Goal: Task Accomplishment & Management: Complete application form

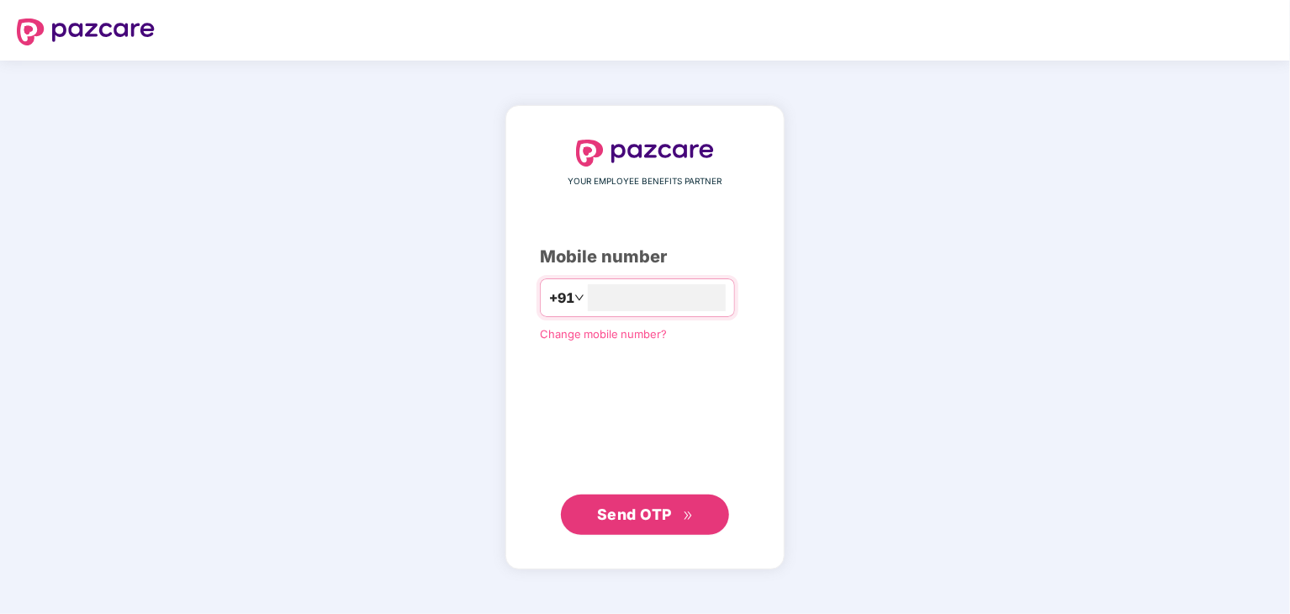
type input "**********"
click at [630, 499] on button "Send OTP" at bounding box center [645, 514] width 168 height 40
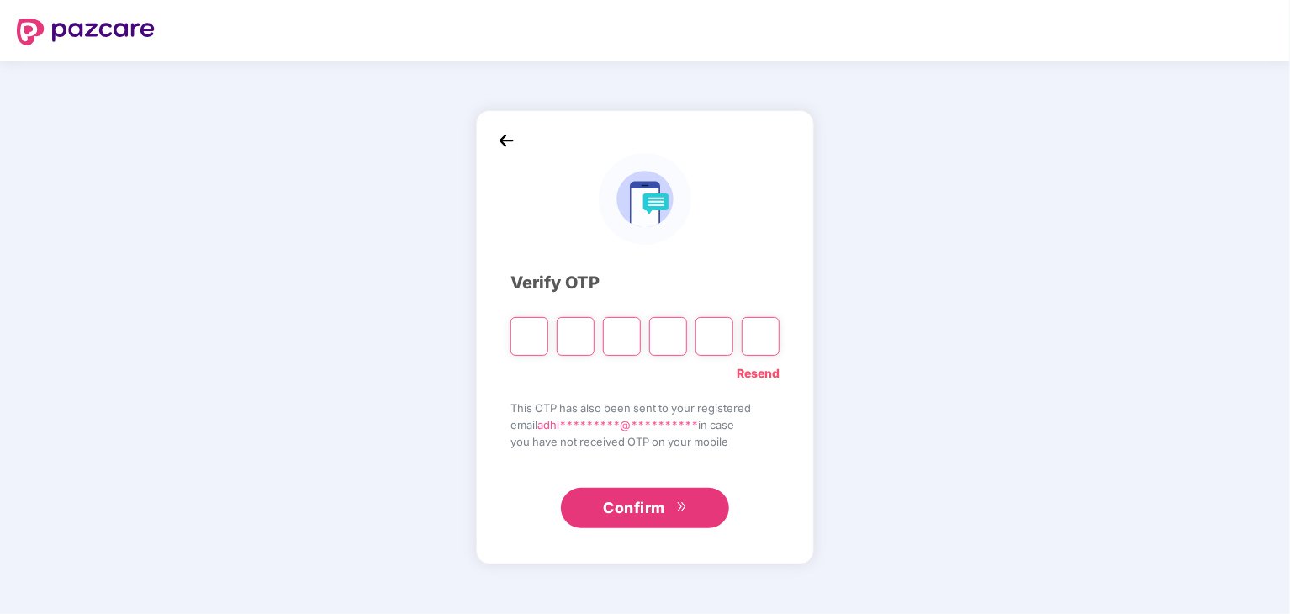
type input "*"
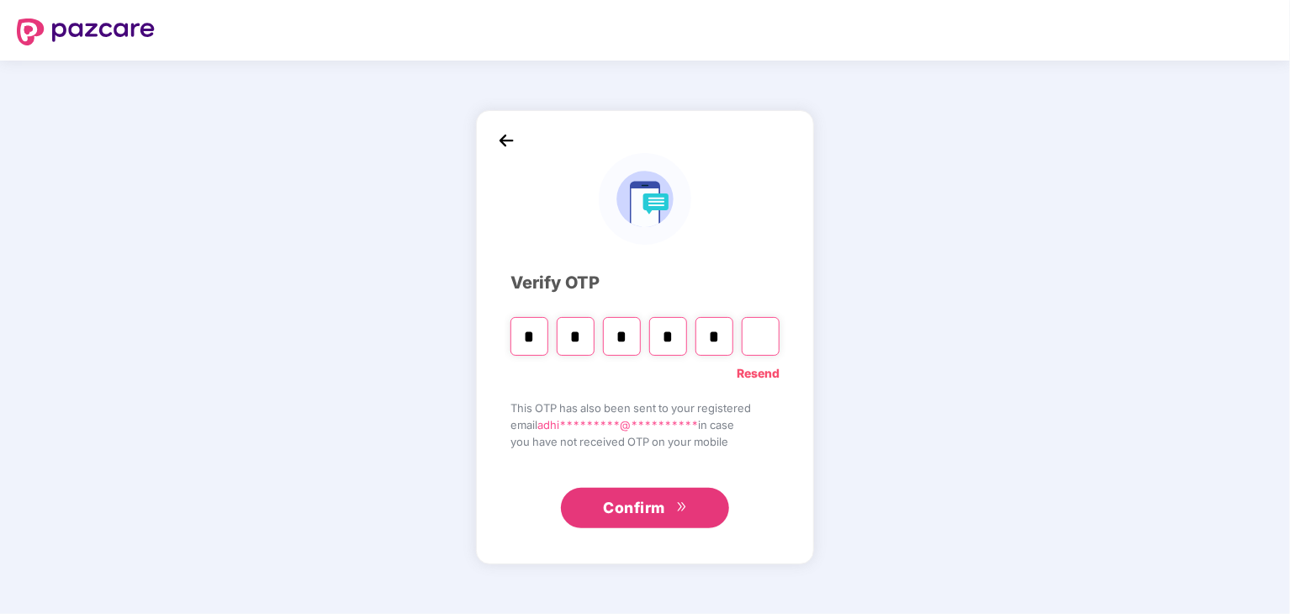
type input "*"
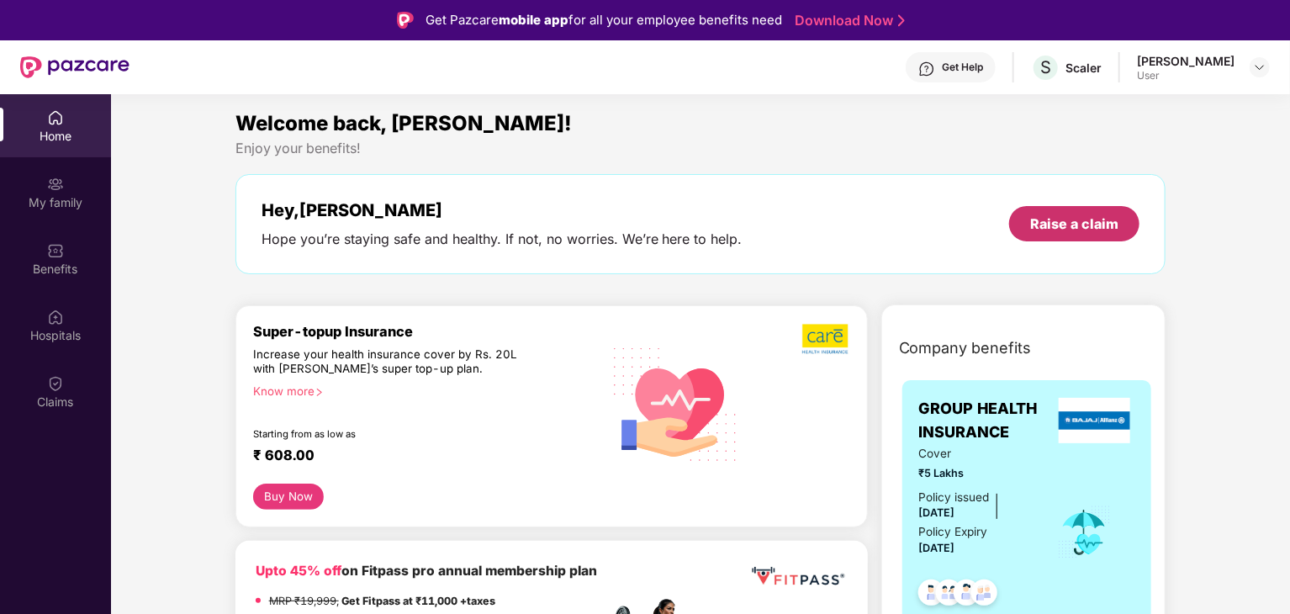
click at [1036, 229] on div "Raise a claim" at bounding box center [1074, 223] width 88 height 19
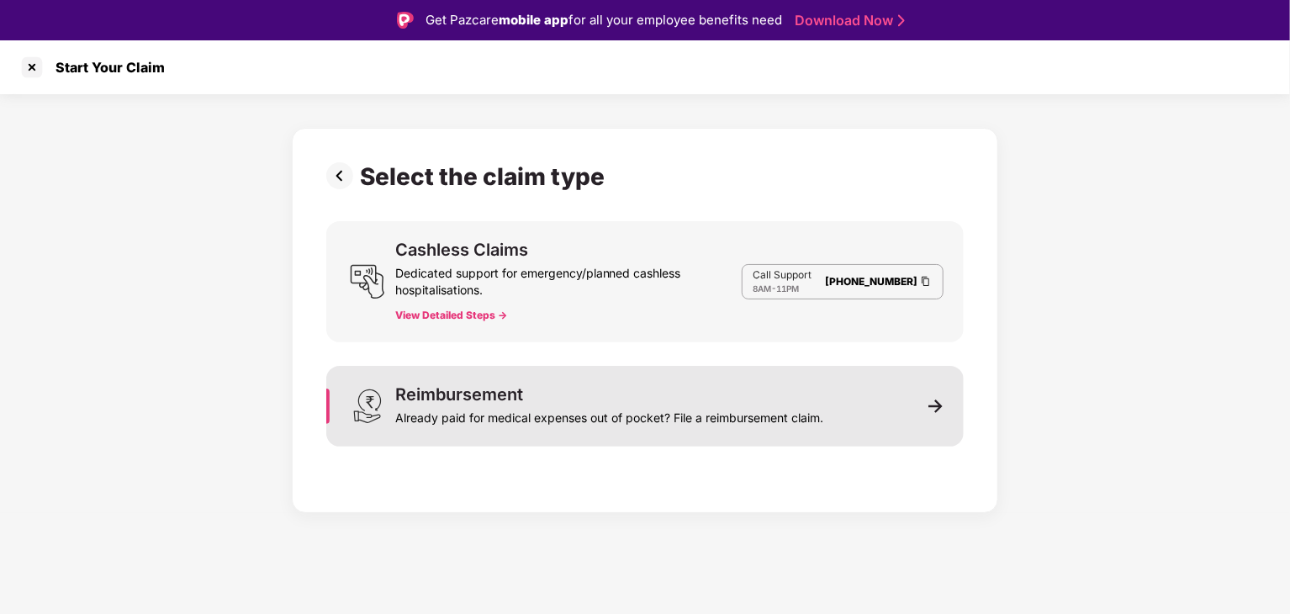
click at [928, 394] on div "Reimbursement Already paid for medical expenses out of pocket? File a reimburse…" at bounding box center [644, 406] width 637 height 81
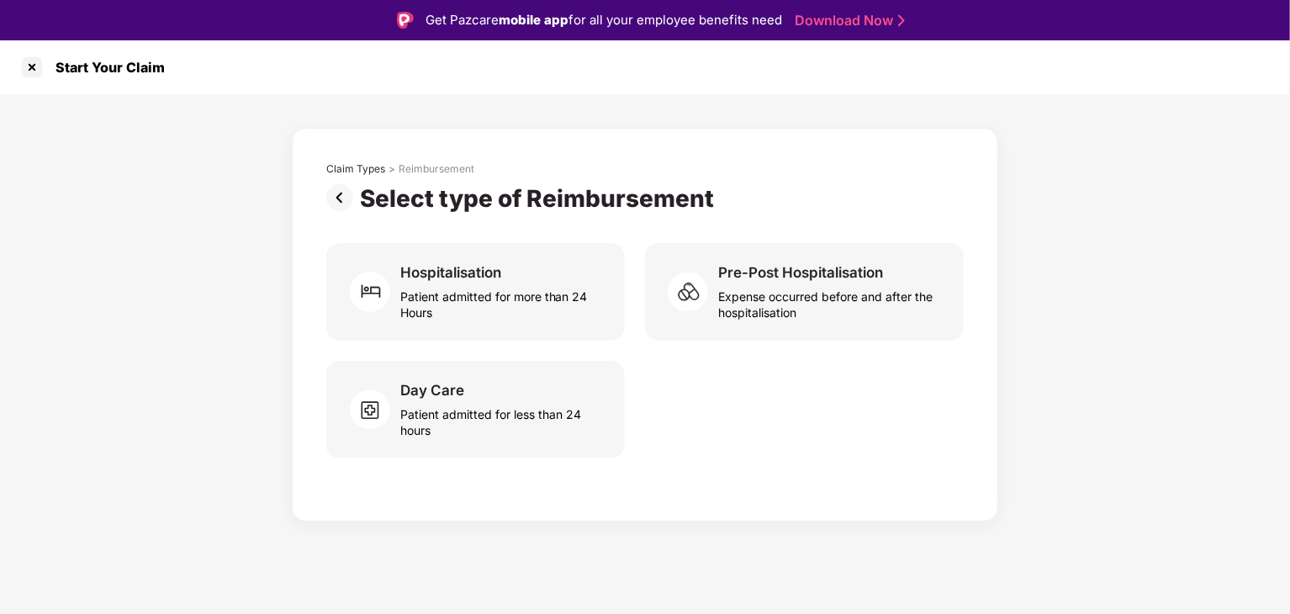
click at [336, 184] on img at bounding box center [343, 197] width 34 height 27
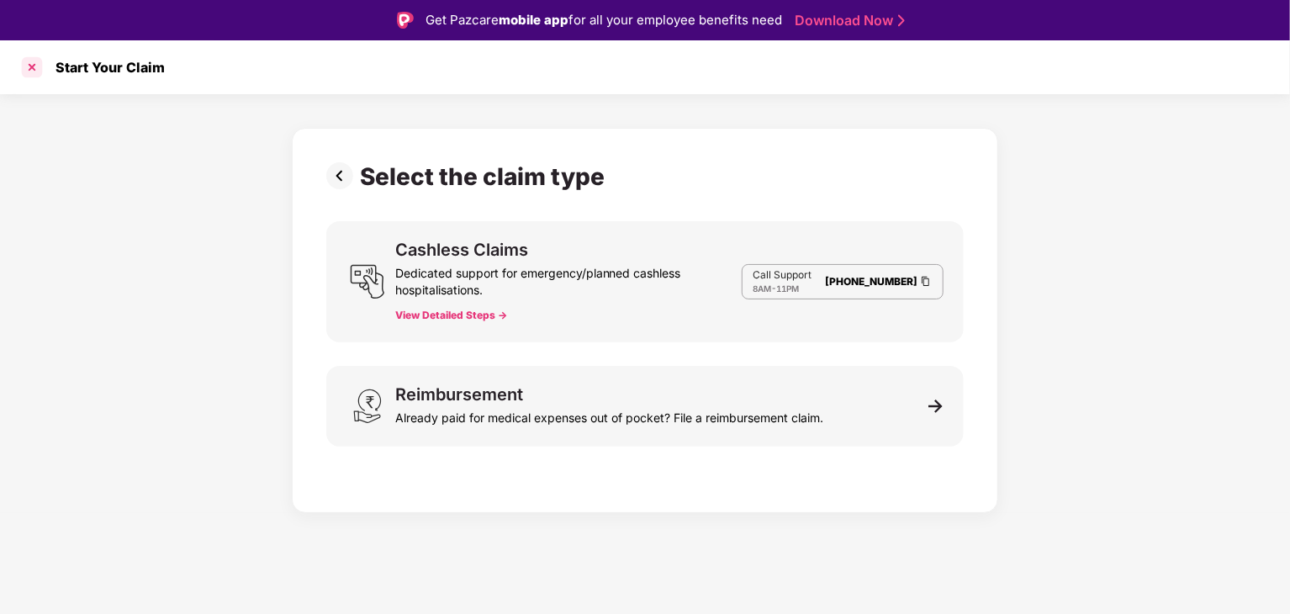
click at [34, 73] on div at bounding box center [32, 67] width 27 height 27
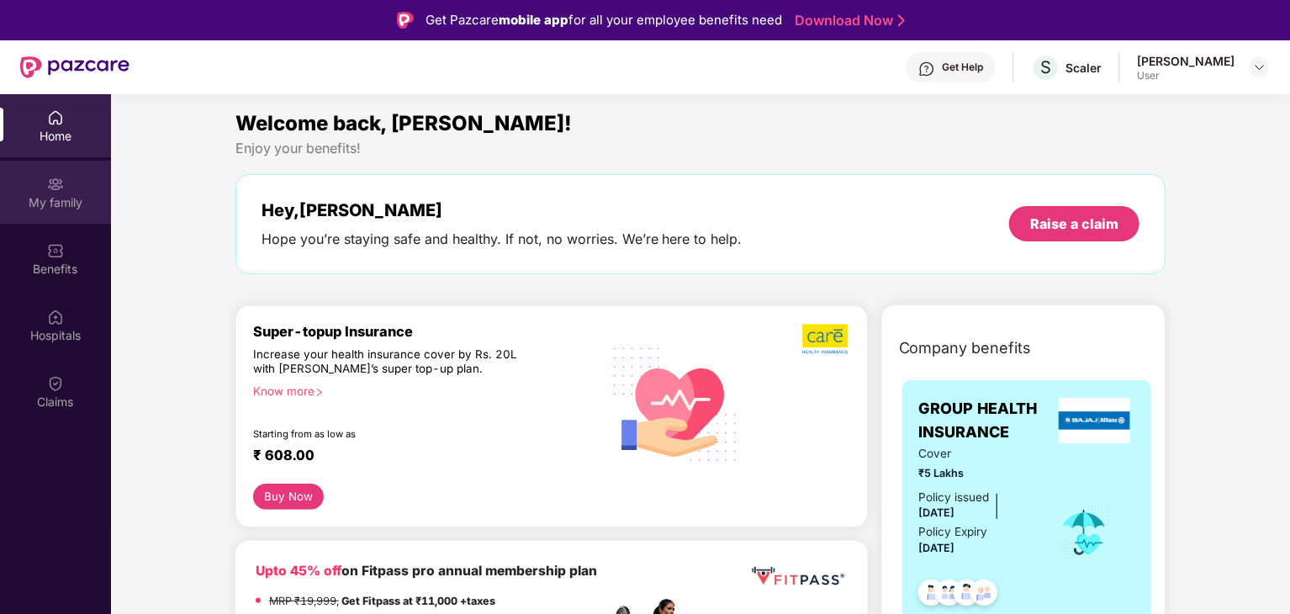
click at [71, 214] on div "My family" at bounding box center [55, 192] width 111 height 63
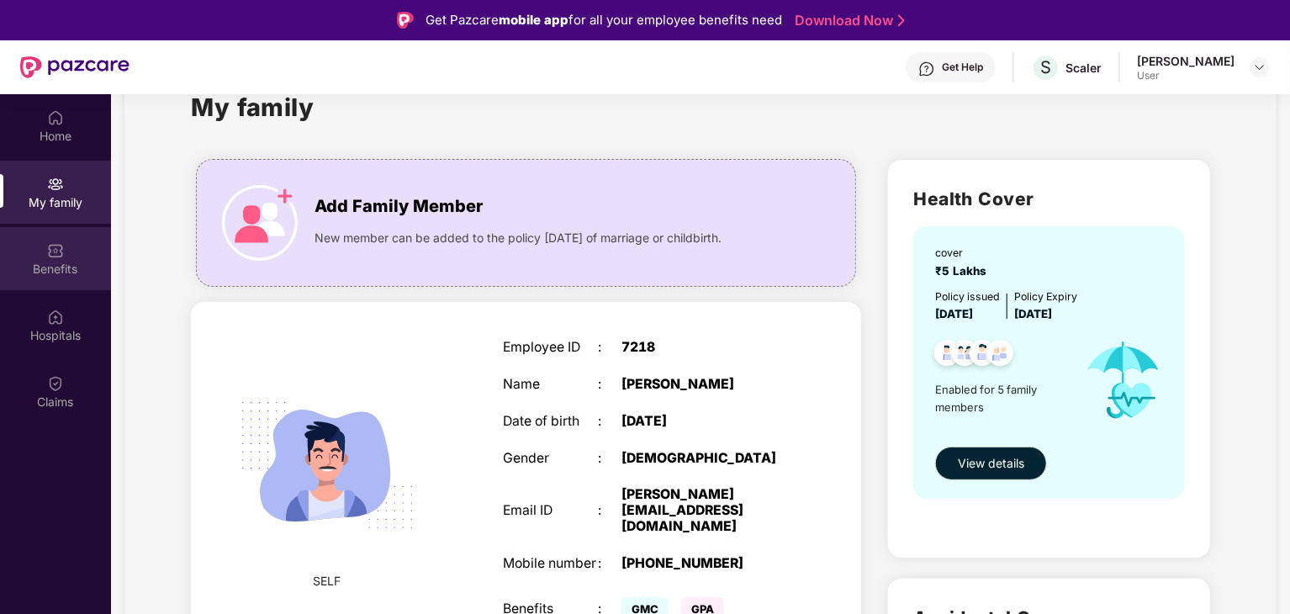
scroll to position [37, 0]
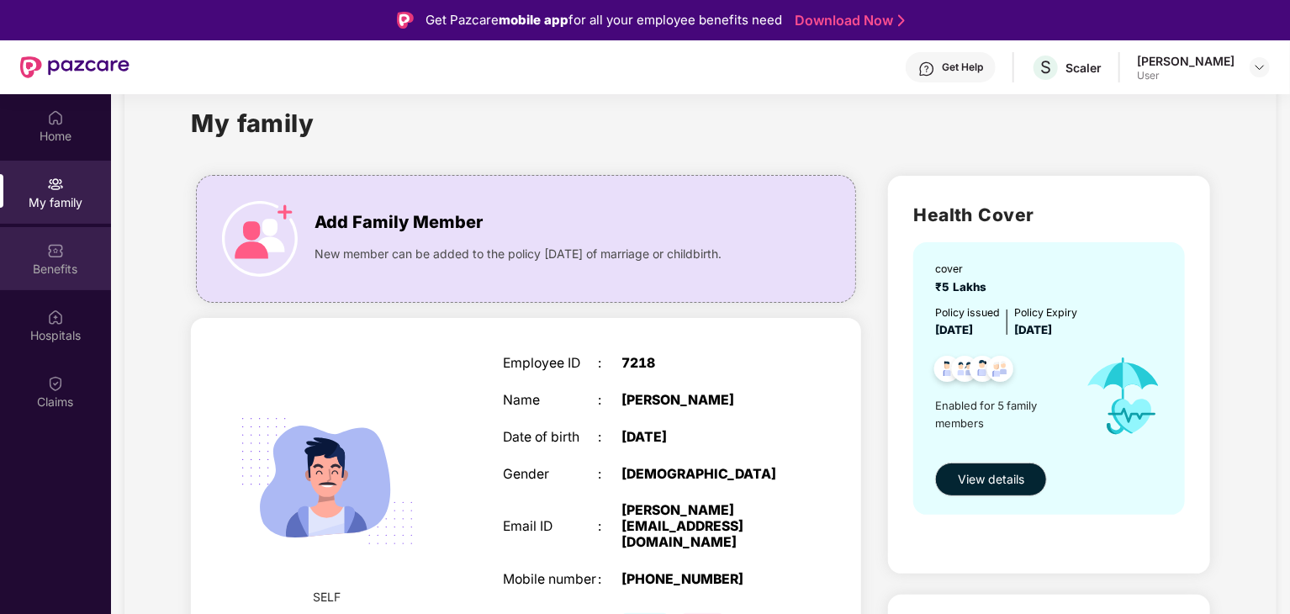
click at [72, 236] on div "Benefits" at bounding box center [55, 258] width 111 height 63
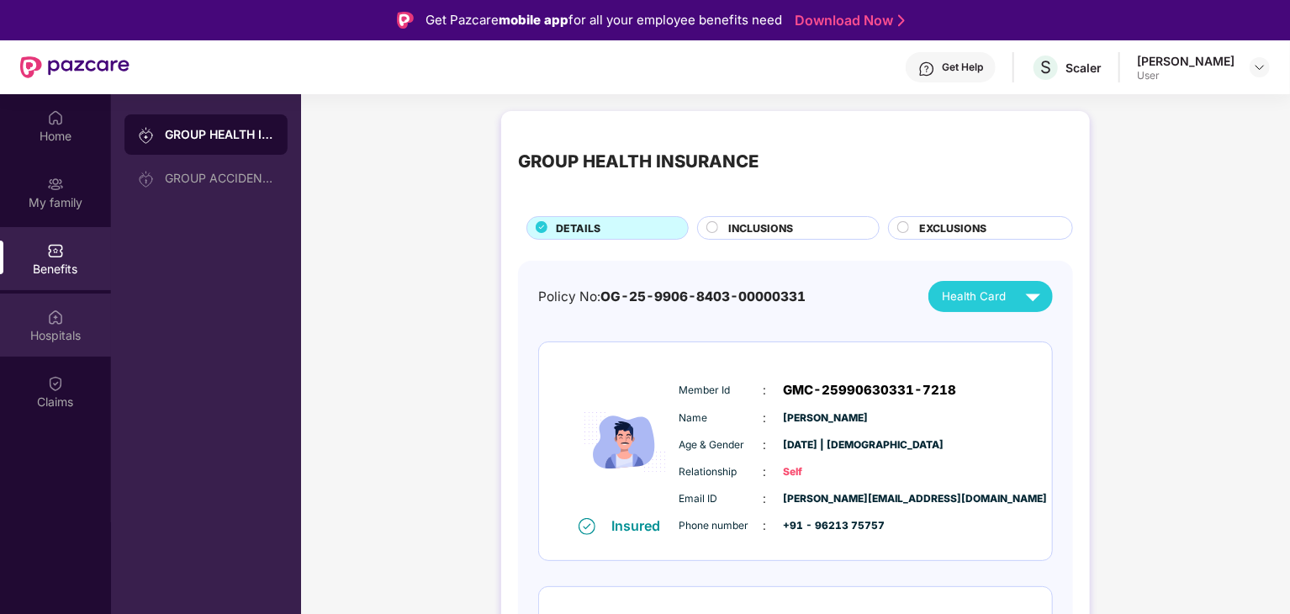
click at [57, 320] on img at bounding box center [55, 317] width 17 height 17
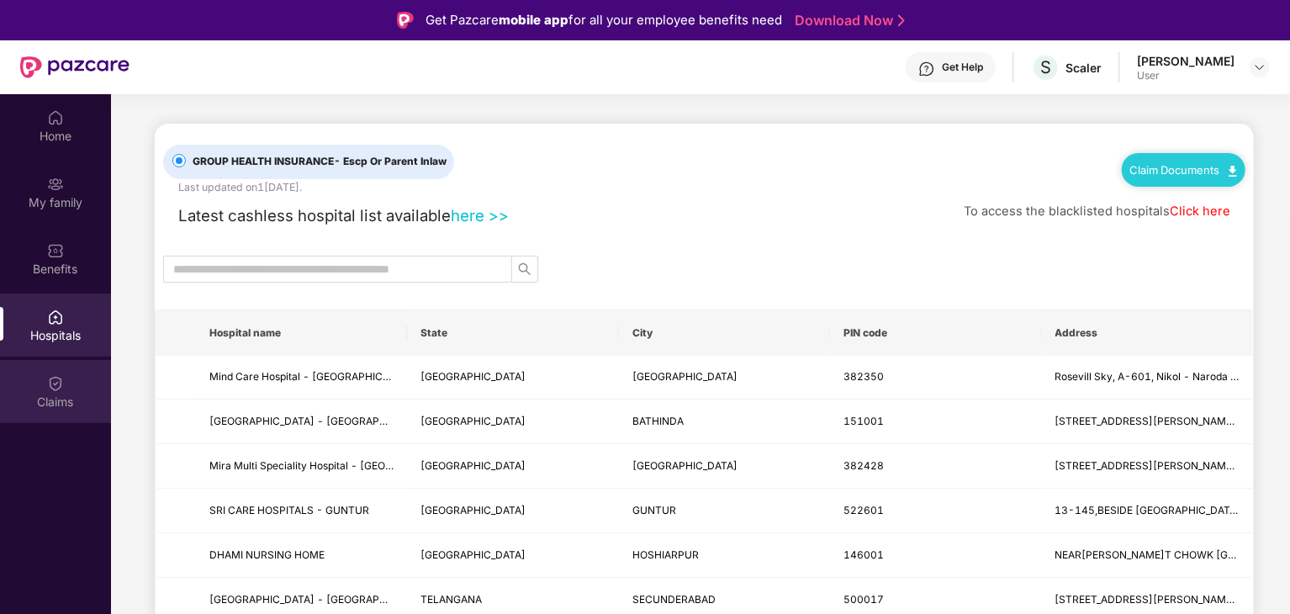
click at [51, 362] on div "Claims" at bounding box center [55, 391] width 111 height 63
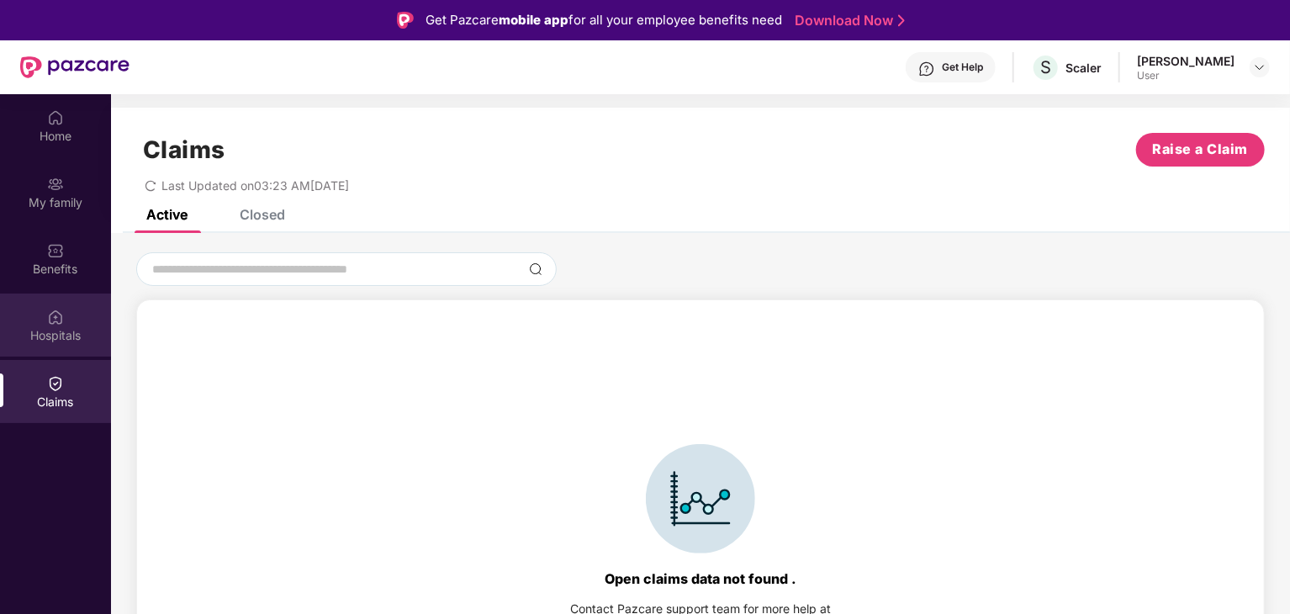
click at [57, 312] on img at bounding box center [55, 317] width 17 height 17
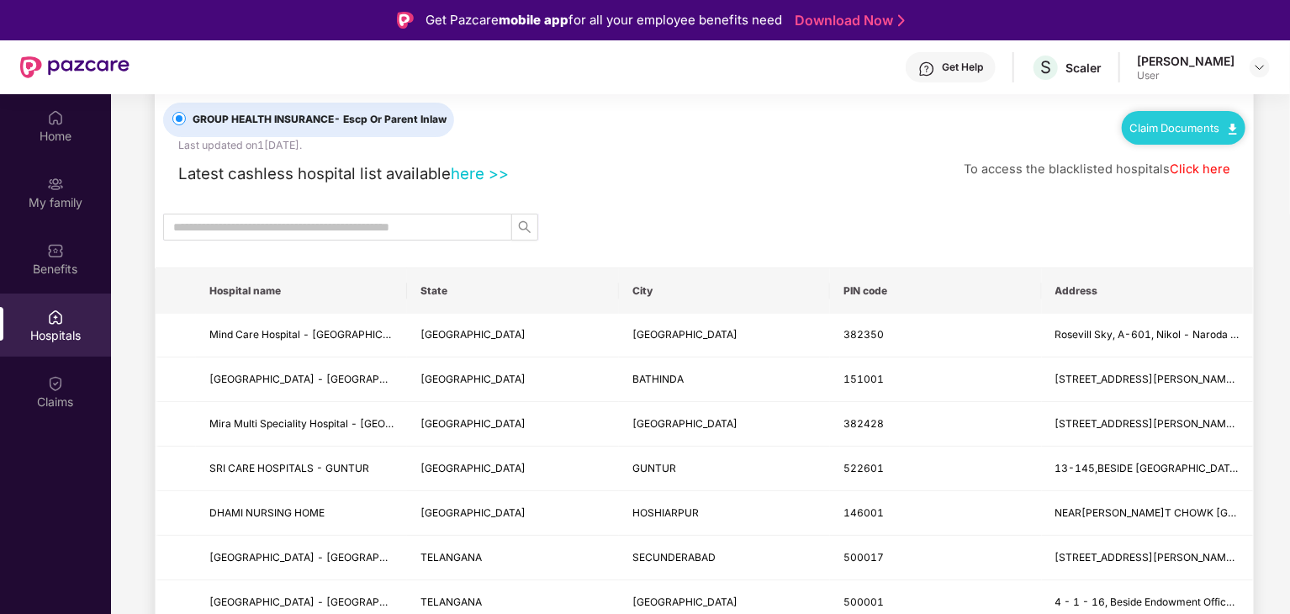
scroll to position [62, 0]
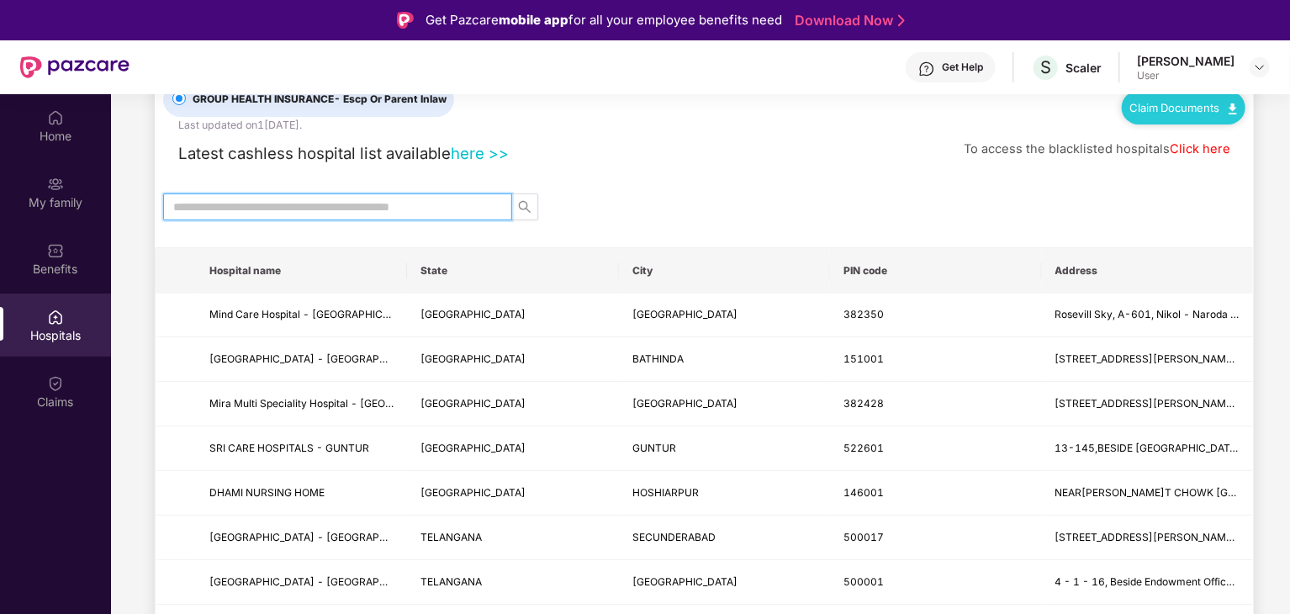
click at [240, 208] on input "text" at bounding box center [330, 207] width 315 height 19
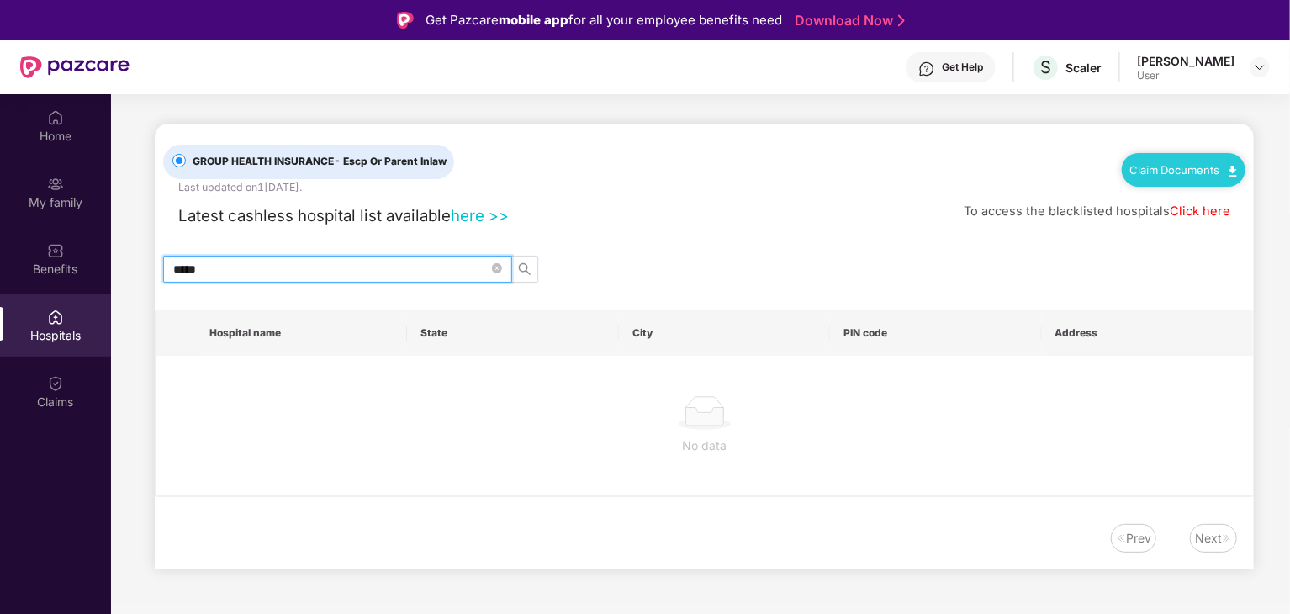
scroll to position [0, 0]
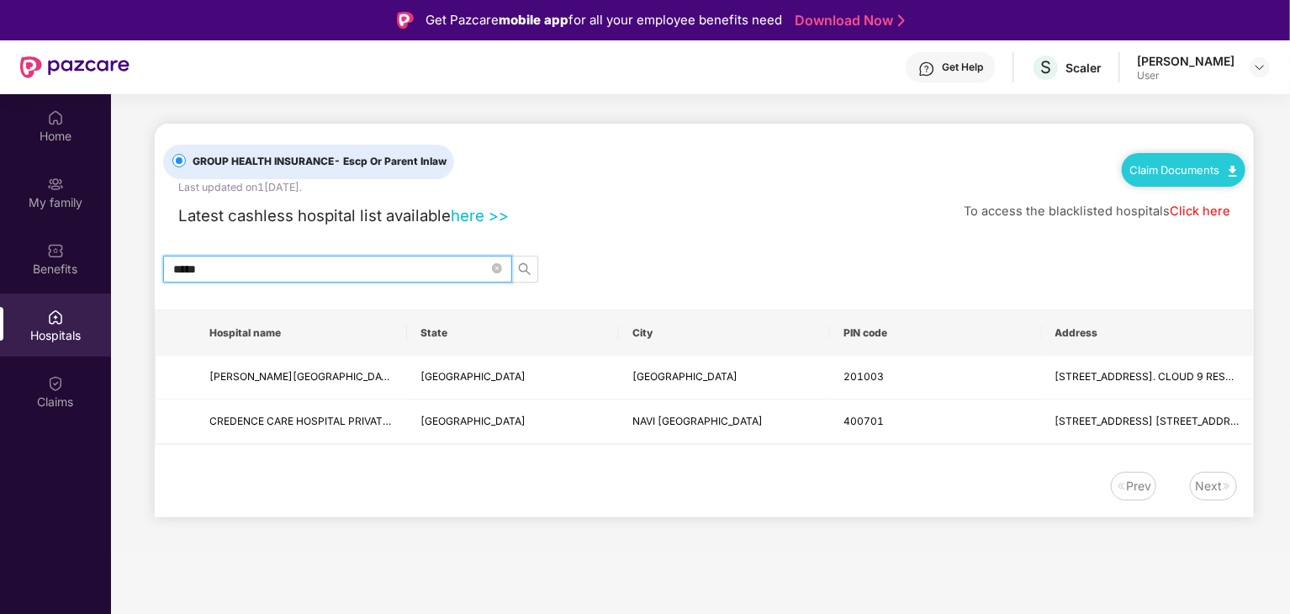
type input "*****"
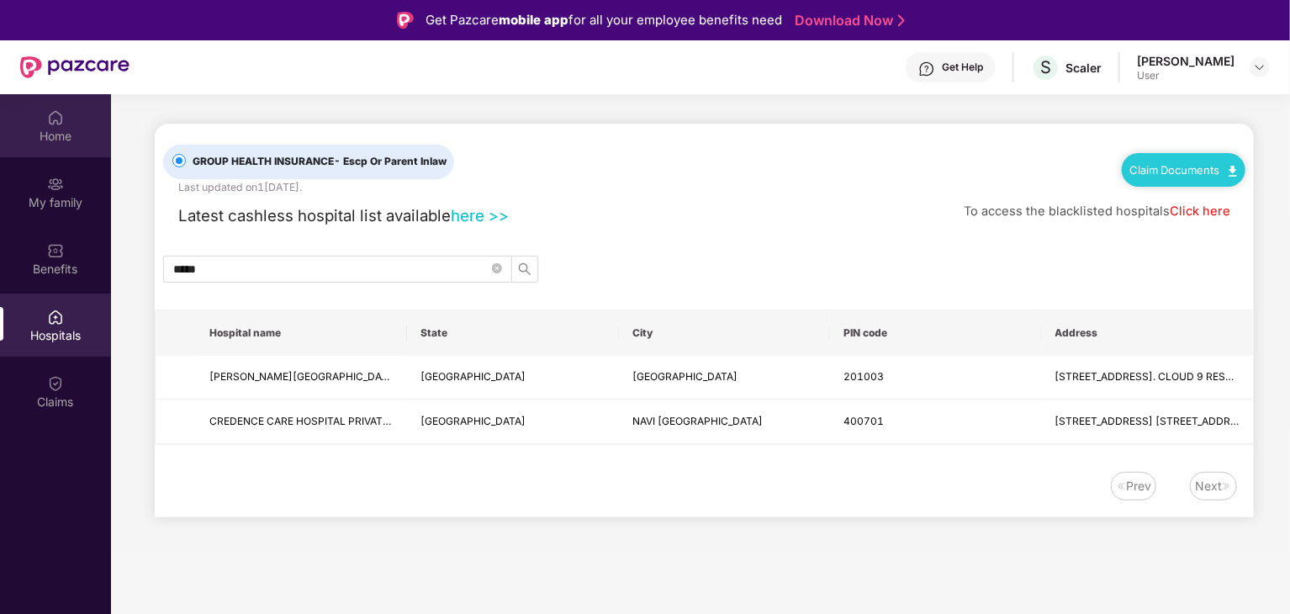
click at [40, 140] on div "Home" at bounding box center [55, 136] width 111 height 17
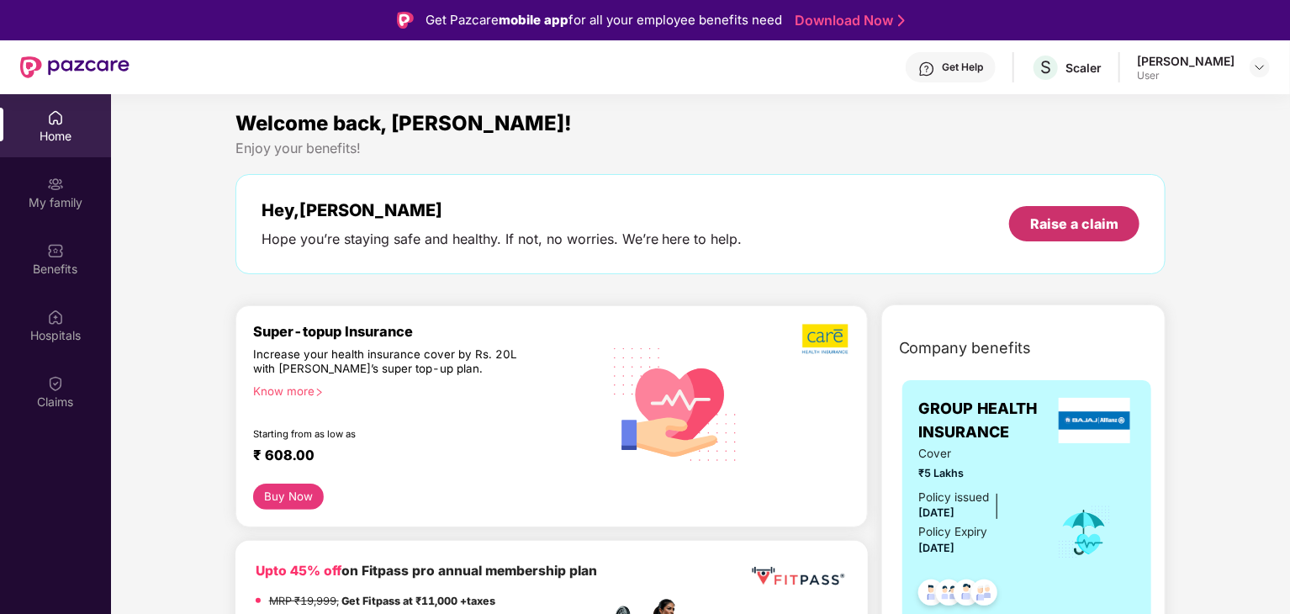
click at [1053, 233] on div "Raise a claim" at bounding box center [1074, 223] width 88 height 19
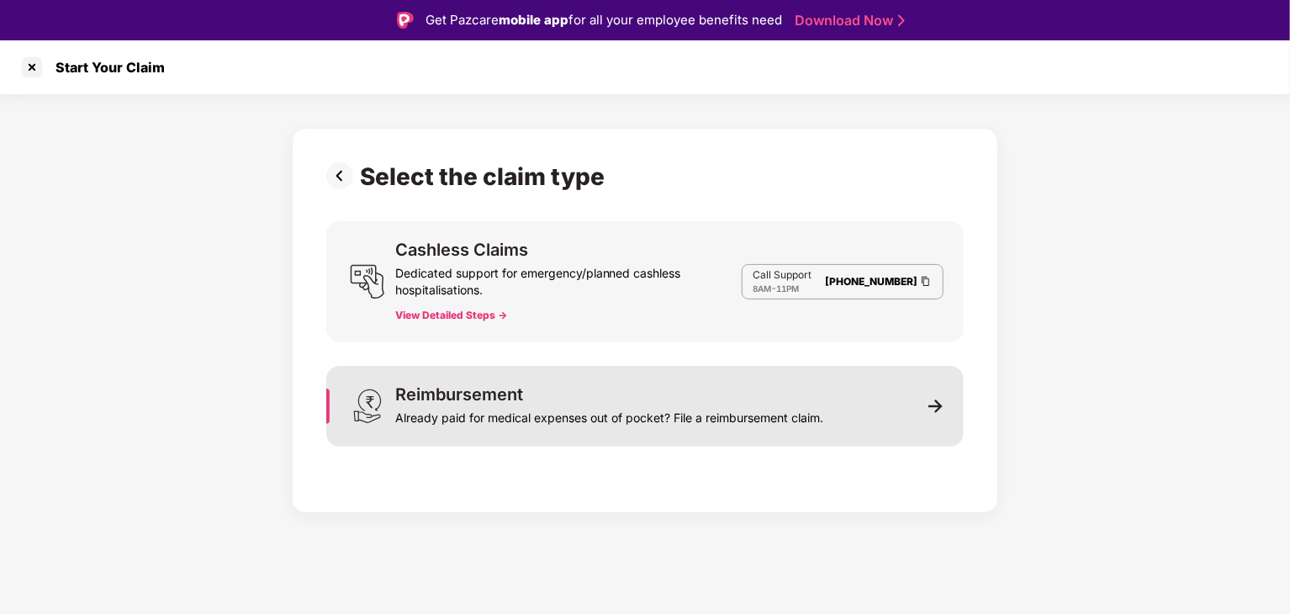
click at [803, 379] on div "Reimbursement Already paid for medical expenses out of pocket? File a reimburse…" at bounding box center [644, 406] width 637 height 81
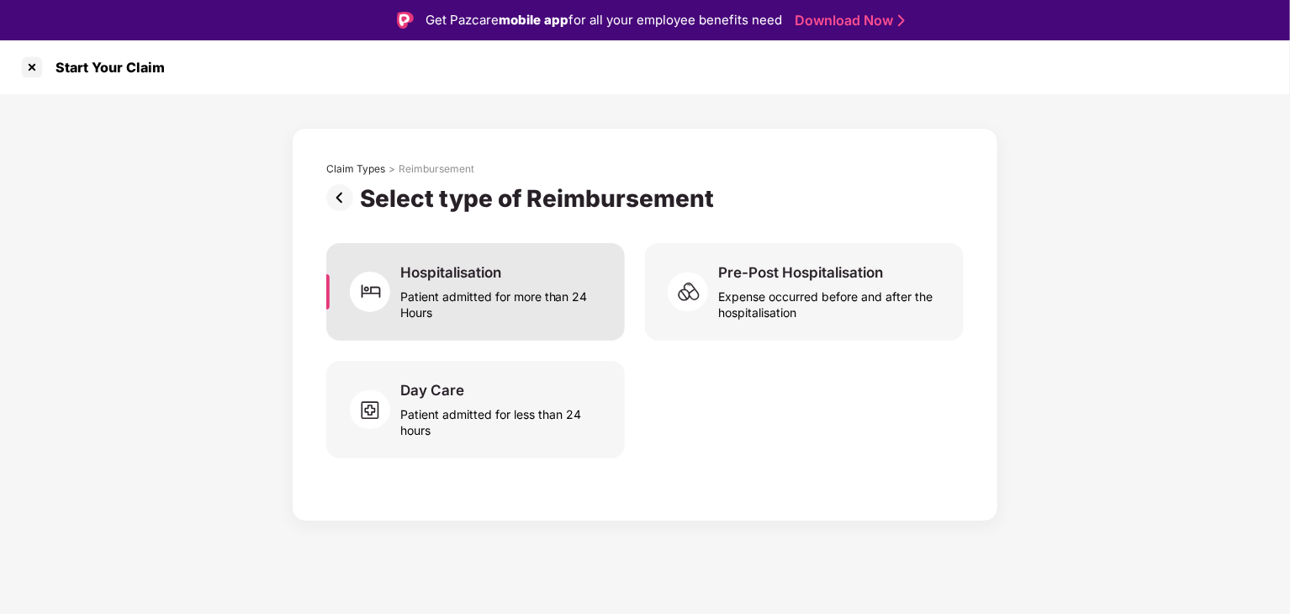
click at [538, 310] on div "Patient admitted for more than 24 Hours" at bounding box center [502, 301] width 204 height 39
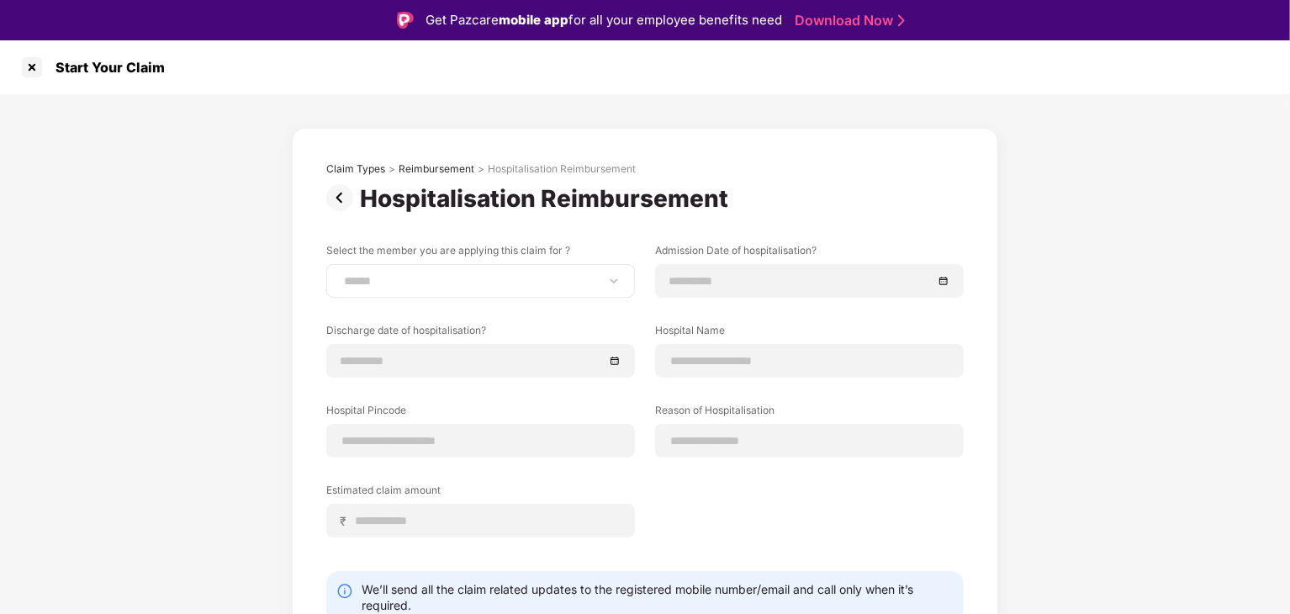
click at [535, 291] on div "**********" at bounding box center [480, 281] width 309 height 34
click at [525, 282] on select "**********" at bounding box center [481, 280] width 280 height 13
select select "**********"
click at [341, 274] on select "**********" at bounding box center [481, 280] width 280 height 13
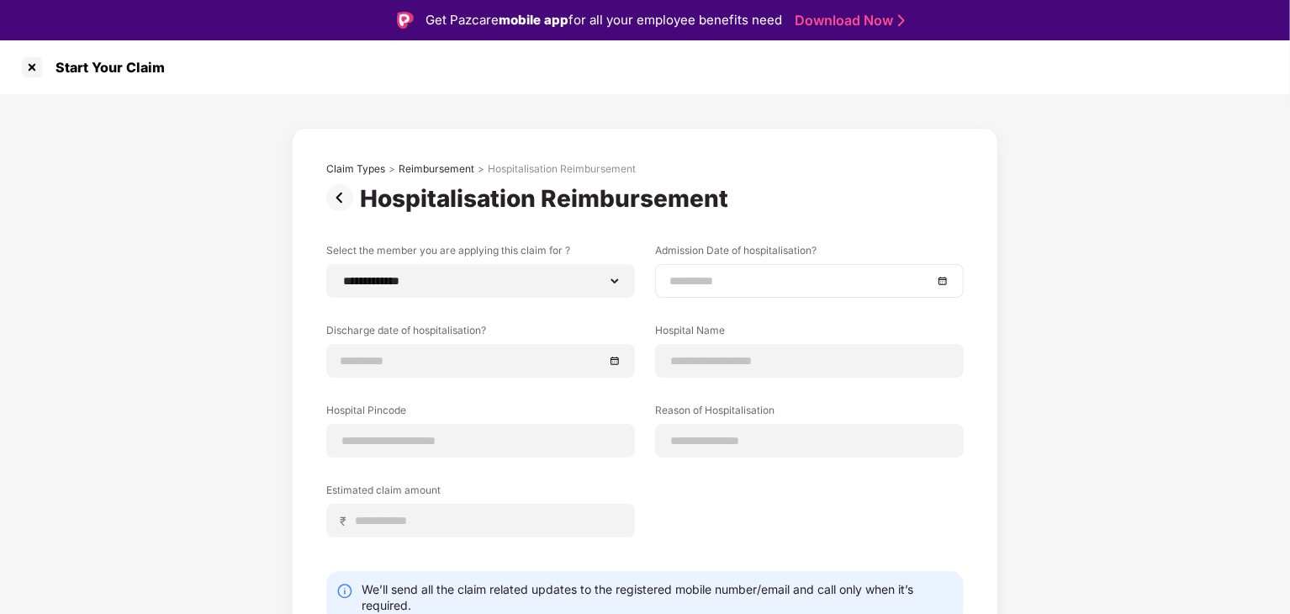
click at [717, 273] on input at bounding box center [800, 281] width 263 height 19
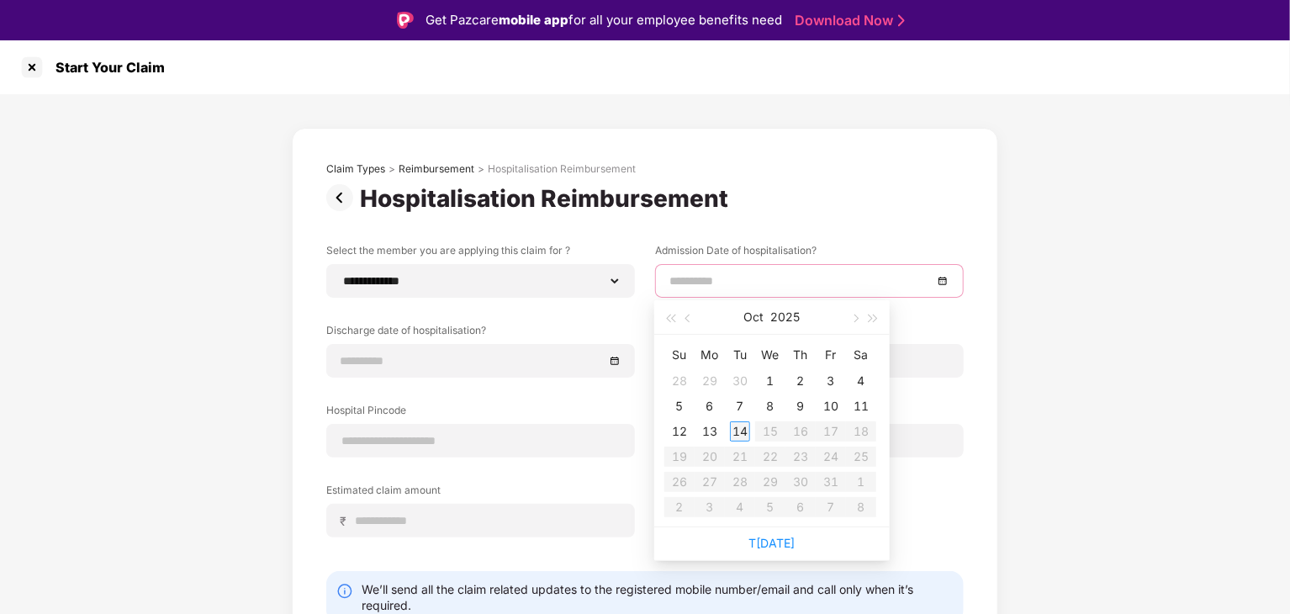
click at [743, 431] on div "14" at bounding box center [740, 431] width 20 height 20
click at [902, 272] on input "**********" at bounding box center [800, 281] width 263 height 19
click at [688, 320] on span "button" at bounding box center [689, 319] width 8 height 8
type input "**********"
click at [691, 431] on td "14" at bounding box center [679, 431] width 30 height 25
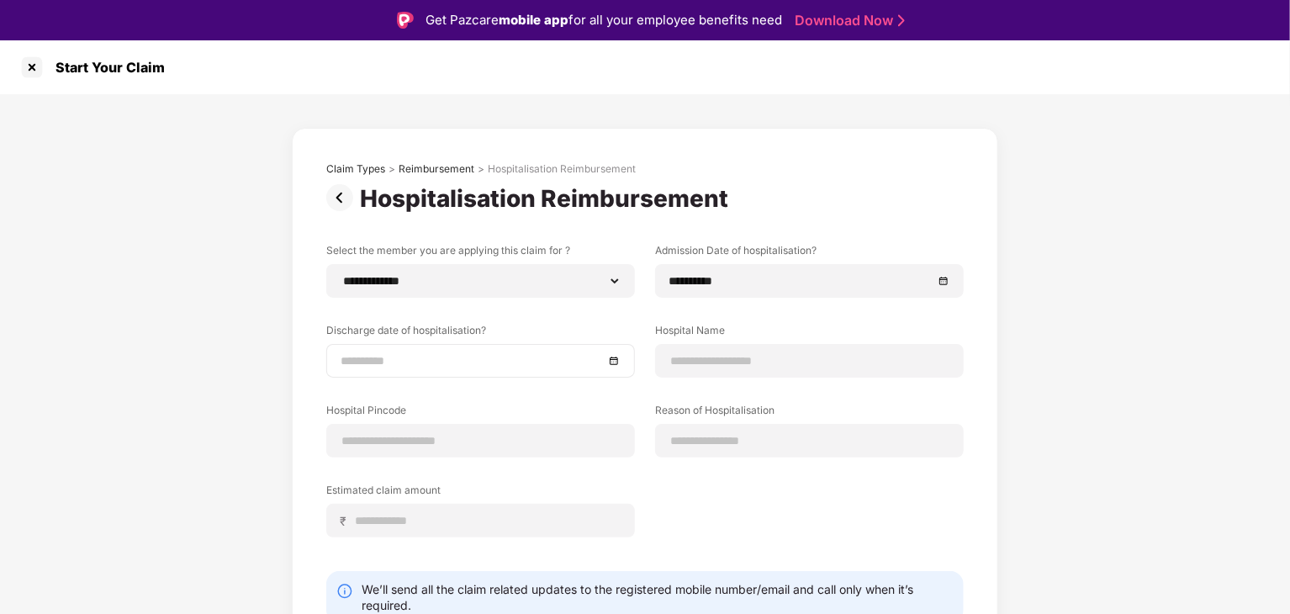
click at [554, 372] on div at bounding box center [480, 361] width 309 height 34
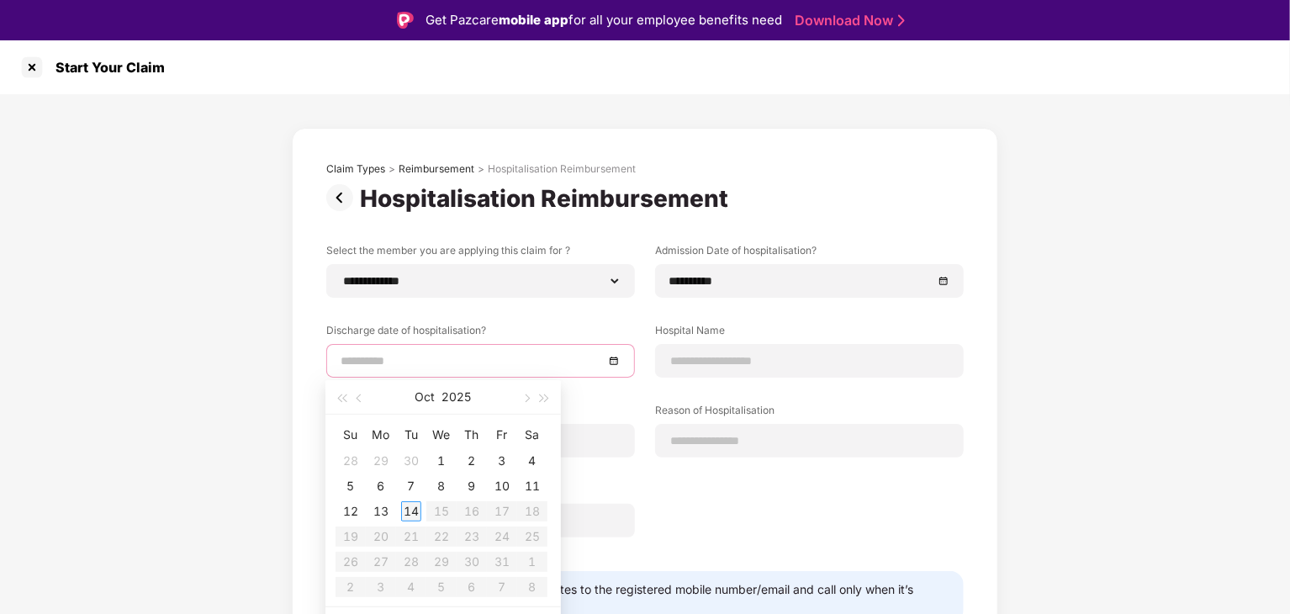
type input "**********"
click at [362, 394] on button "button" at bounding box center [360, 397] width 19 height 34
type input "**********"
click at [449, 511] on div "17" at bounding box center [441, 511] width 20 height 20
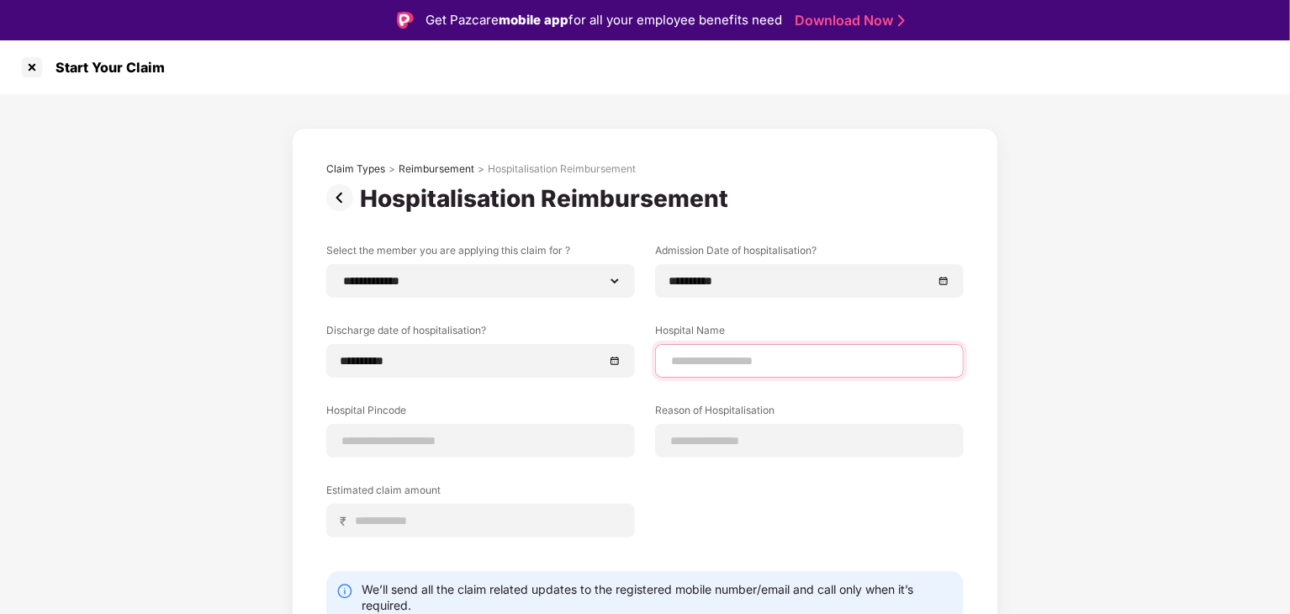
click at [723, 363] on input at bounding box center [809, 361] width 280 height 18
type input "**********"
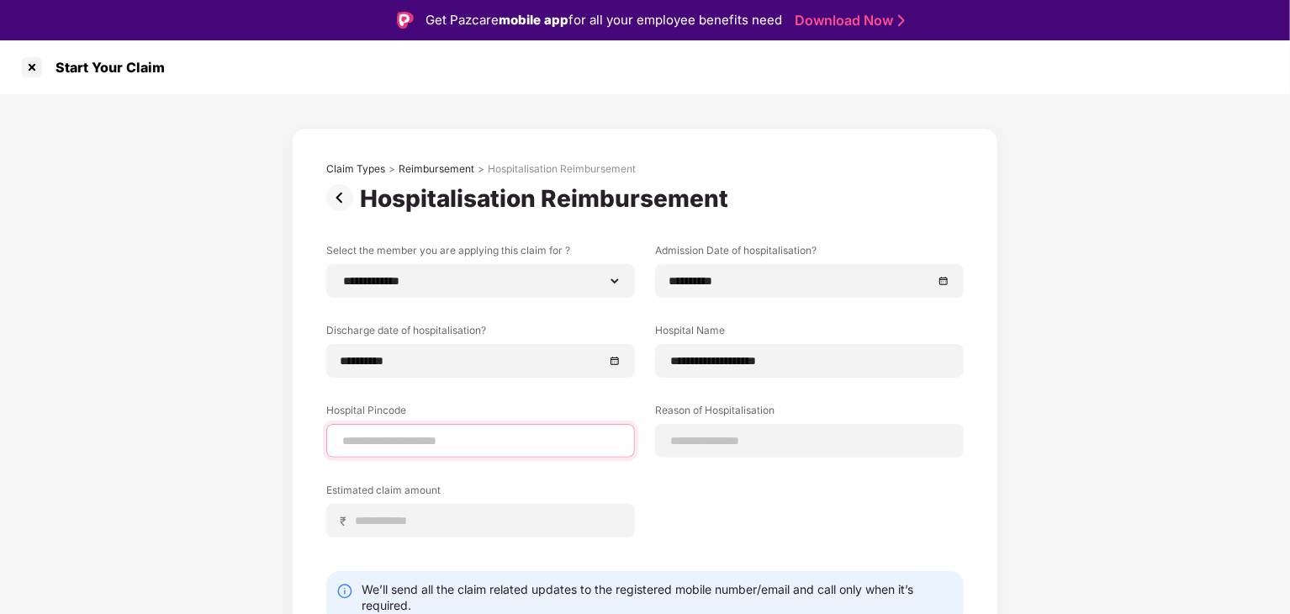
click at [565, 432] on input at bounding box center [481, 441] width 280 height 18
type input "******"
select select "*********"
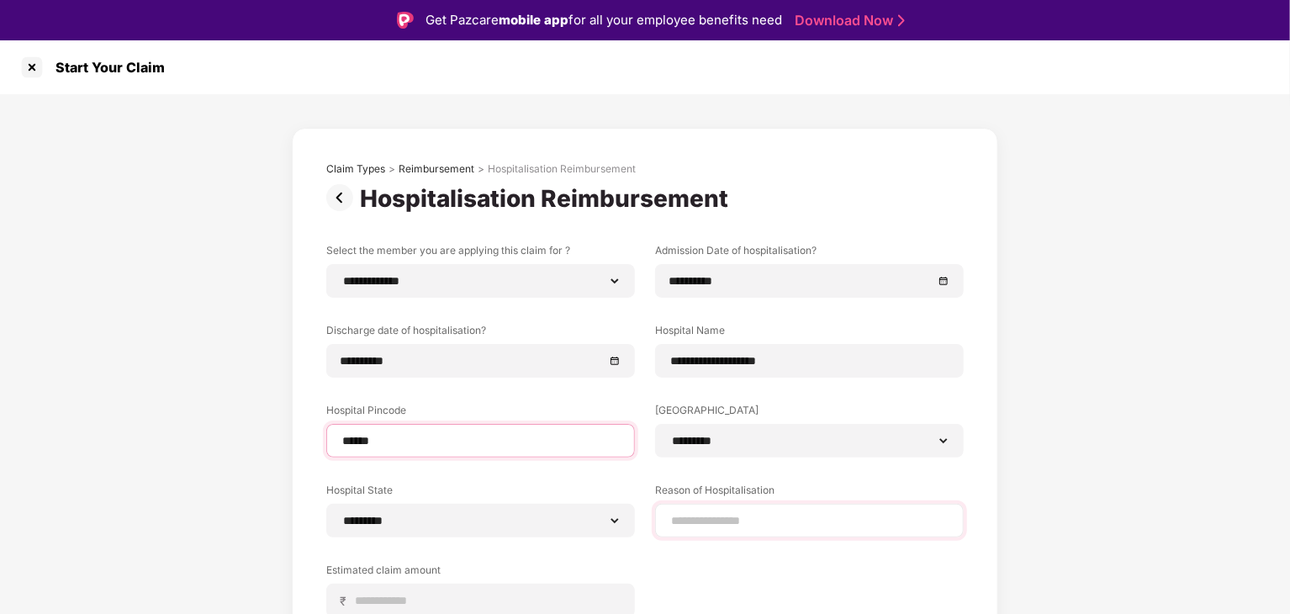
type input "******"
click at [745, 521] on input at bounding box center [809, 521] width 280 height 18
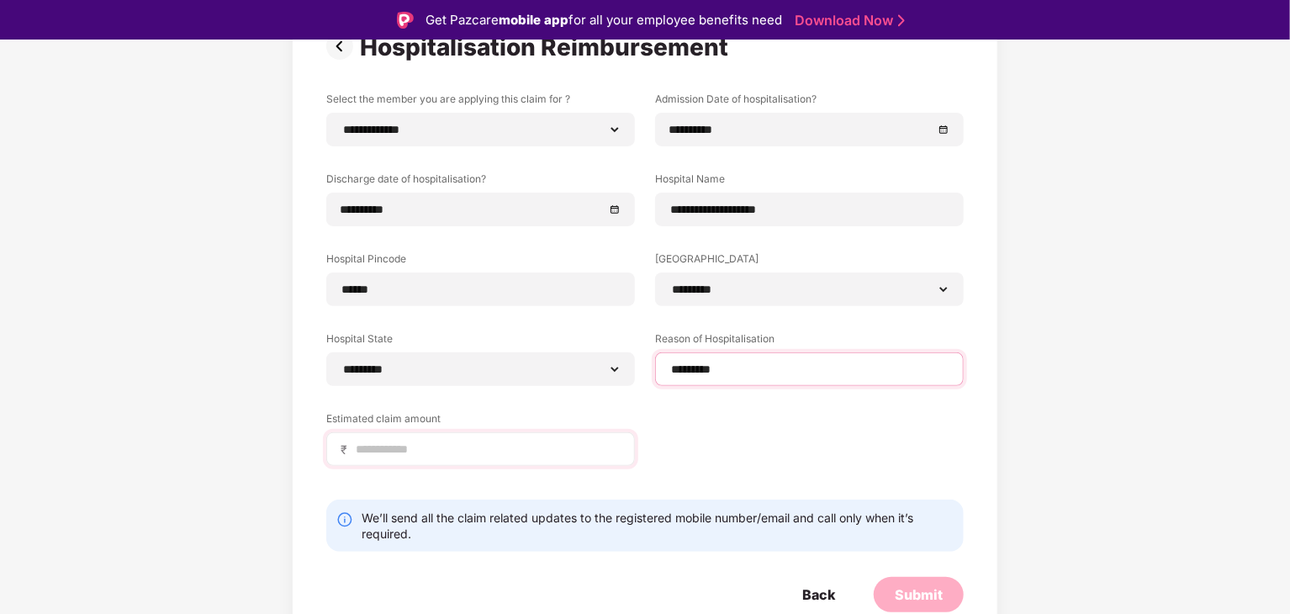
type input "*********"
click at [486, 447] on input at bounding box center [487, 450] width 267 height 18
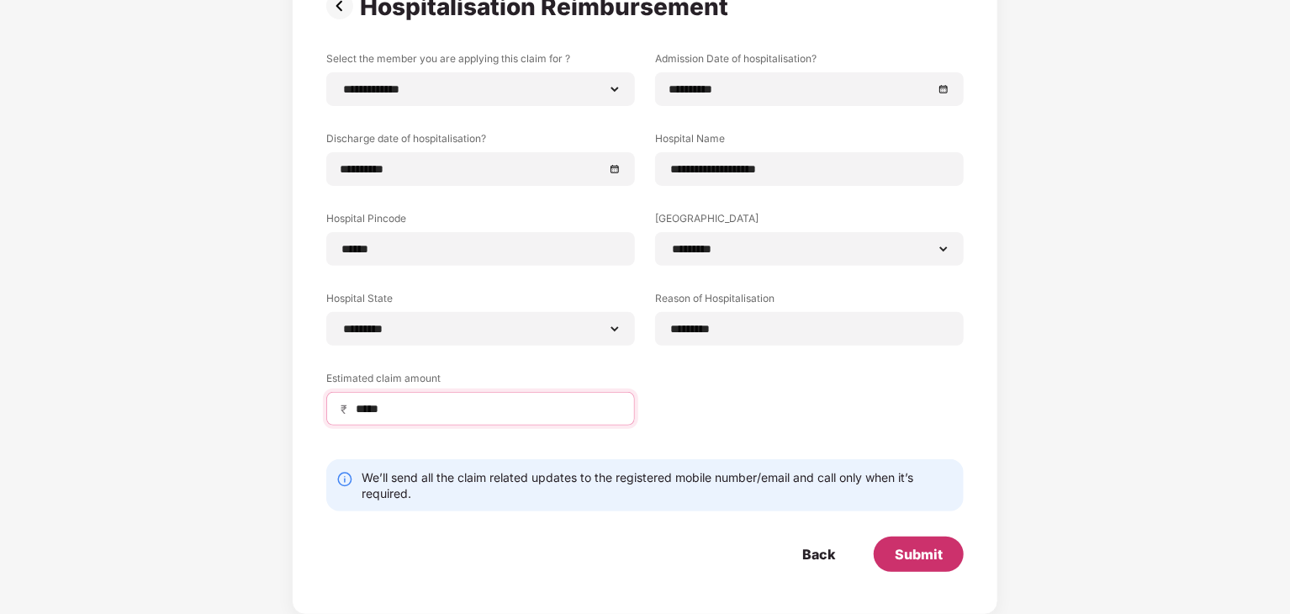
type input "*****"
click at [934, 551] on div "Submit" at bounding box center [919, 554] width 48 height 19
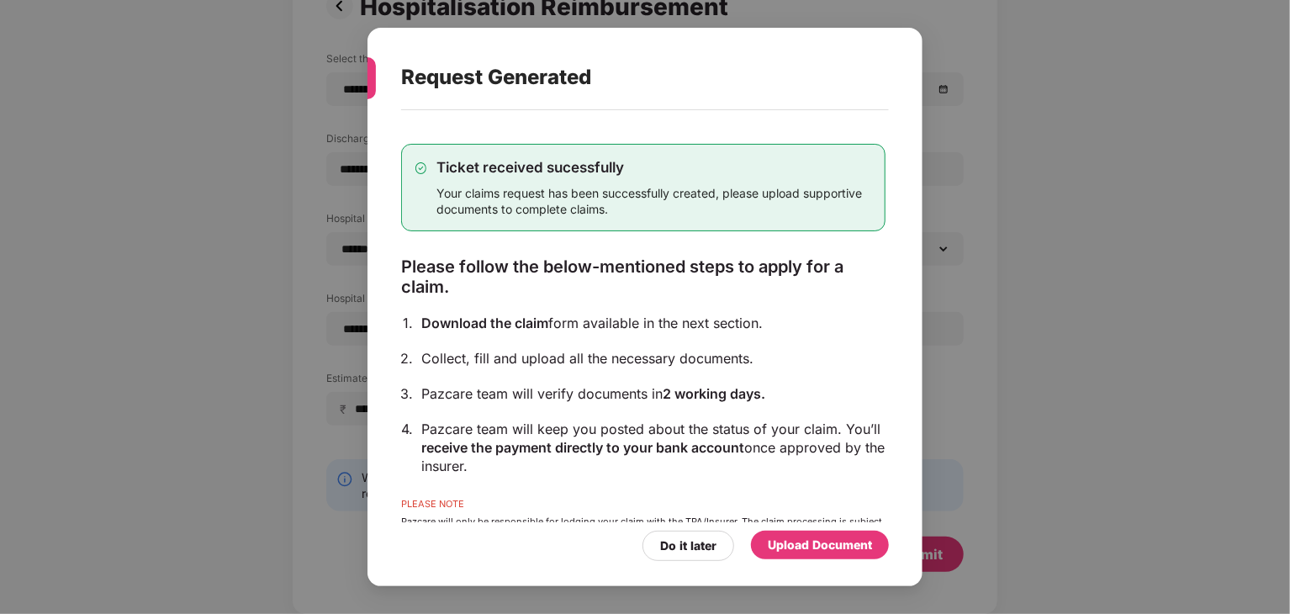
click at [817, 547] on div "Upload Document" at bounding box center [820, 545] width 104 height 19
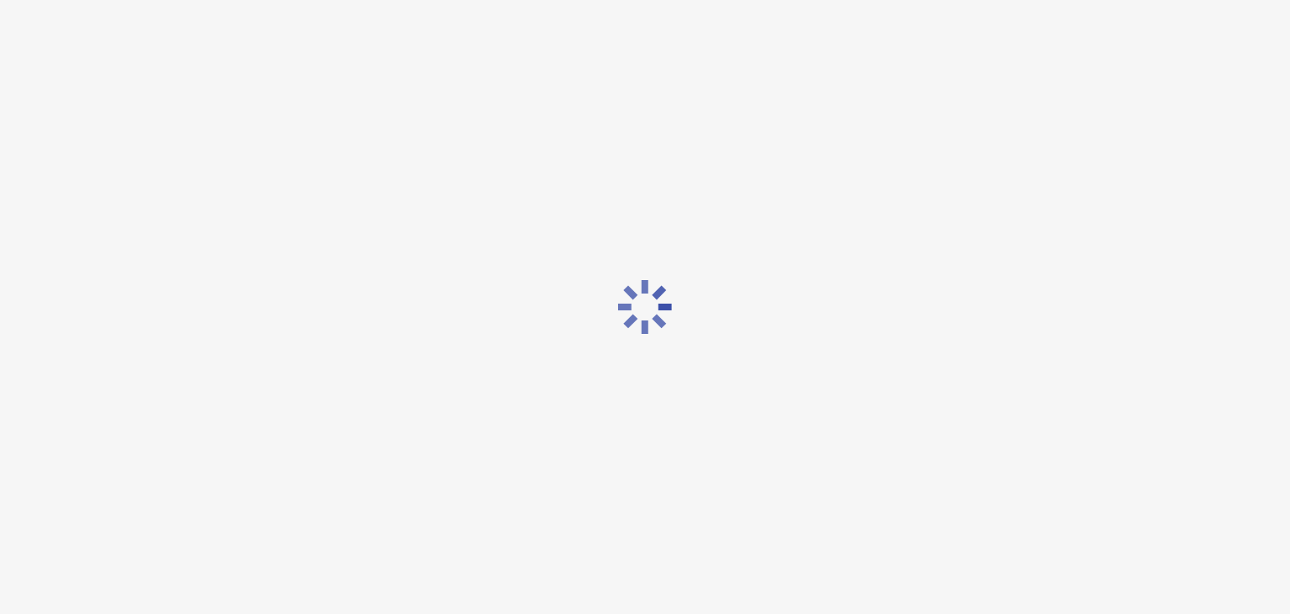
scroll to position [0, 0]
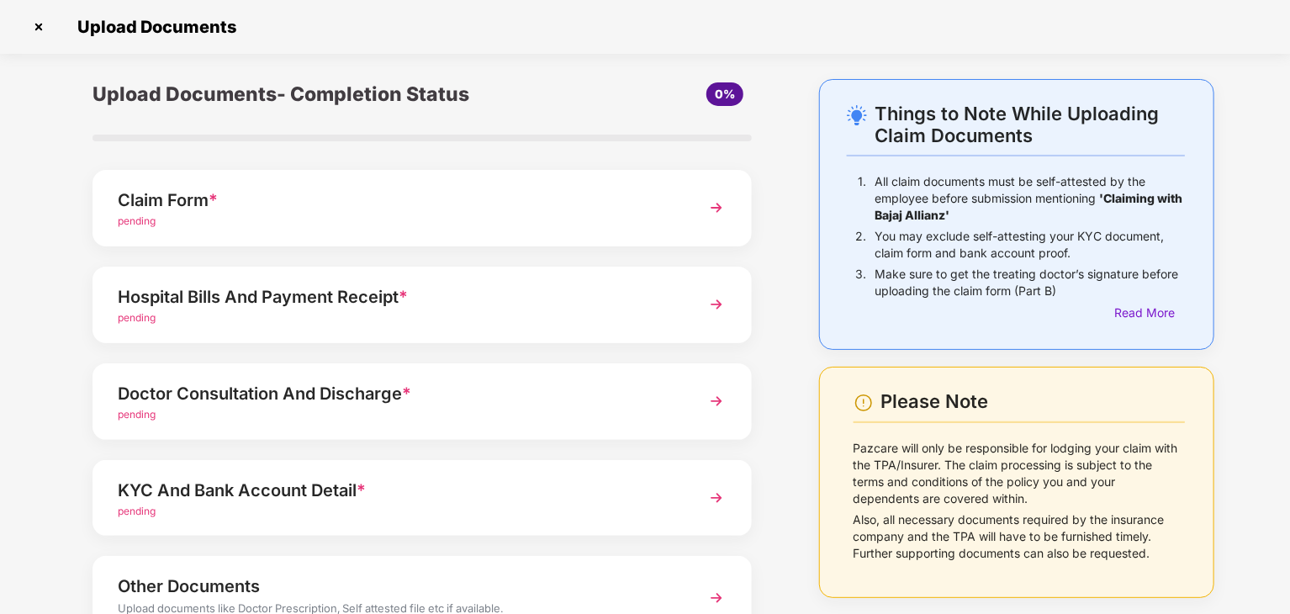
click at [439, 209] on div "Claim Form *" at bounding box center [397, 200] width 558 height 27
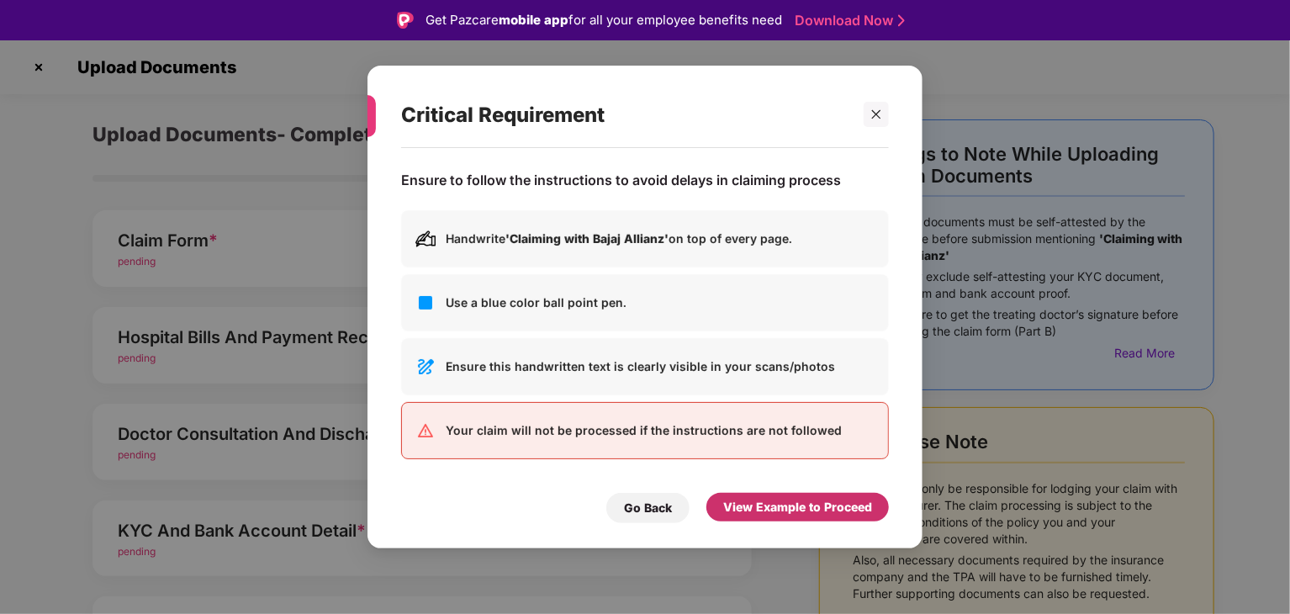
click at [738, 512] on div "View Example to Proceed" at bounding box center [797, 507] width 149 height 19
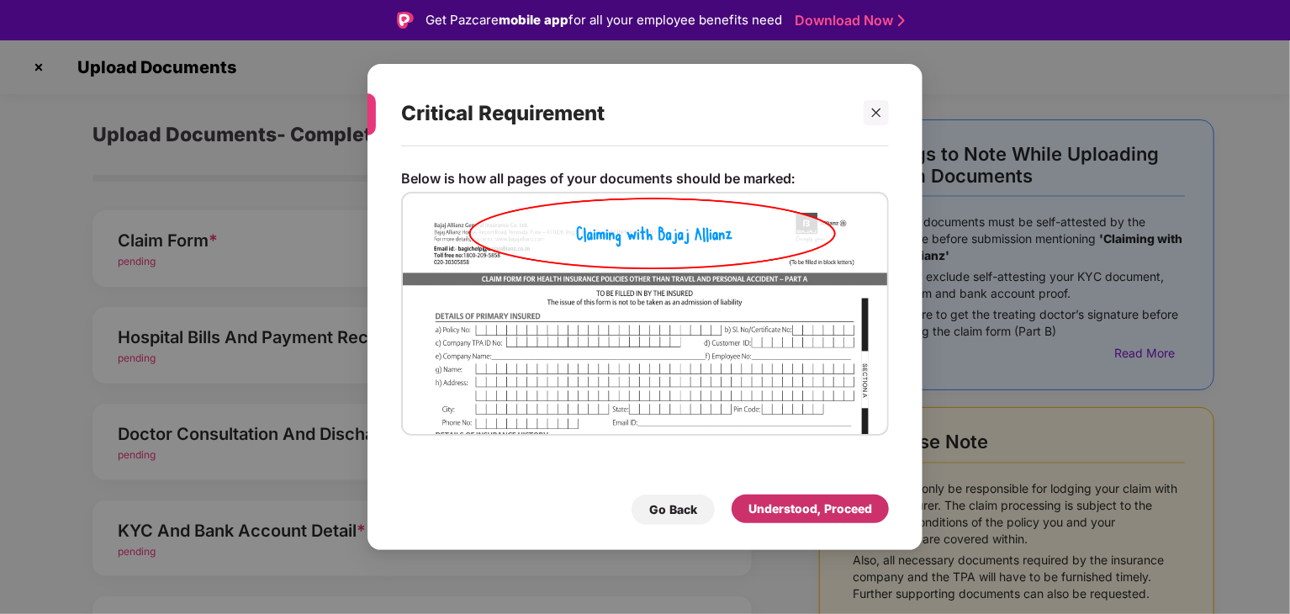
click at [738, 512] on div "Understood, Proceed" at bounding box center [810, 508] width 157 height 29
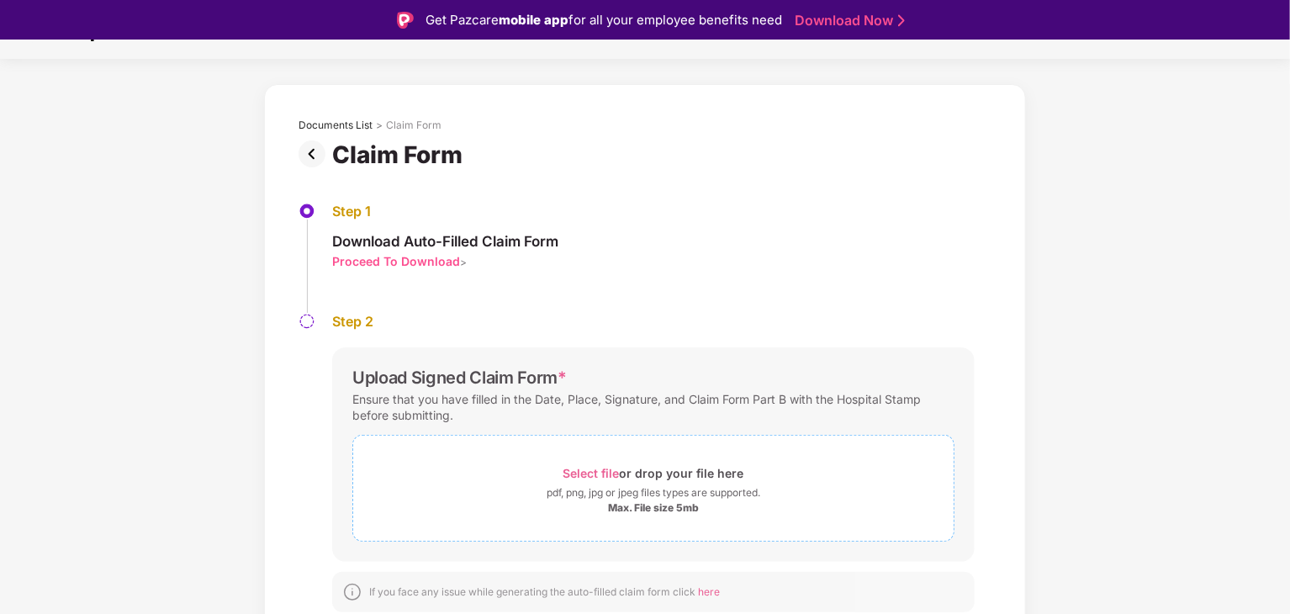
scroll to position [40, 0]
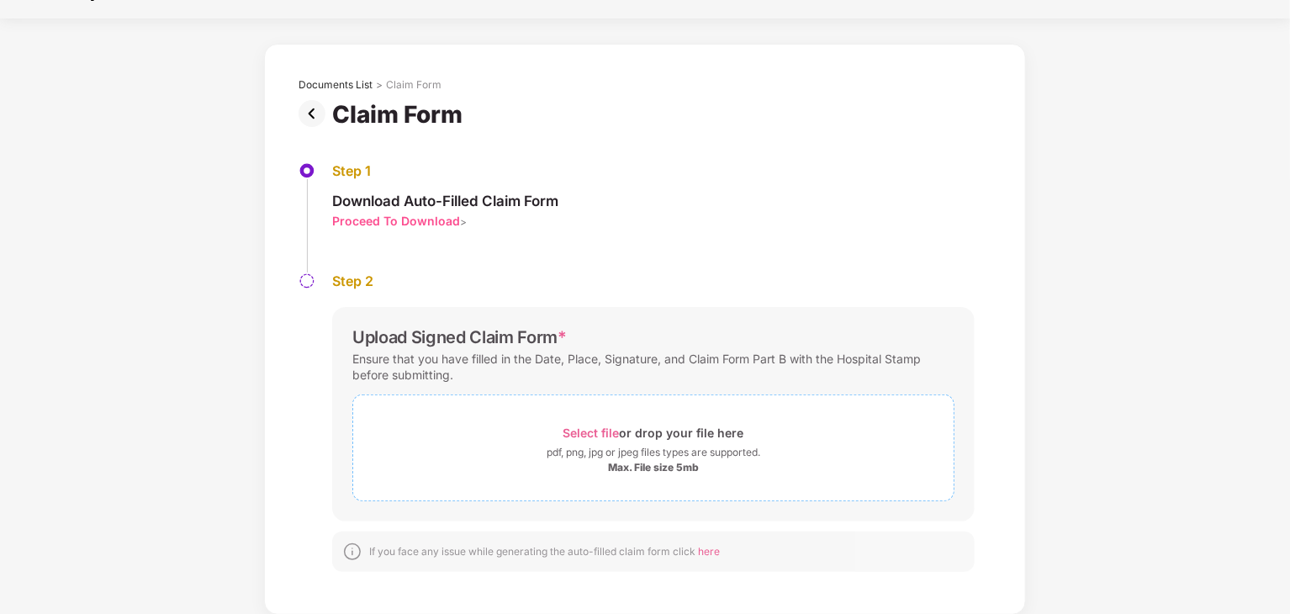
click at [671, 433] on div "Select file or drop your file here" at bounding box center [653, 432] width 181 height 23
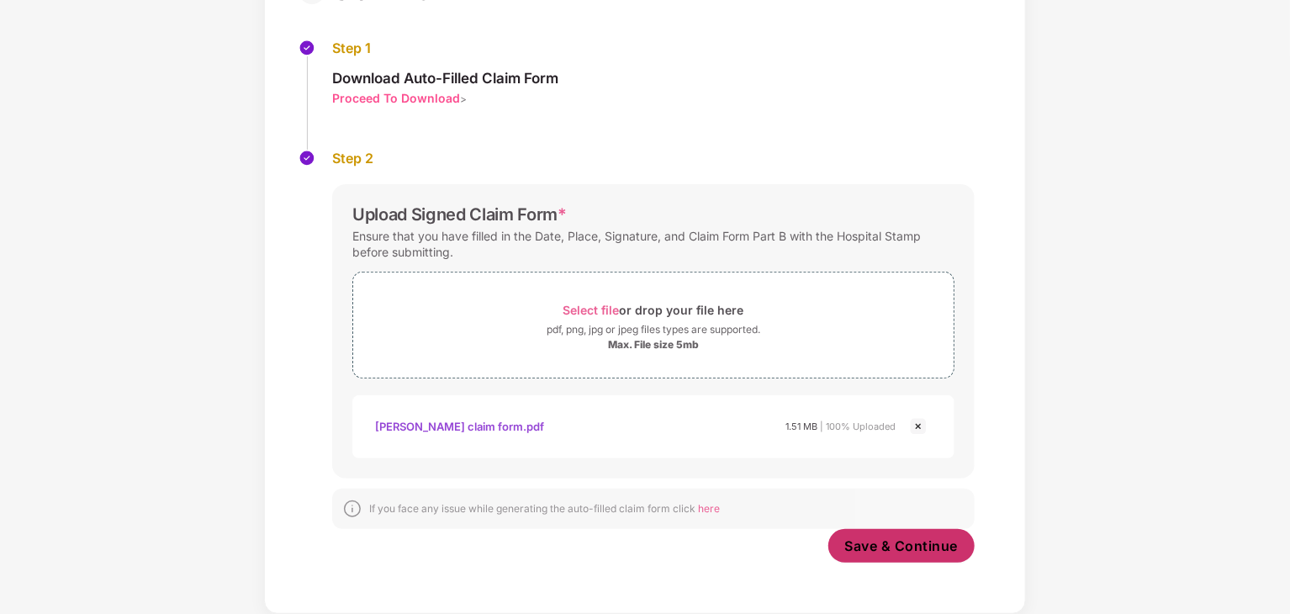
scroll to position [158, 0]
click at [876, 545] on span "Save & Continue" at bounding box center [902, 546] width 114 height 19
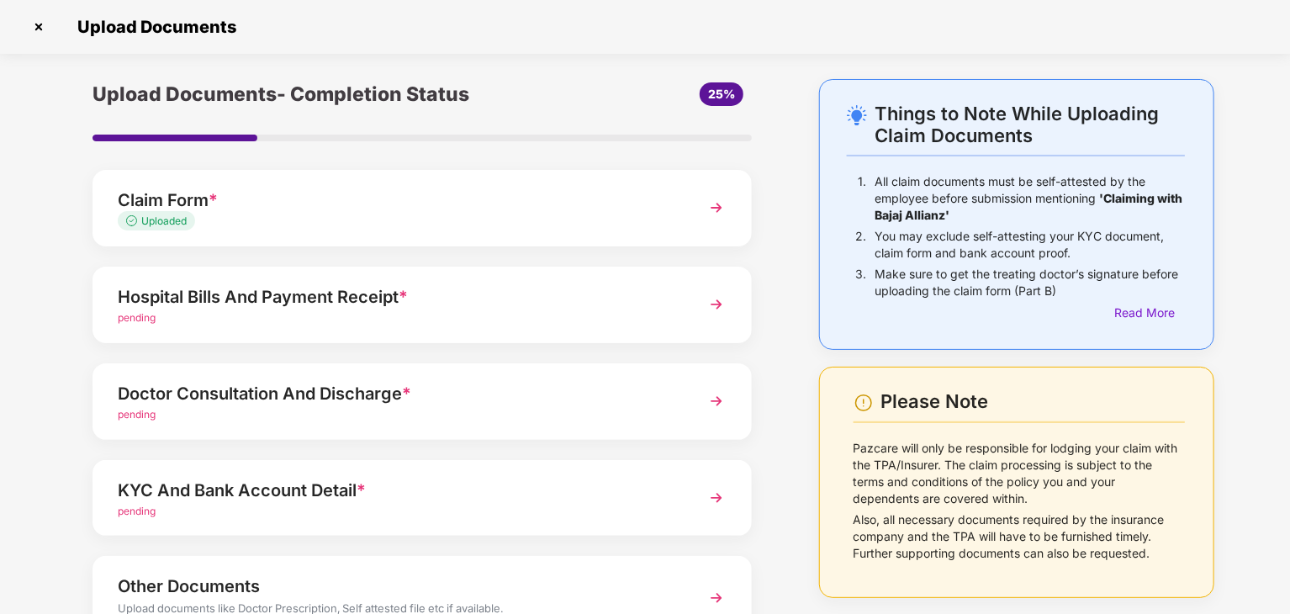
click at [484, 314] on div "pending" at bounding box center [397, 318] width 558 height 16
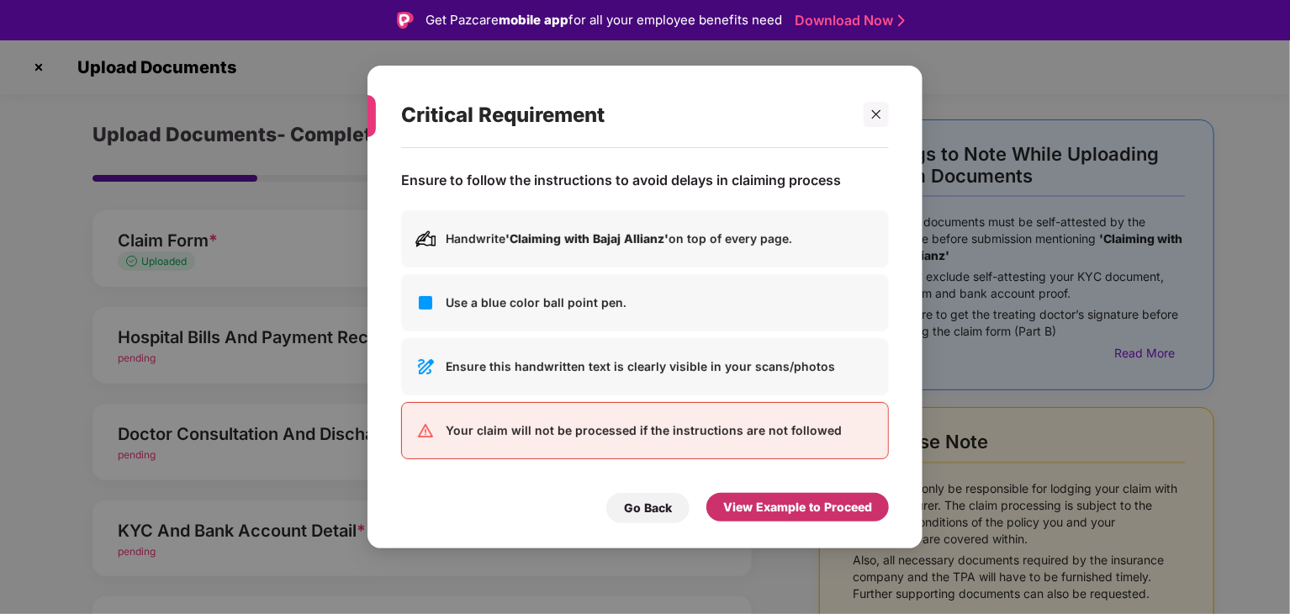
click at [754, 512] on div "View Example to Proceed" at bounding box center [797, 507] width 149 height 19
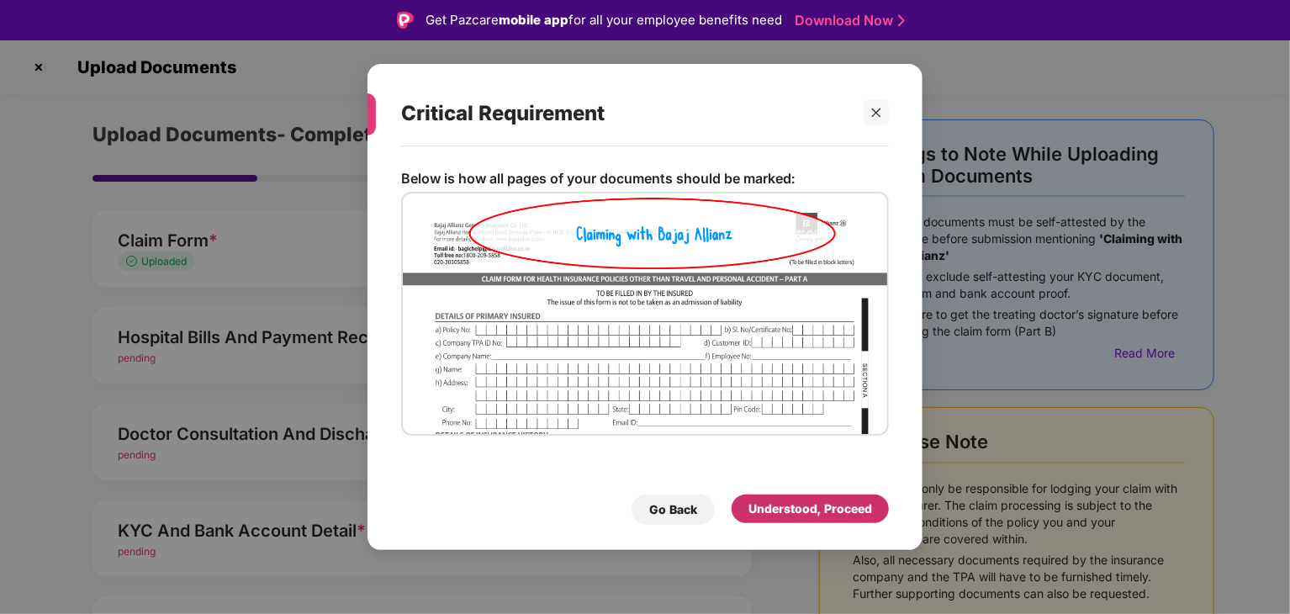
click at [754, 512] on div "Understood, Proceed" at bounding box center [810, 509] width 124 height 19
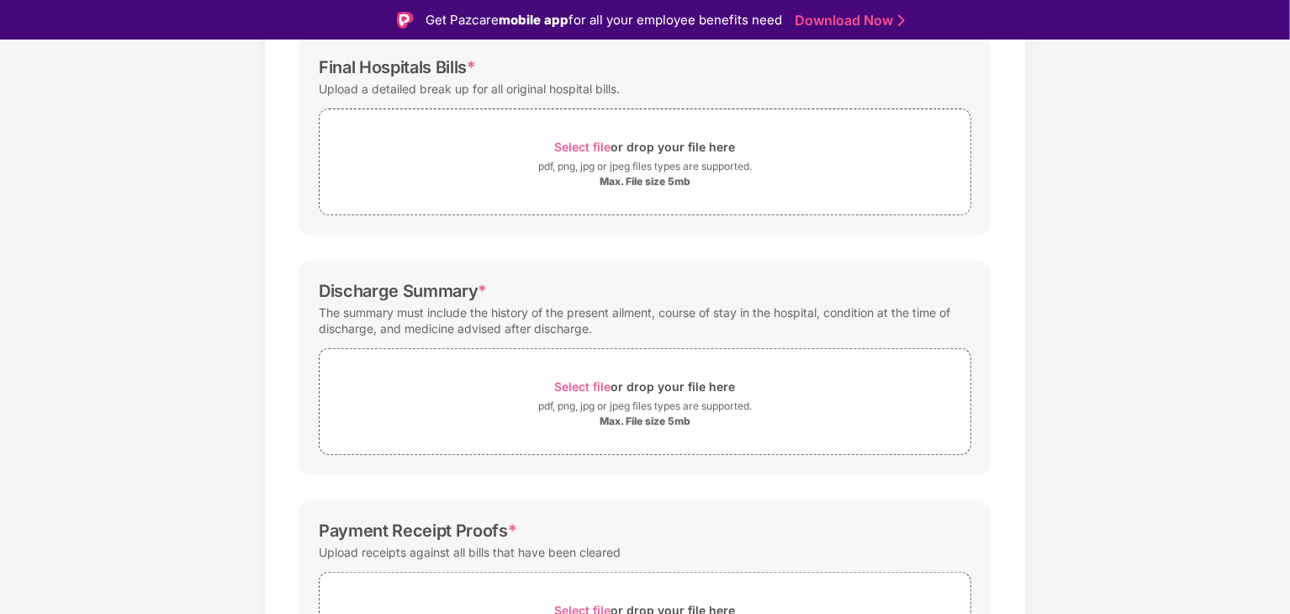
scroll to position [262, 0]
click at [687, 162] on div "pdf, png, jpg or jpeg files types are supported." at bounding box center [645, 165] width 214 height 17
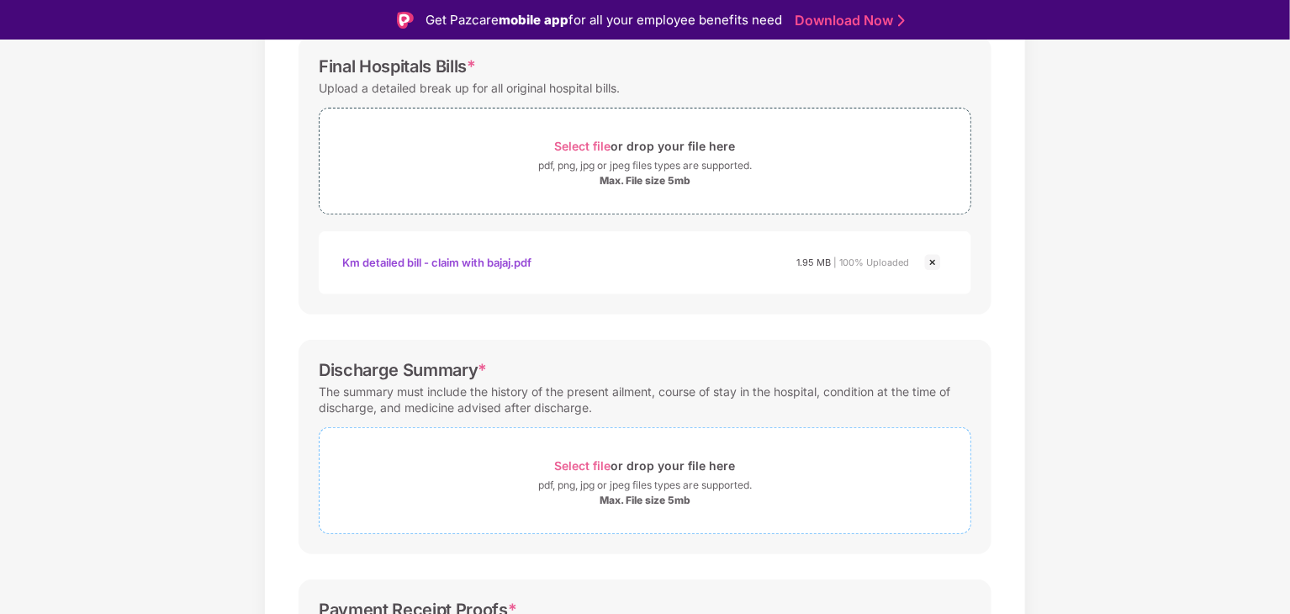
click at [525, 492] on div "pdf, png, jpg or jpeg files types are supported." at bounding box center [645, 485] width 651 height 17
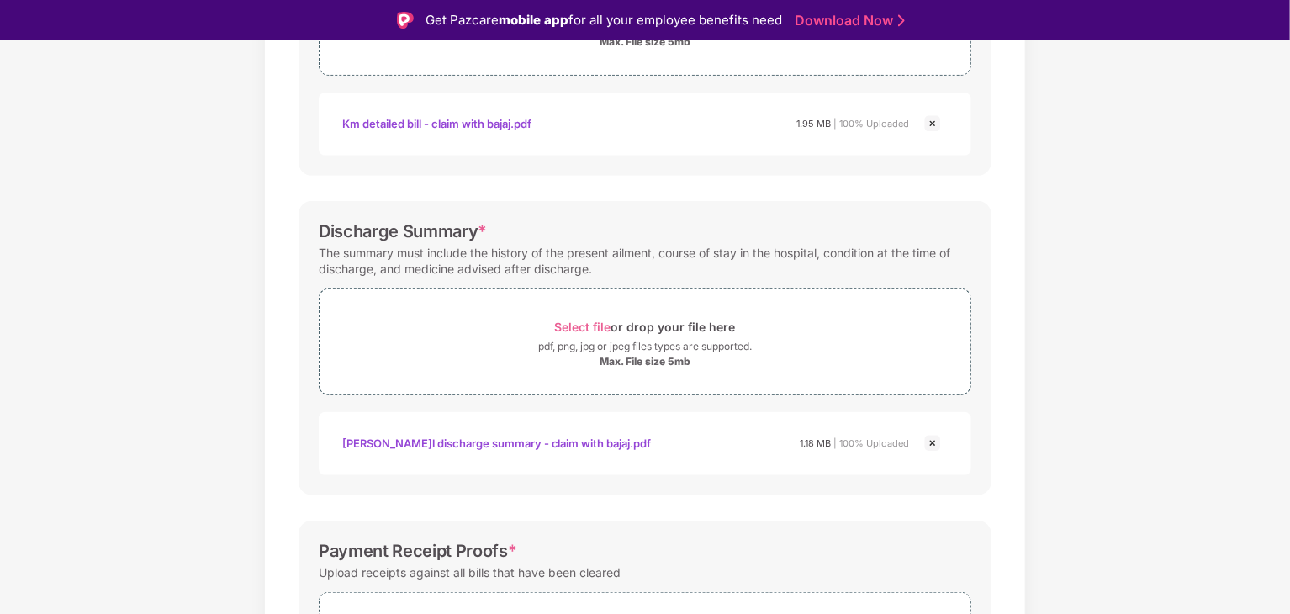
scroll to position [566, 0]
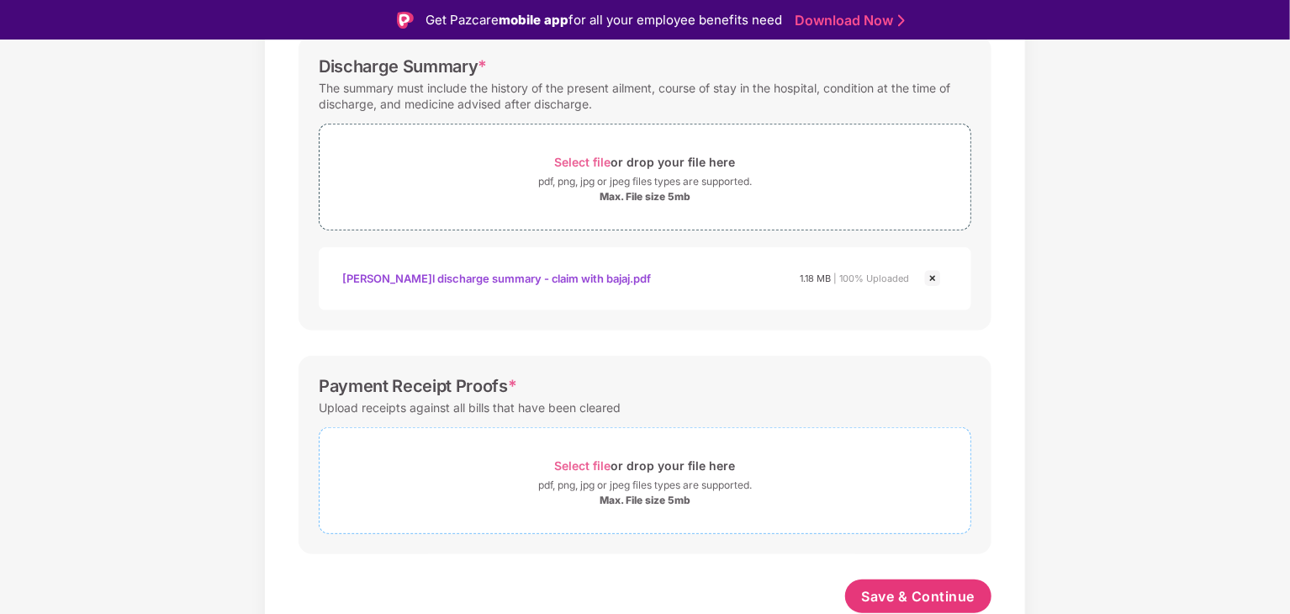
click at [690, 474] on div "Select file or drop your file here" at bounding box center [645, 465] width 181 height 23
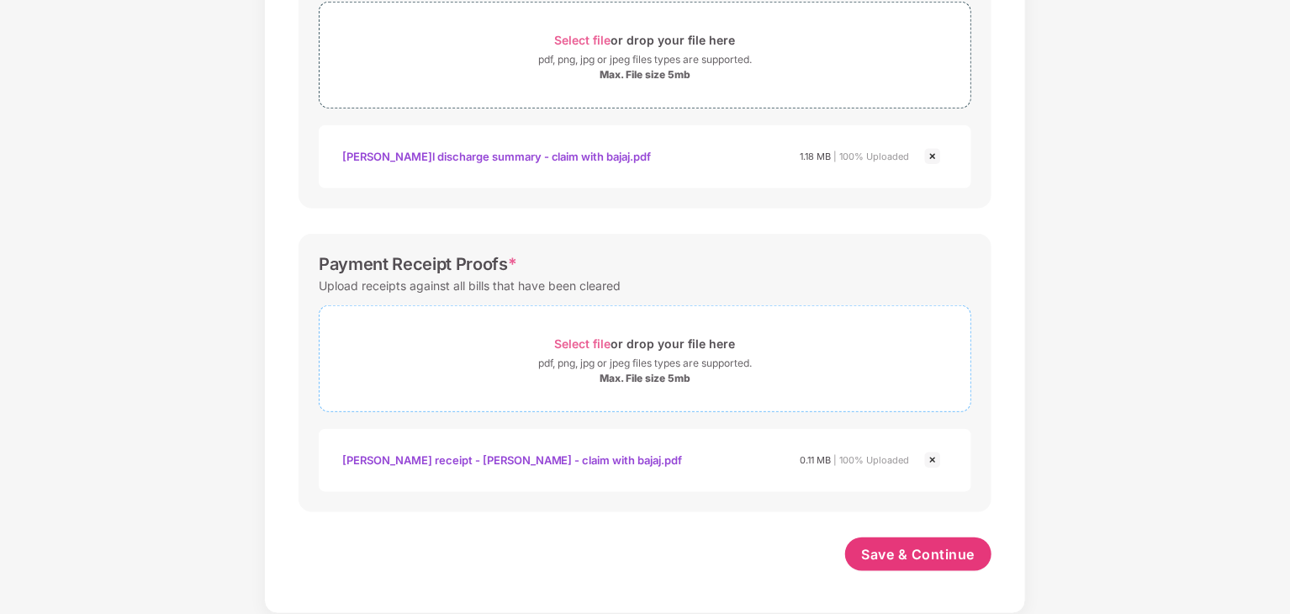
scroll to position [646, 0]
click at [916, 552] on span "Save & Continue" at bounding box center [919, 556] width 114 height 19
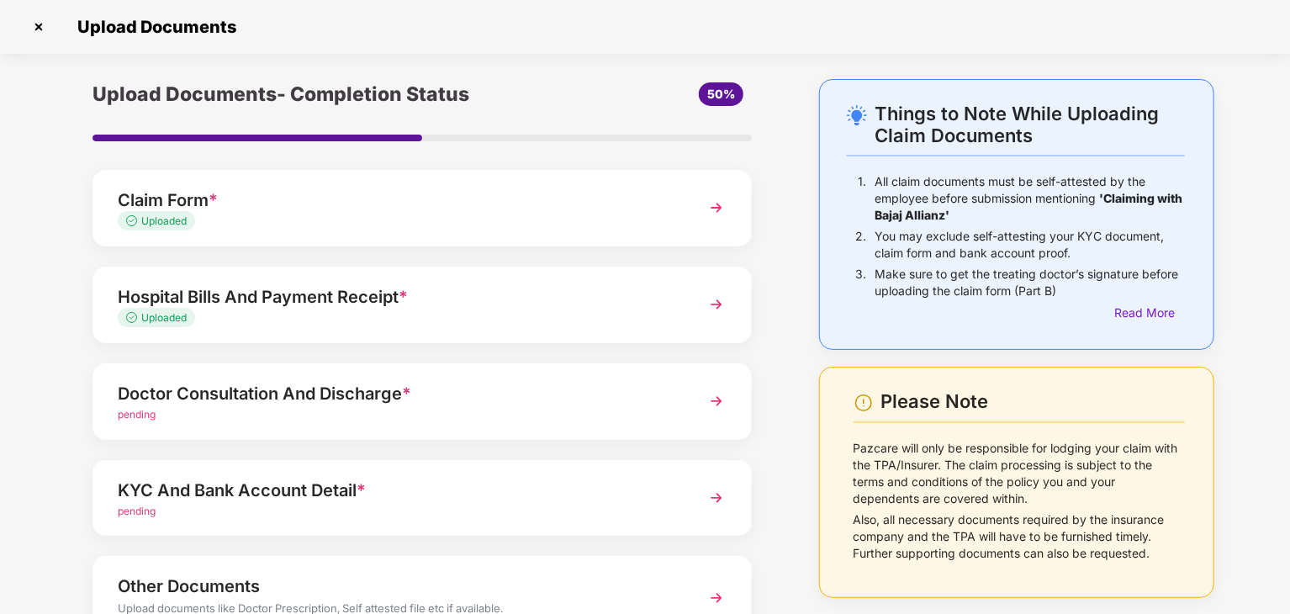
scroll to position [130, 0]
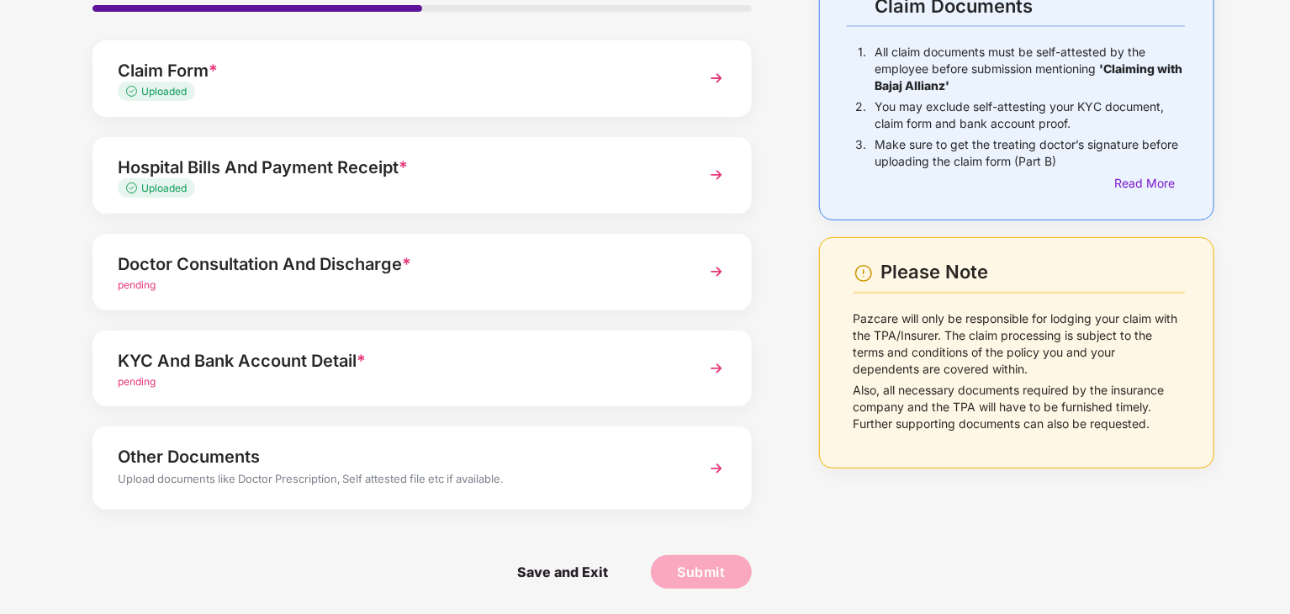
click at [595, 251] on div "Doctor Consultation And Discharge *" at bounding box center [397, 264] width 558 height 27
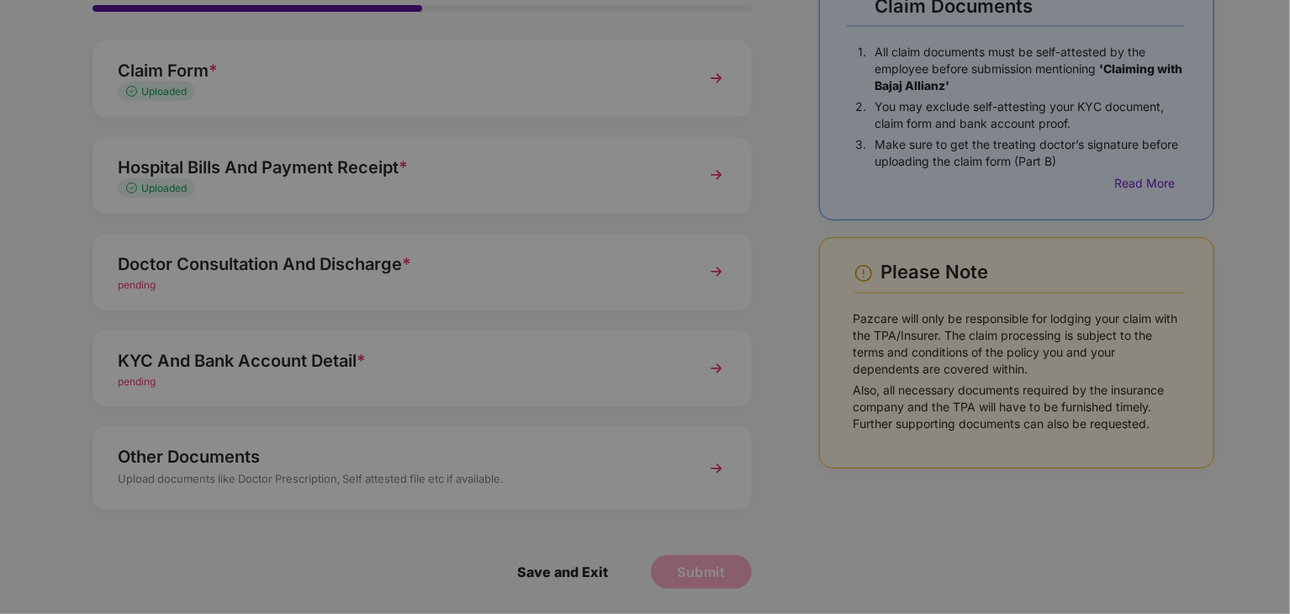
scroll to position [0, 0]
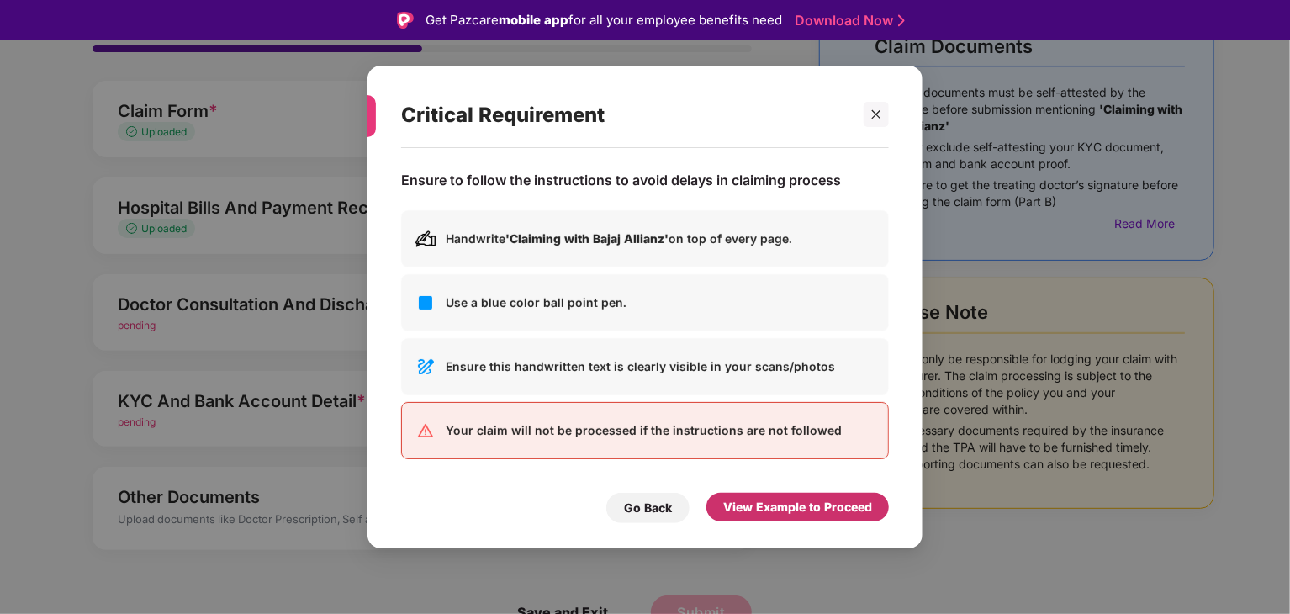
click at [785, 504] on div "View Example to Proceed" at bounding box center [797, 507] width 149 height 19
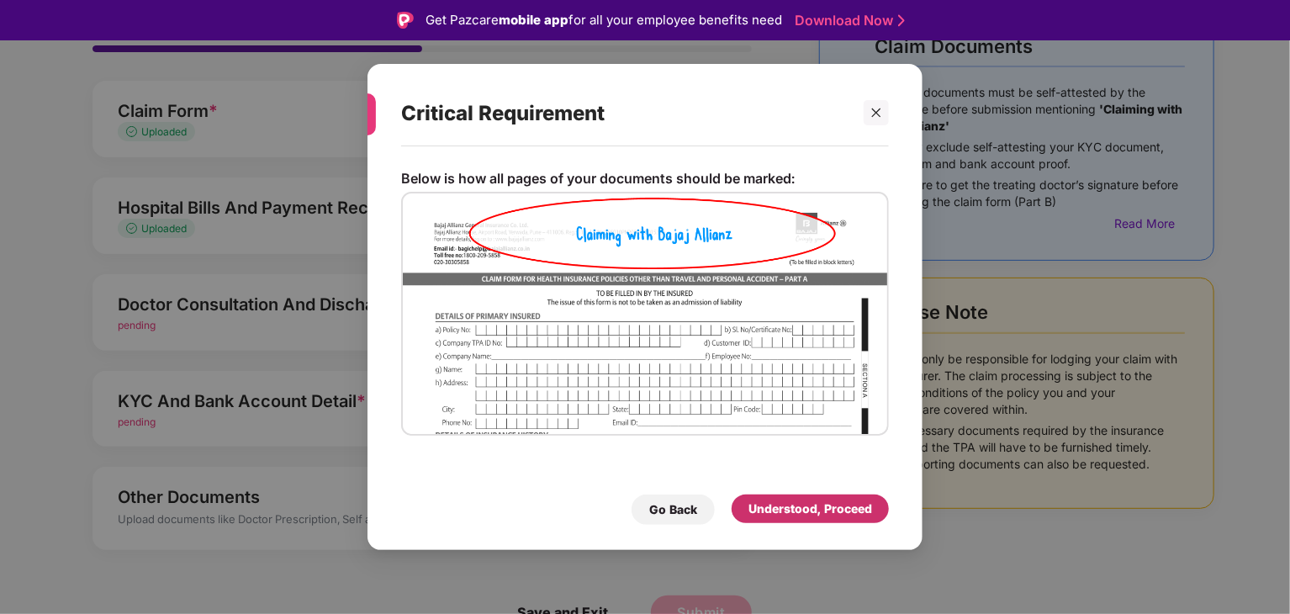
click at [785, 504] on div "Understood, Proceed" at bounding box center [810, 509] width 124 height 19
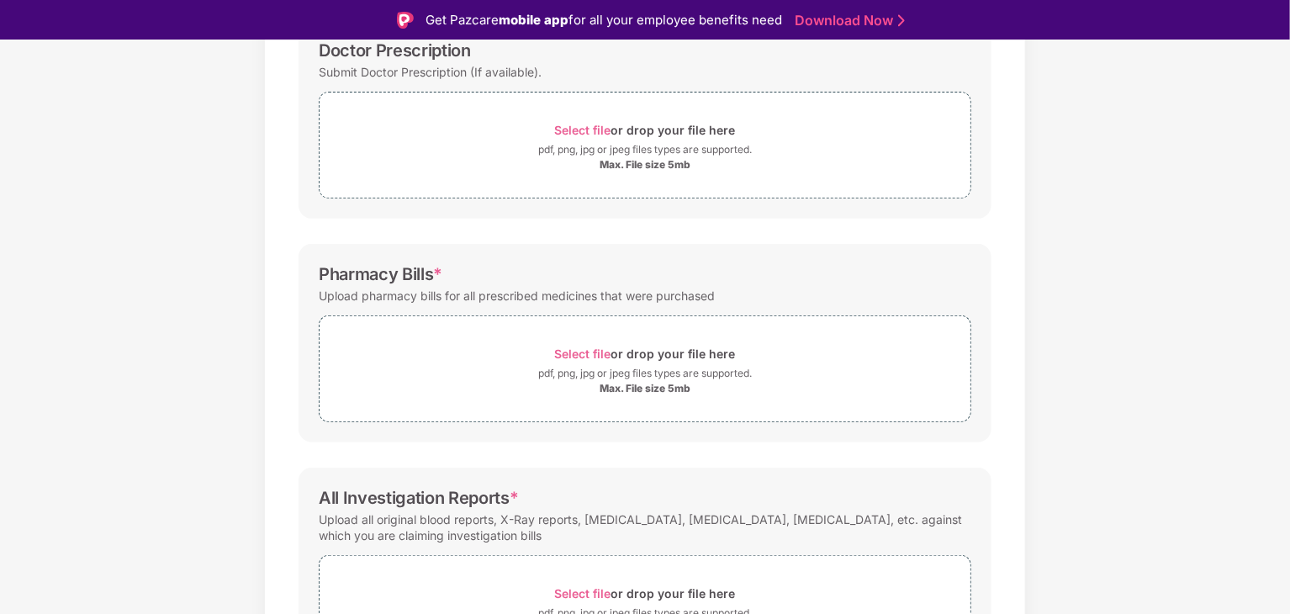
scroll to position [279, 0]
click at [733, 381] on div "Max. File size 5mb" at bounding box center [645, 387] width 651 height 13
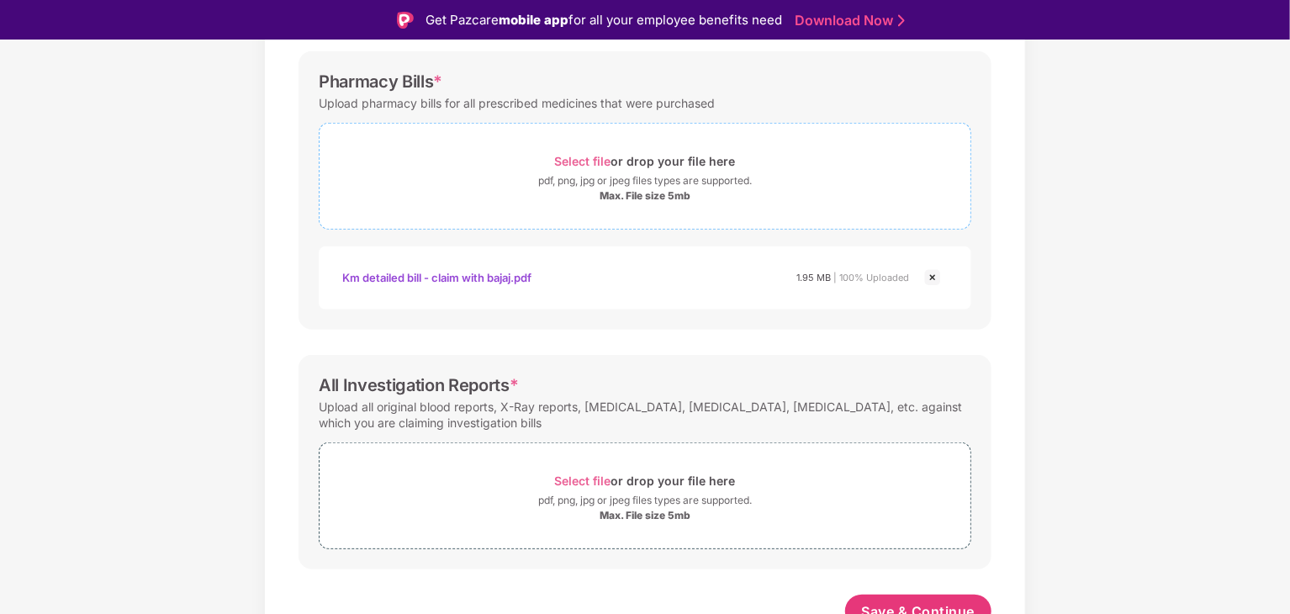
scroll to position [487, 0]
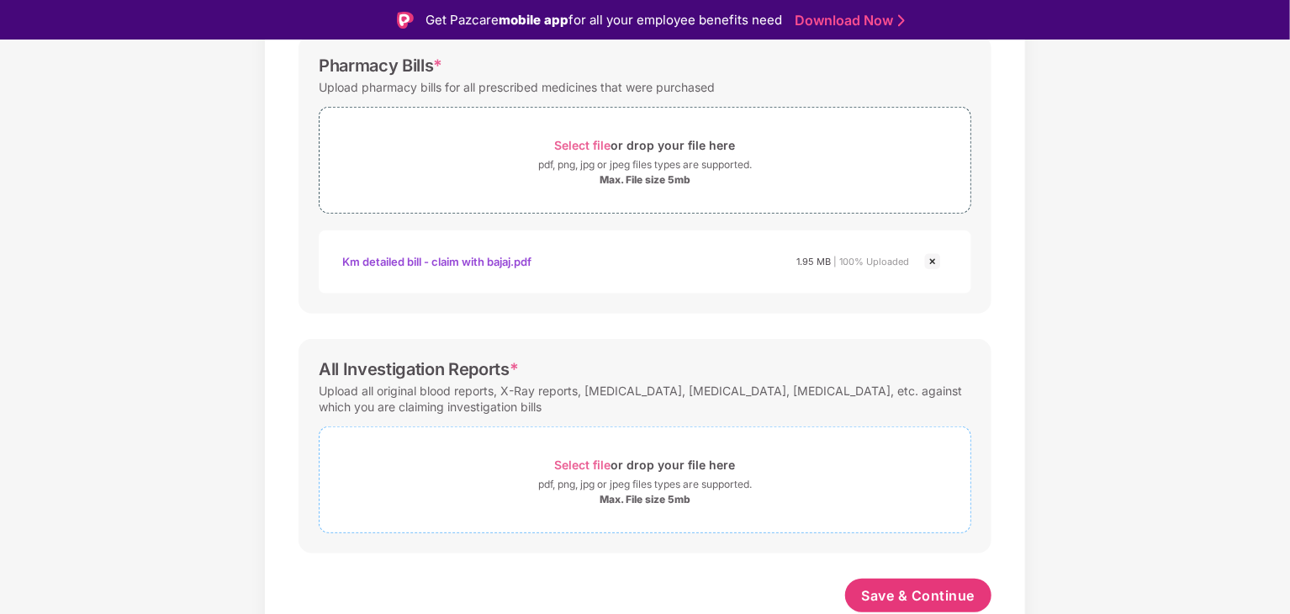
click at [664, 455] on div "Select file or drop your file here" at bounding box center [645, 464] width 181 height 23
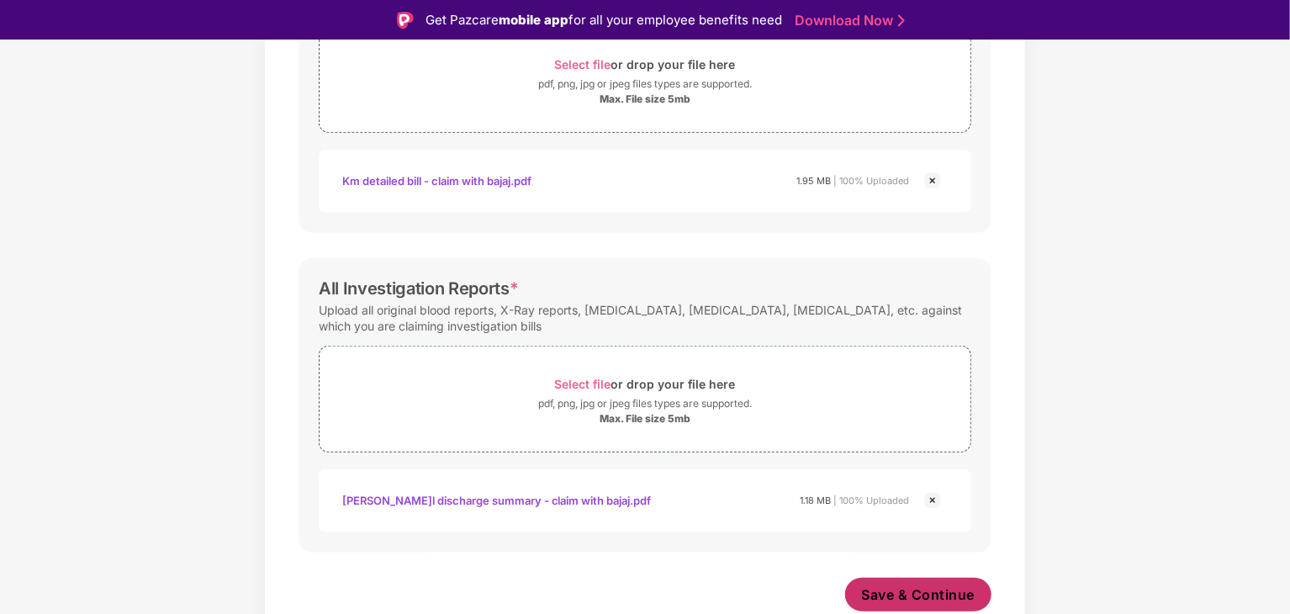
scroll to position [566, 0]
click at [951, 592] on span "Save & Continue" at bounding box center [919, 596] width 114 height 19
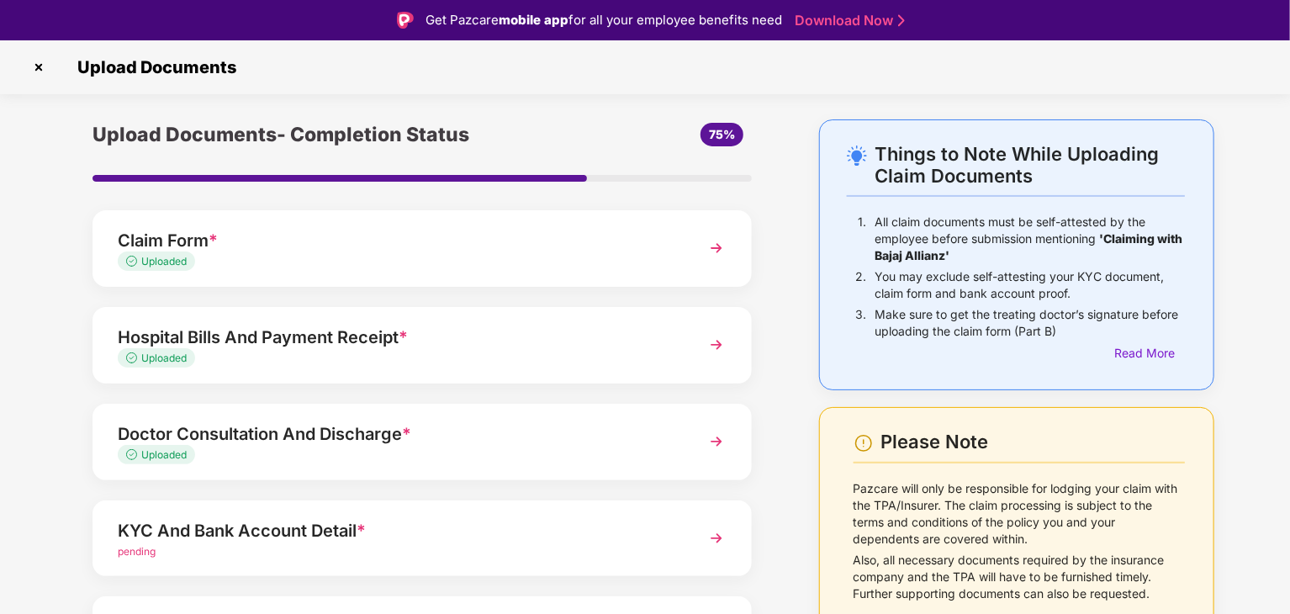
scroll to position [130, 0]
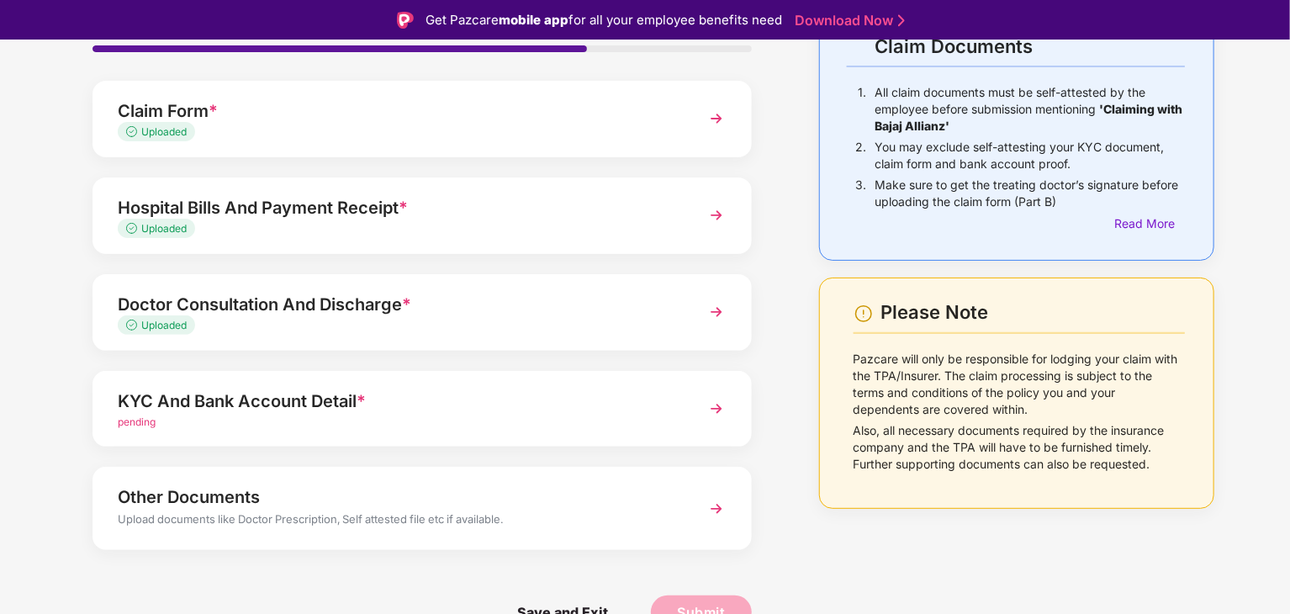
click at [703, 418] on img at bounding box center [716, 409] width 30 height 30
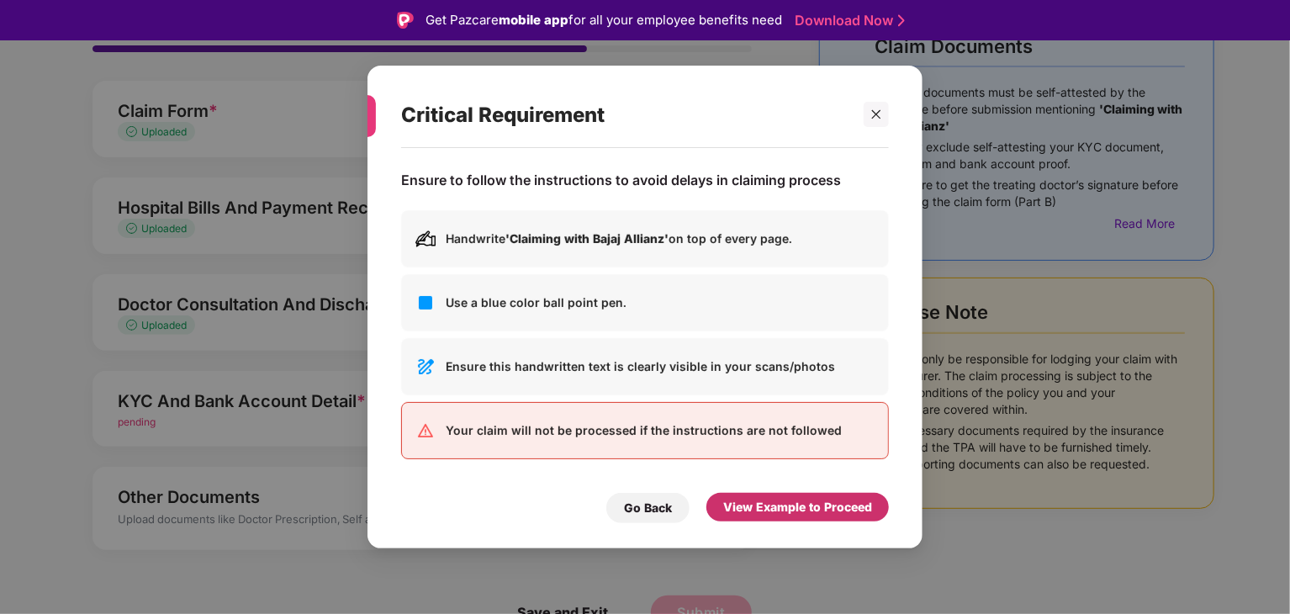
click at [777, 502] on div "View Example to Proceed" at bounding box center [797, 507] width 149 height 19
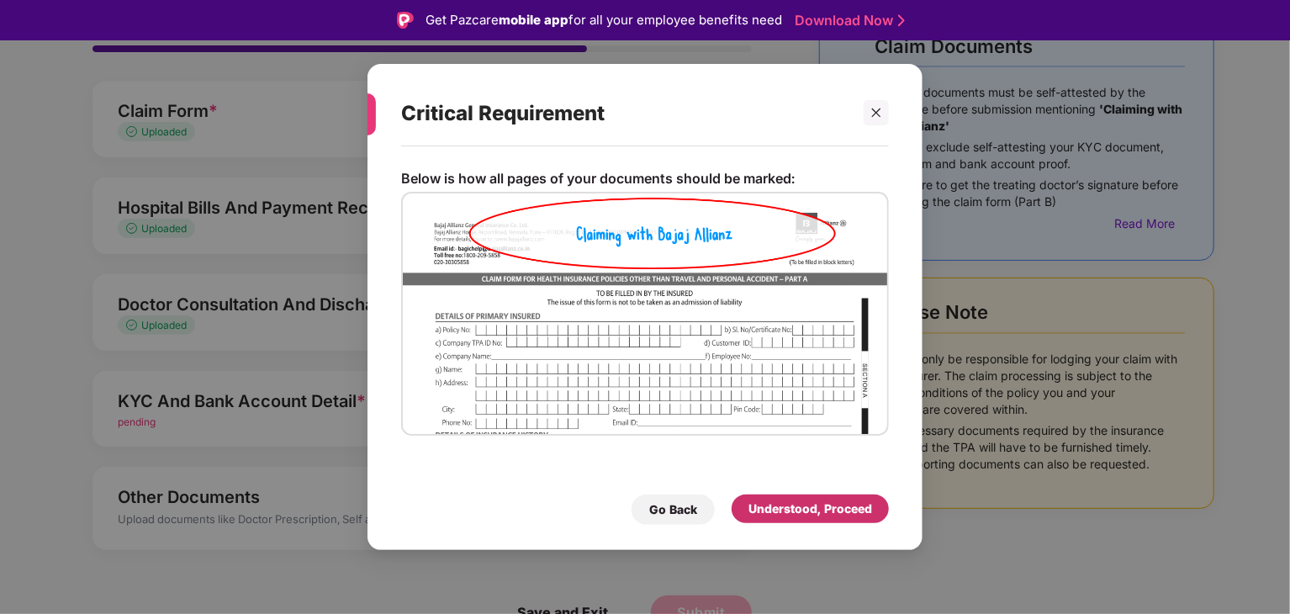
click at [777, 502] on div "Understood, Proceed" at bounding box center [810, 509] width 124 height 19
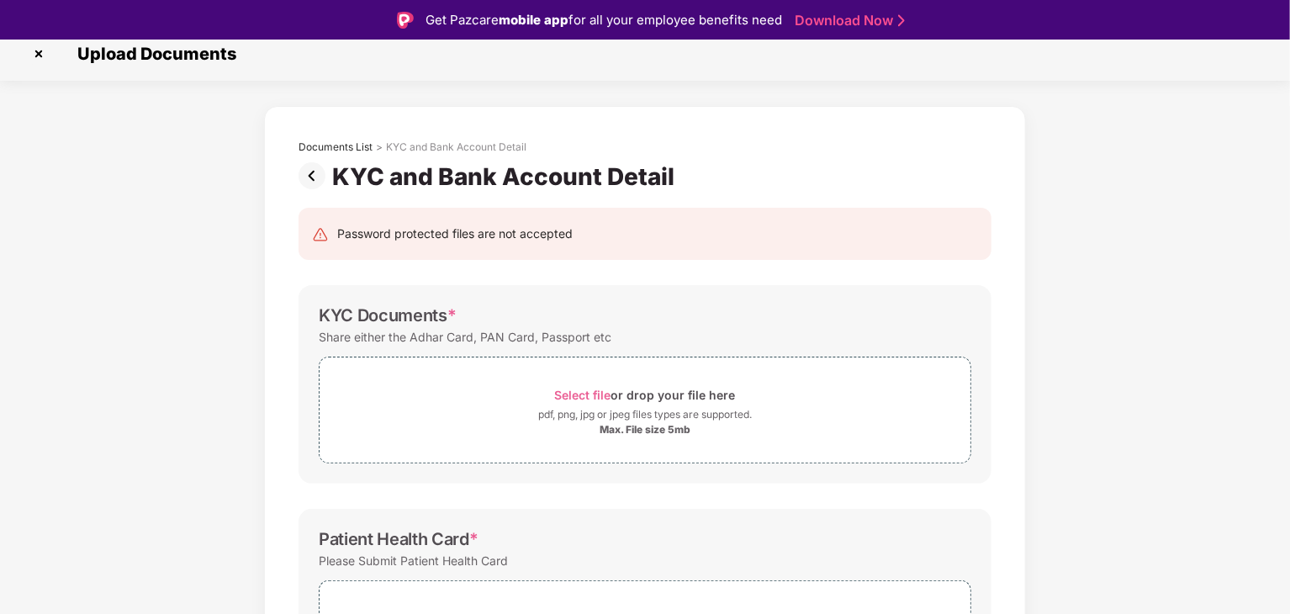
scroll to position [124, 0]
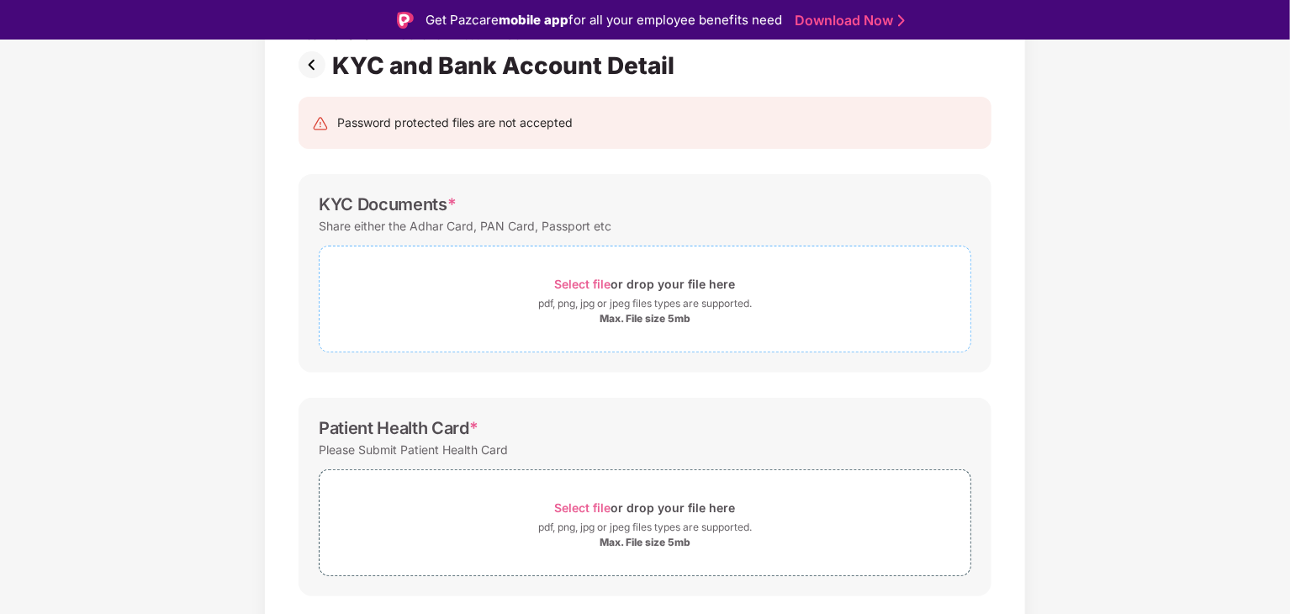
click at [630, 282] on div "Select file or drop your file here" at bounding box center [645, 283] width 181 height 23
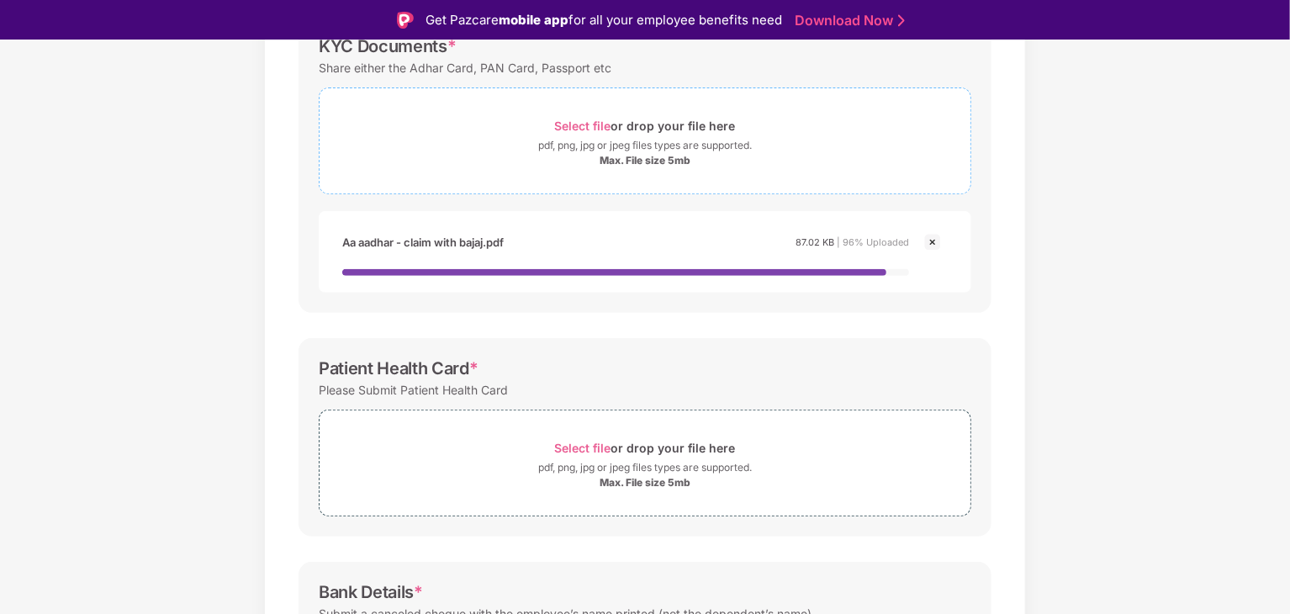
scroll to position [283, 0]
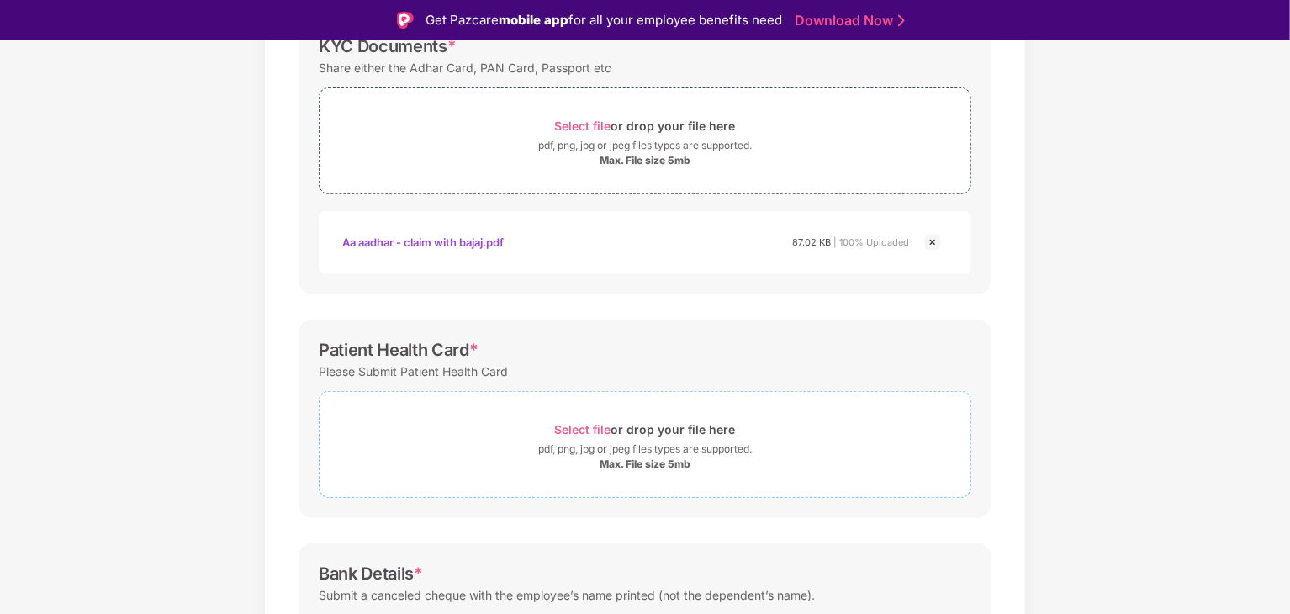
click at [576, 475] on span "Select file or drop your file here pdf, png, jpg or jpeg files types are suppor…" at bounding box center [645, 445] width 651 height 80
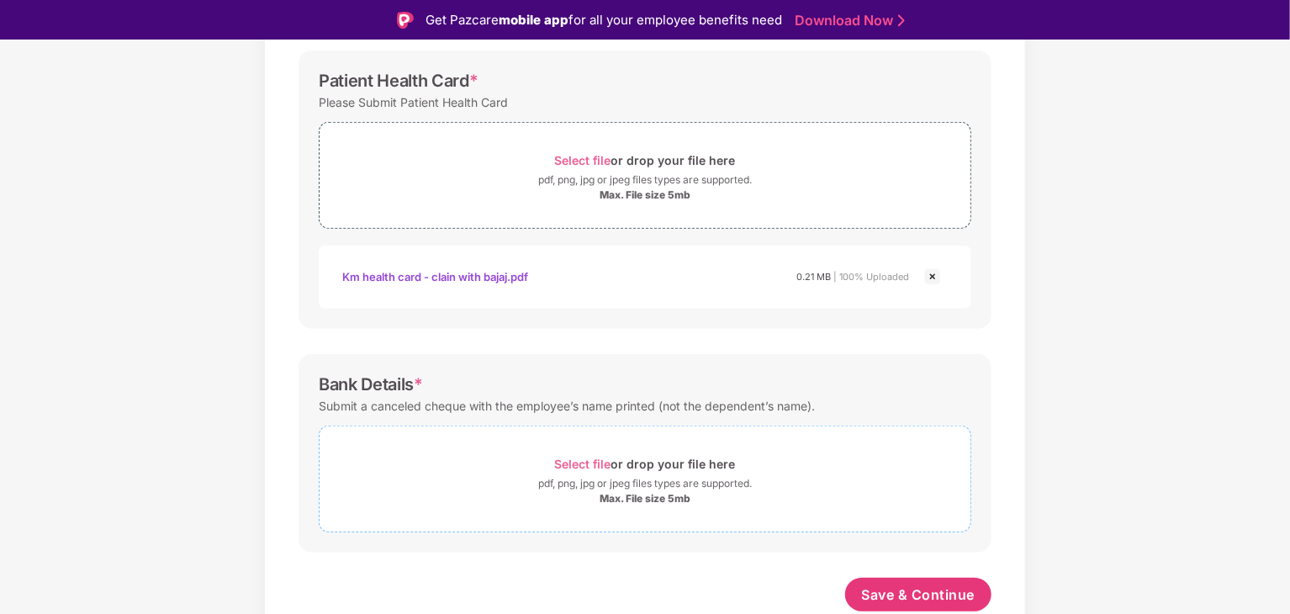
click at [570, 500] on div "Max. File size 5mb" at bounding box center [645, 498] width 651 height 13
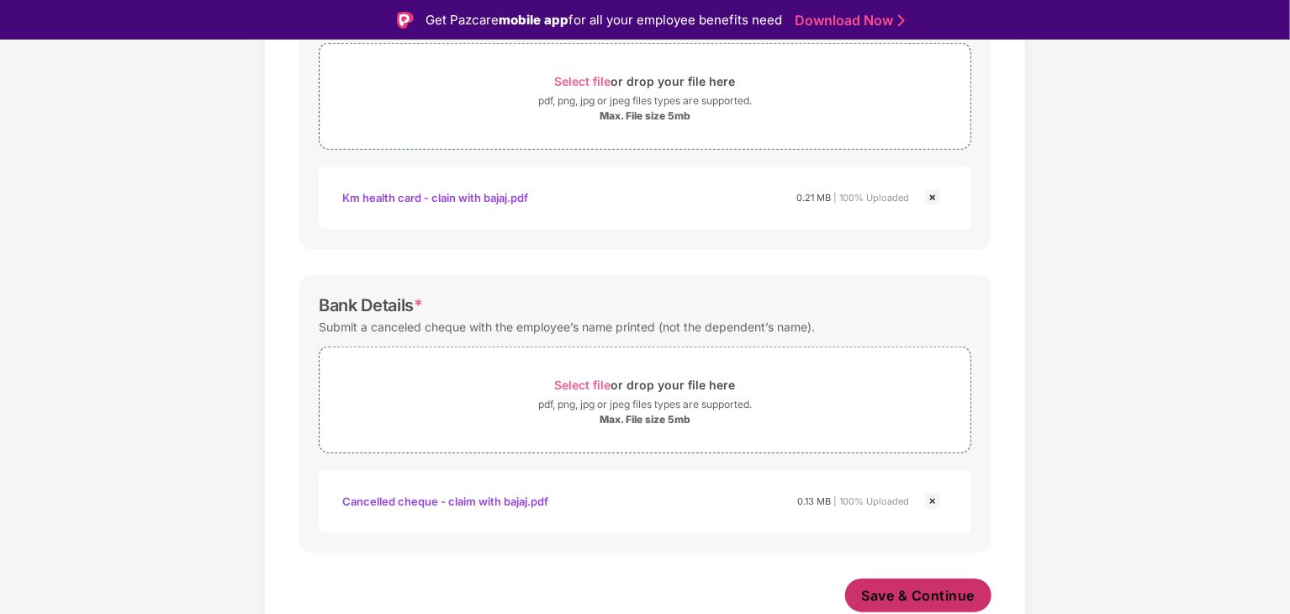
scroll to position [630, 0]
click at [959, 601] on span "Save & Continue" at bounding box center [919, 596] width 114 height 19
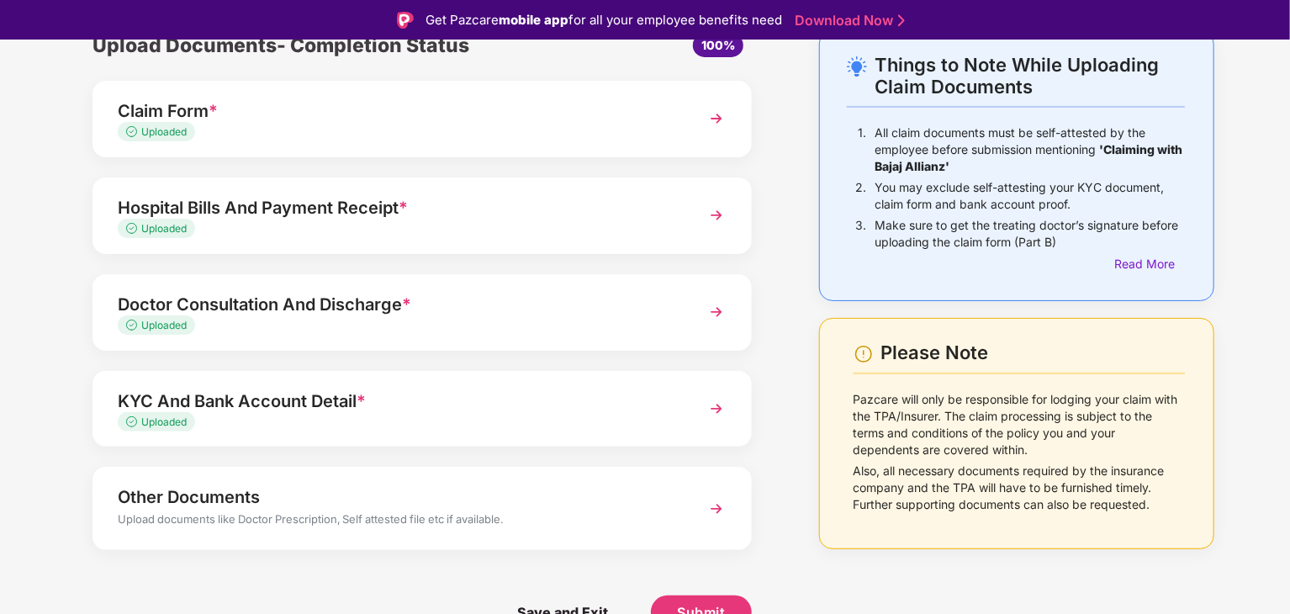
scroll to position [40, 0]
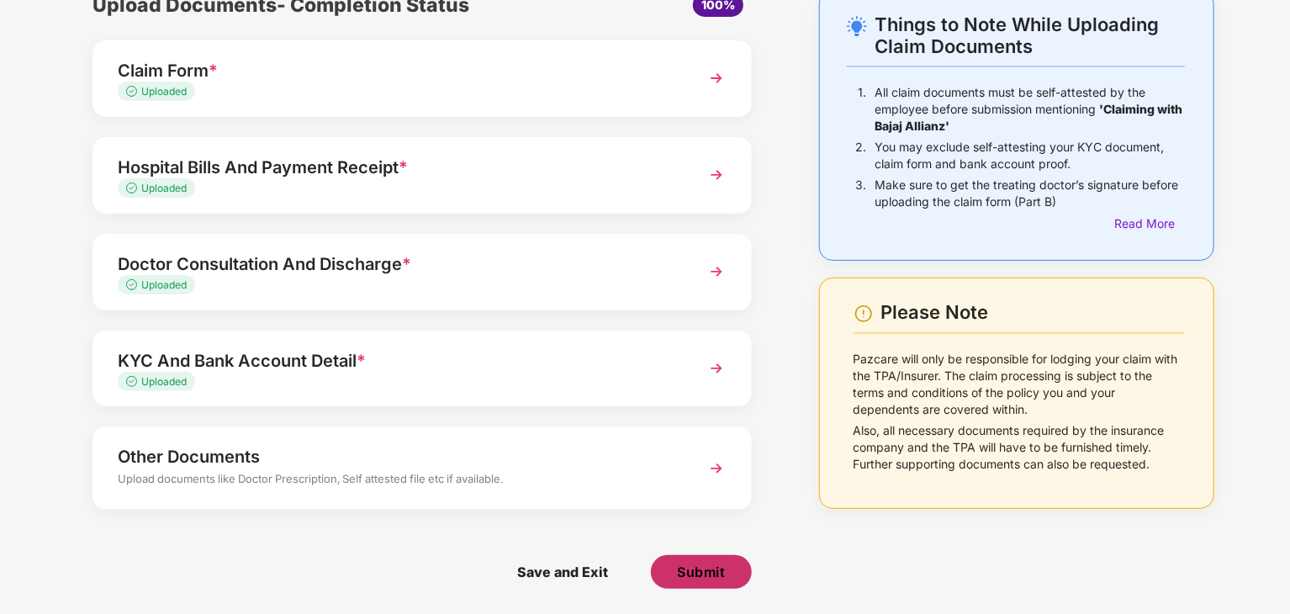
click at [720, 571] on span "Submit" at bounding box center [701, 572] width 48 height 19
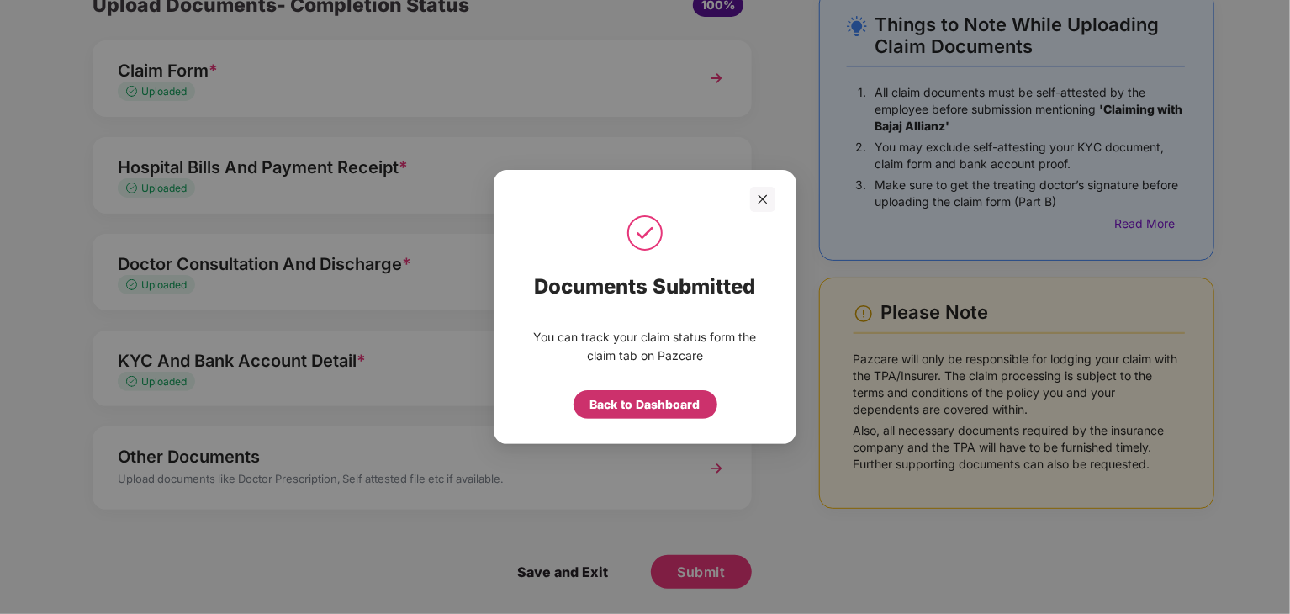
click at [658, 410] on div "Back to Dashboard" at bounding box center [645, 404] width 110 height 19
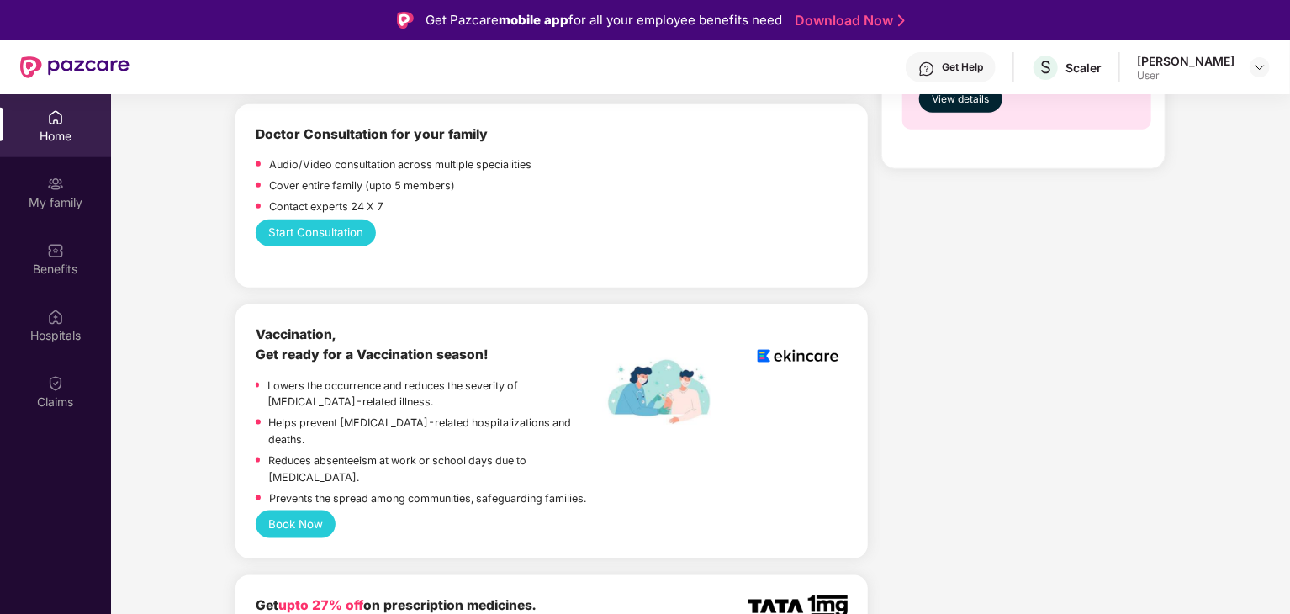
scroll to position [930, 0]
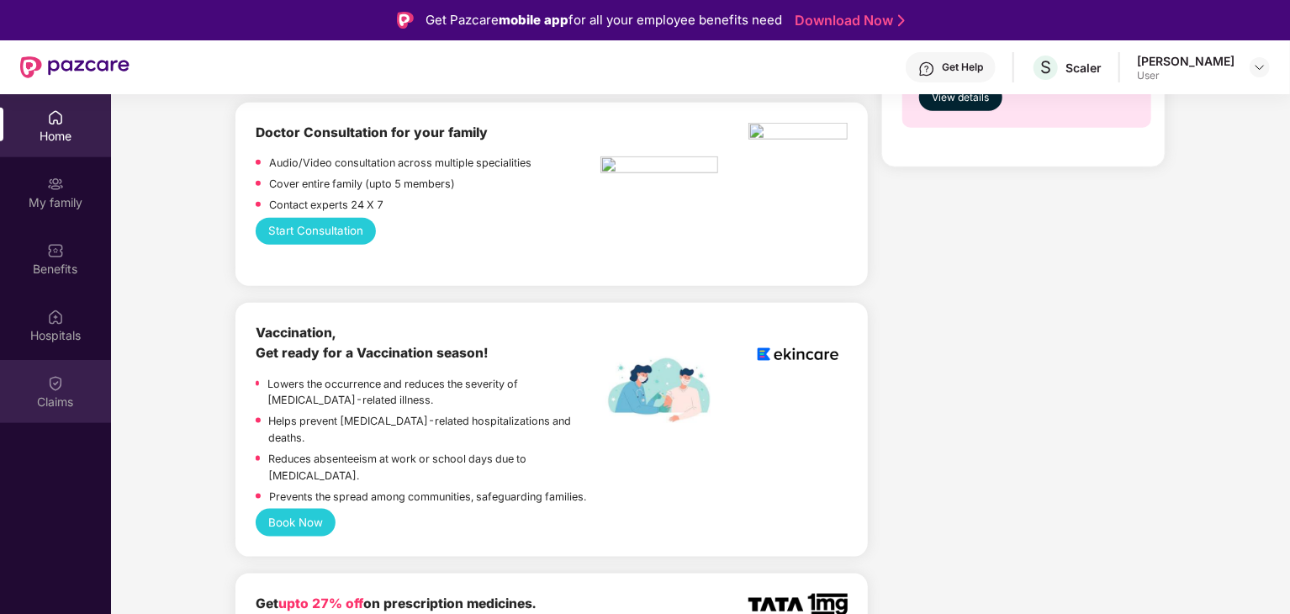
click at [75, 410] on div "Claims" at bounding box center [55, 402] width 111 height 17
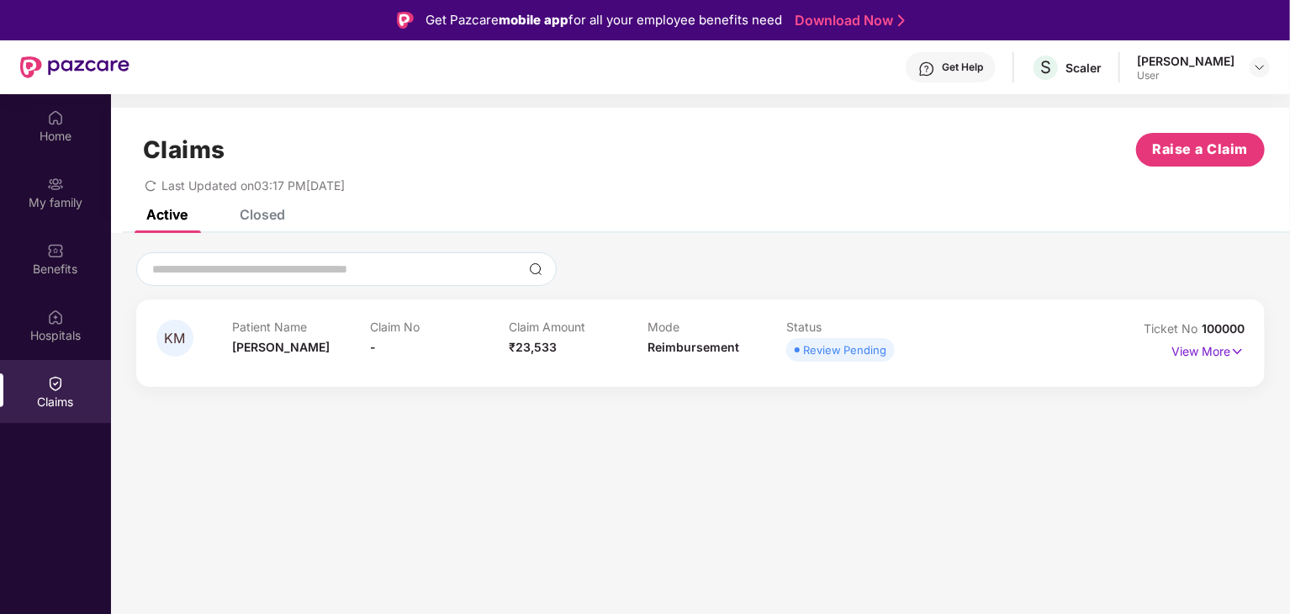
click at [271, 206] on div "Claims Raise a Claim Last Updated on 03:17 PM[DATE]" at bounding box center [700, 159] width 1179 height 102
click at [271, 216] on div "Closed" at bounding box center [262, 214] width 45 height 17
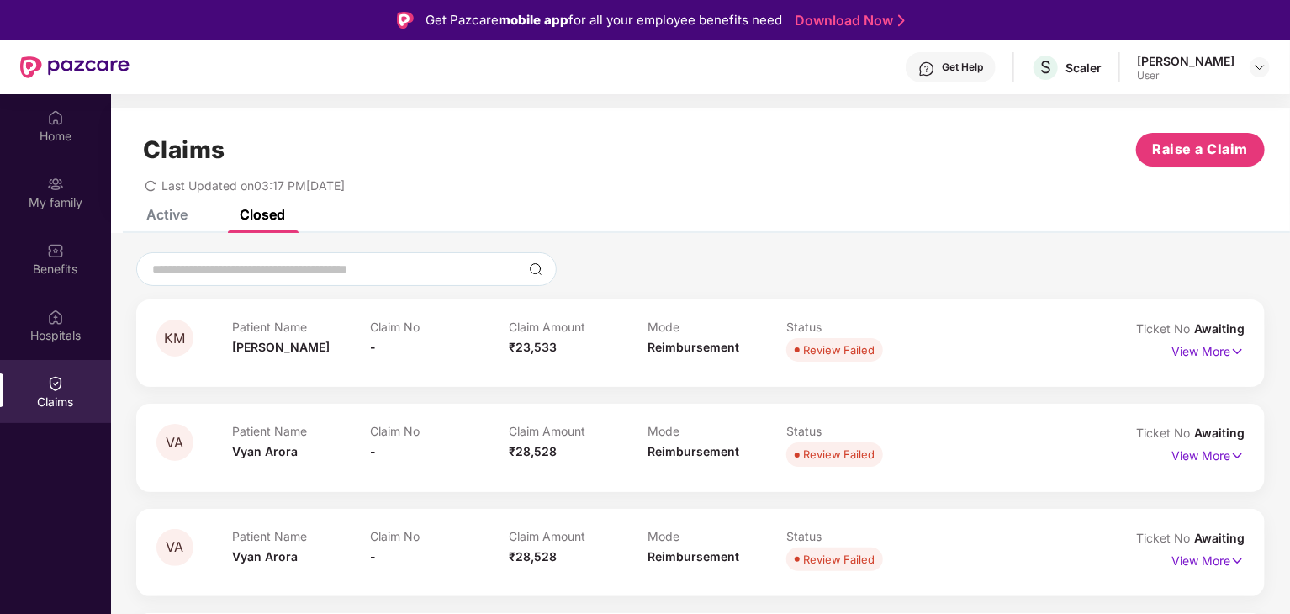
scroll to position [10, 0]
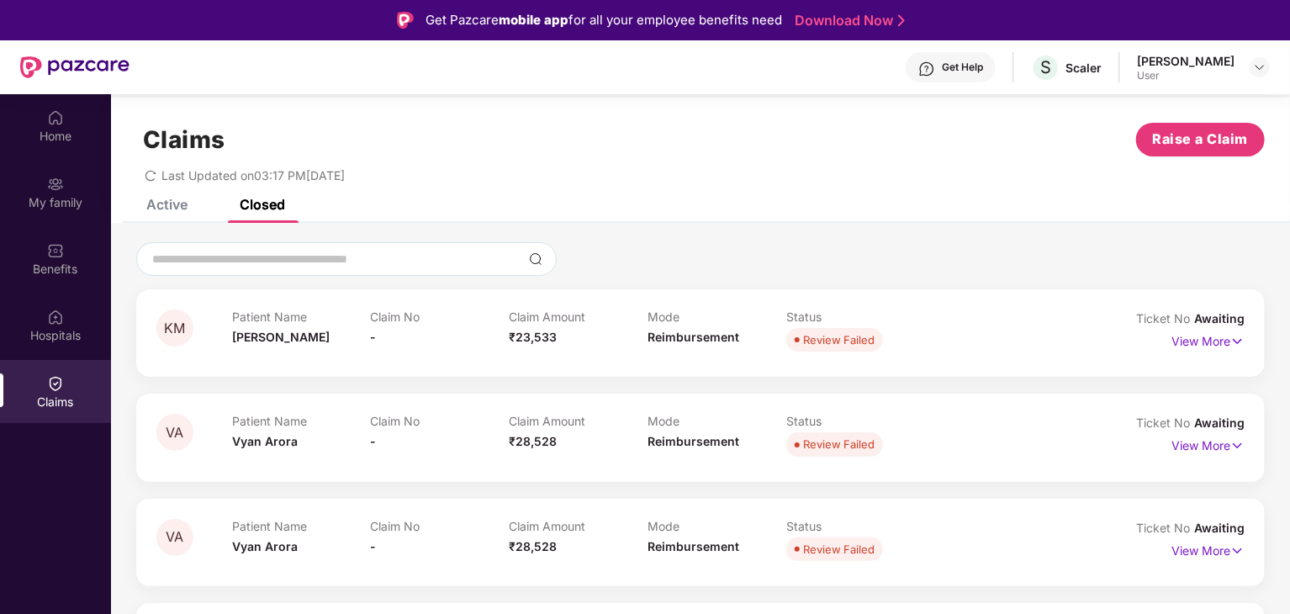
click at [161, 210] on div "Active" at bounding box center [166, 204] width 41 height 17
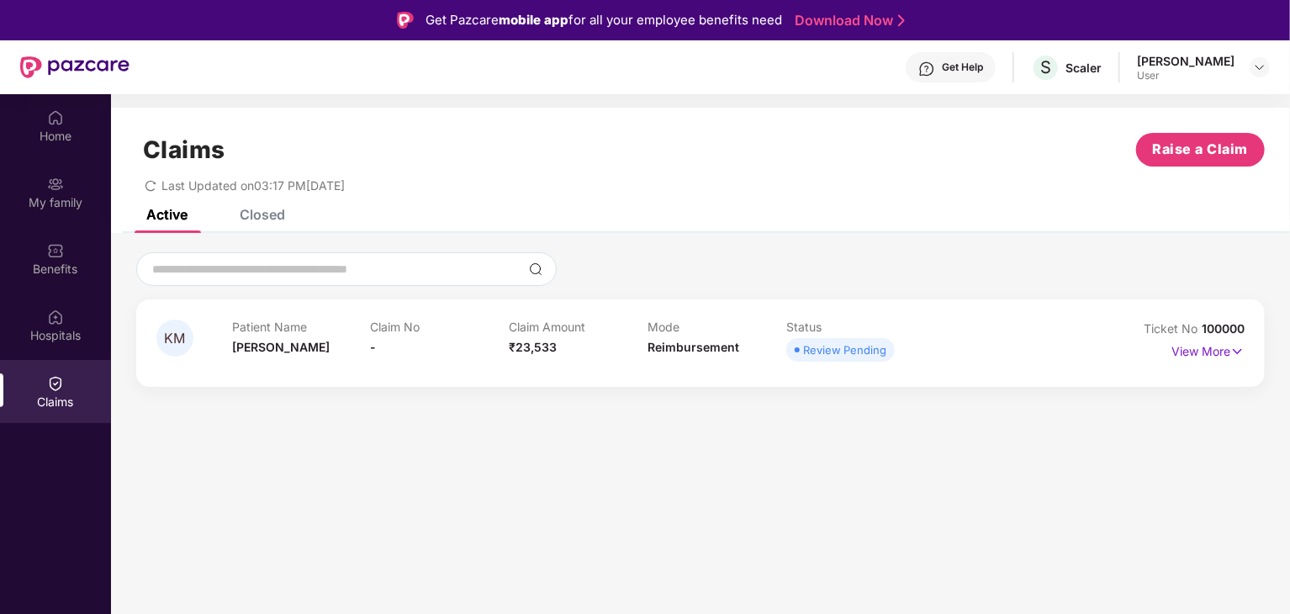
scroll to position [0, 0]
click at [1181, 152] on span "Raise a Claim" at bounding box center [1201, 149] width 96 height 21
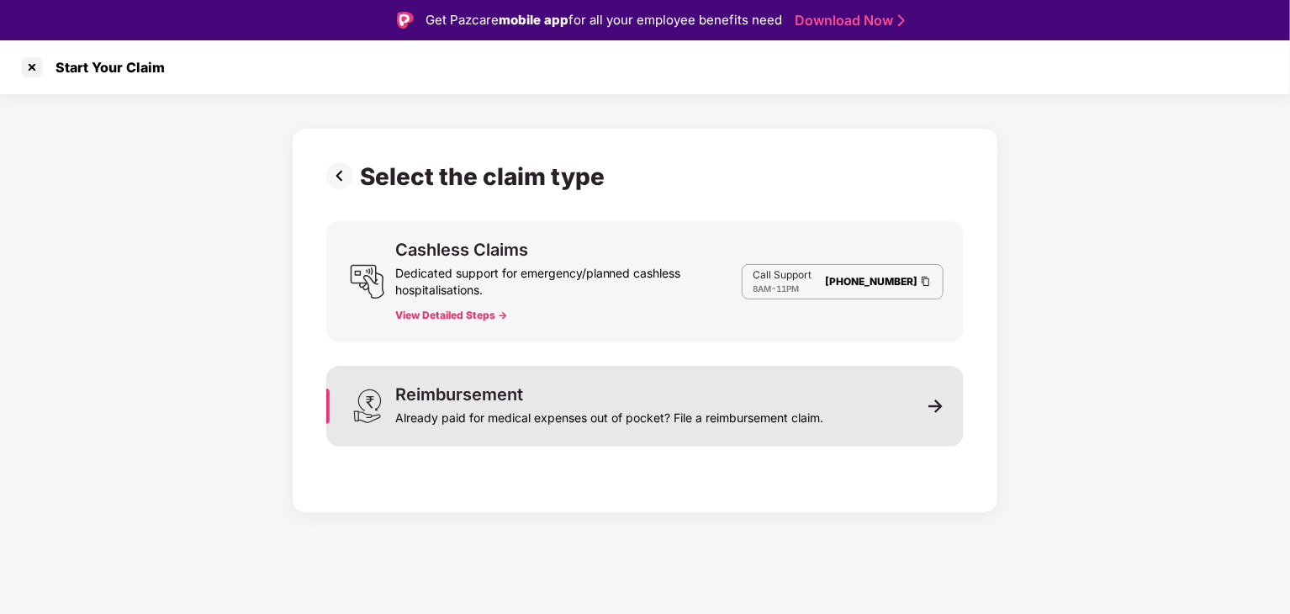
click at [893, 433] on div "Reimbursement Already paid for medical expenses out of pocket? File a reimburse…" at bounding box center [644, 406] width 637 height 81
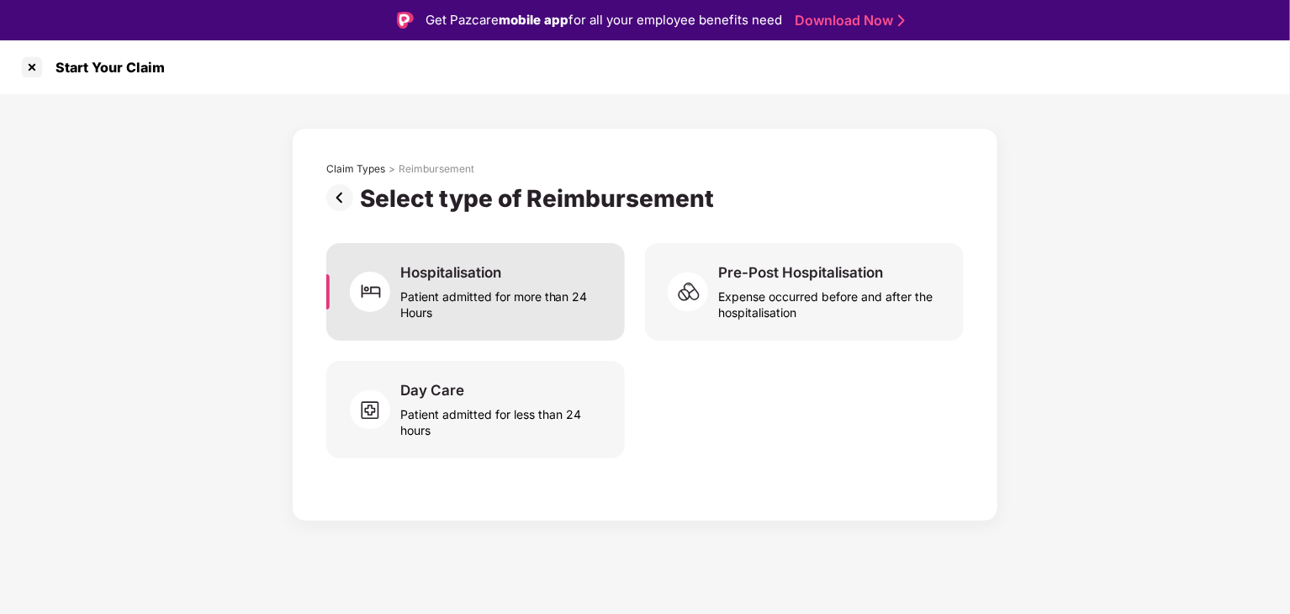
click at [565, 294] on div "Patient admitted for more than 24 Hours" at bounding box center [502, 301] width 204 height 39
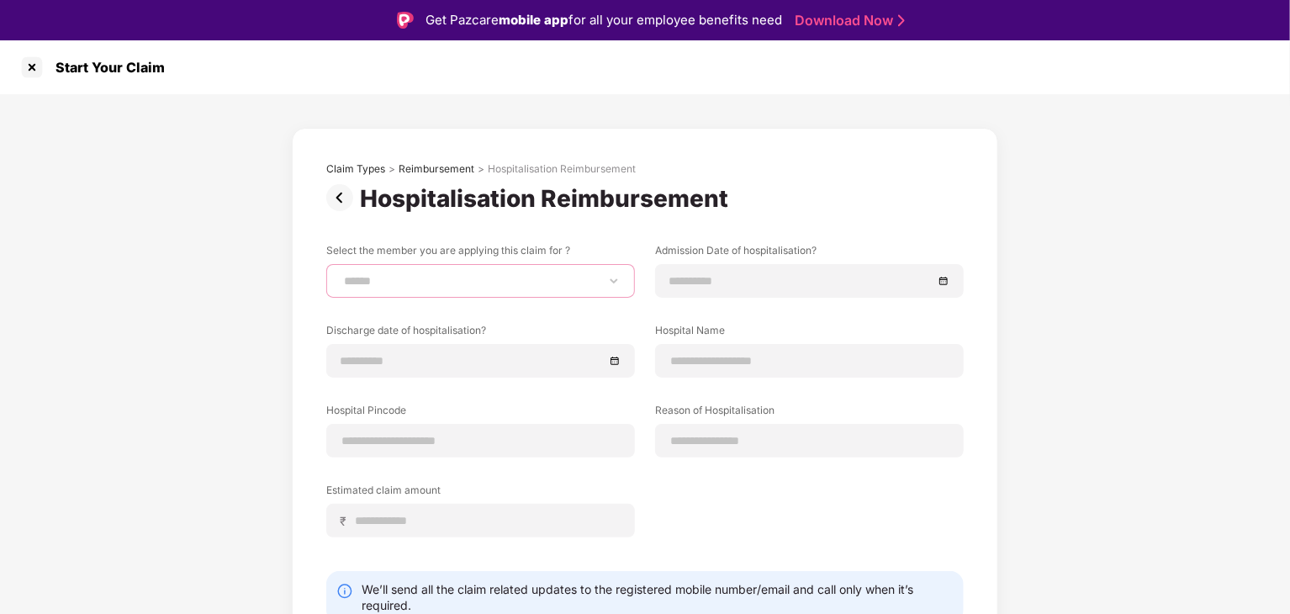
click at [563, 277] on select "**********" at bounding box center [481, 280] width 280 height 13
select select "**********"
click at [341, 274] on select "**********" at bounding box center [481, 280] width 280 height 13
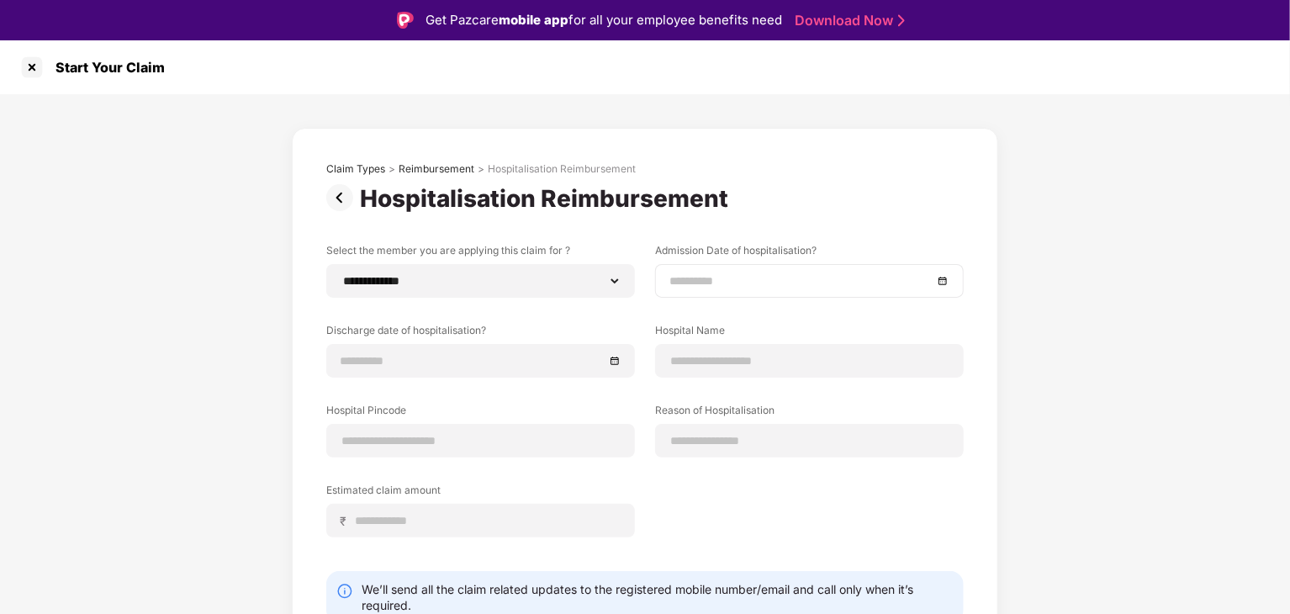
click at [770, 293] on div at bounding box center [809, 281] width 309 height 34
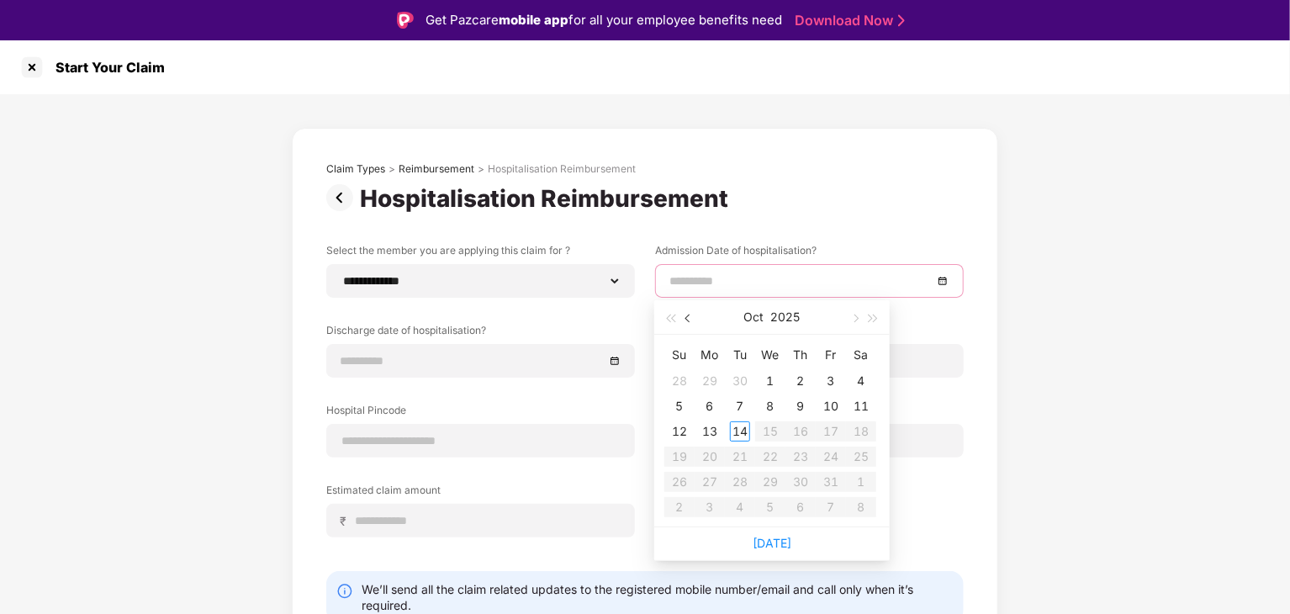
click at [689, 319] on span "button" at bounding box center [689, 319] width 8 height 8
type input "**********"
click at [706, 425] on div "15" at bounding box center [710, 431] width 20 height 20
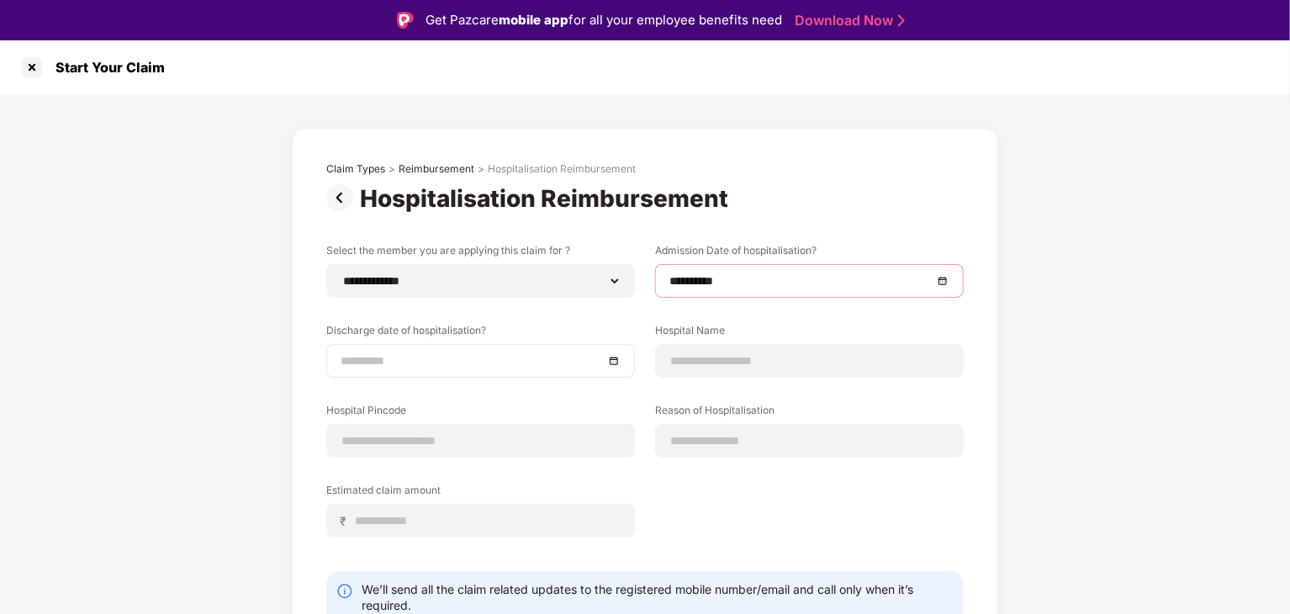
click at [521, 354] on input at bounding box center [472, 361] width 263 height 19
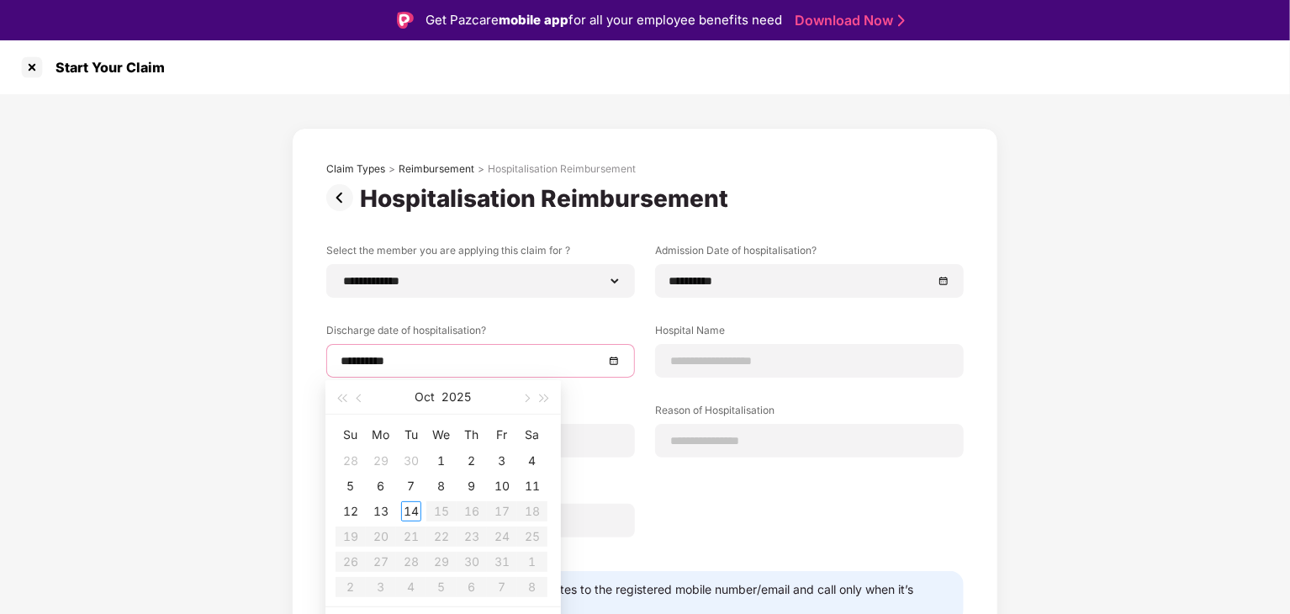
type input "**********"
click at [357, 405] on button "button" at bounding box center [360, 397] width 19 height 34
type input "**********"
click at [441, 512] on div "17" at bounding box center [441, 511] width 20 height 20
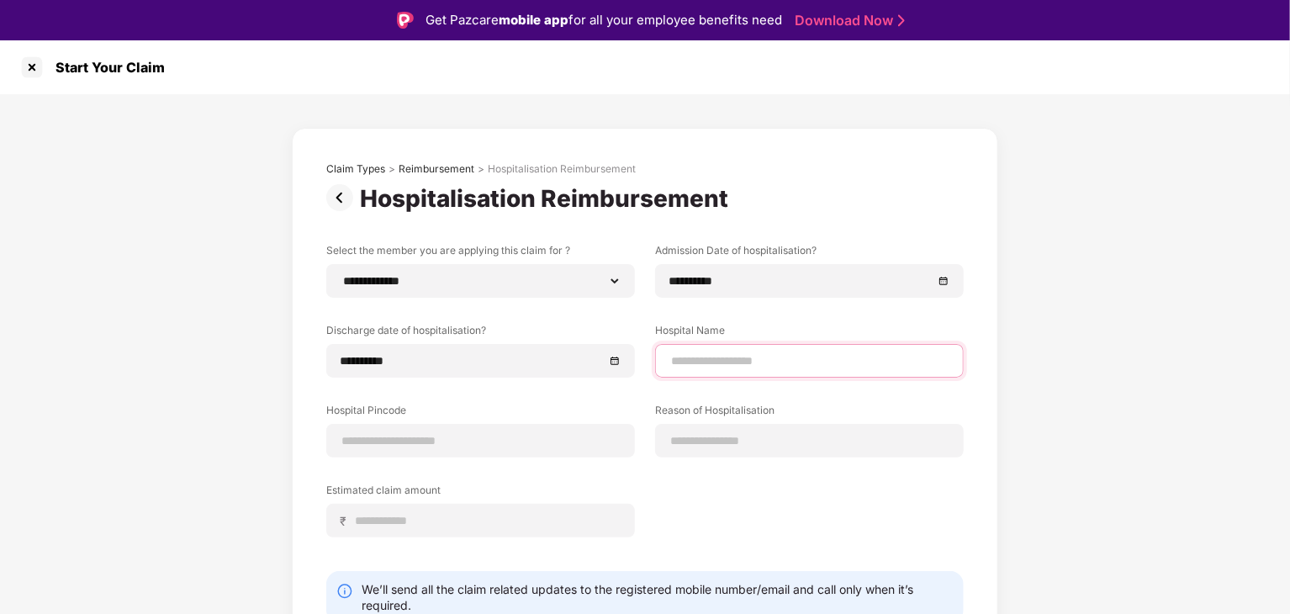
click at [723, 356] on input at bounding box center [809, 361] width 280 height 18
type input "**********"
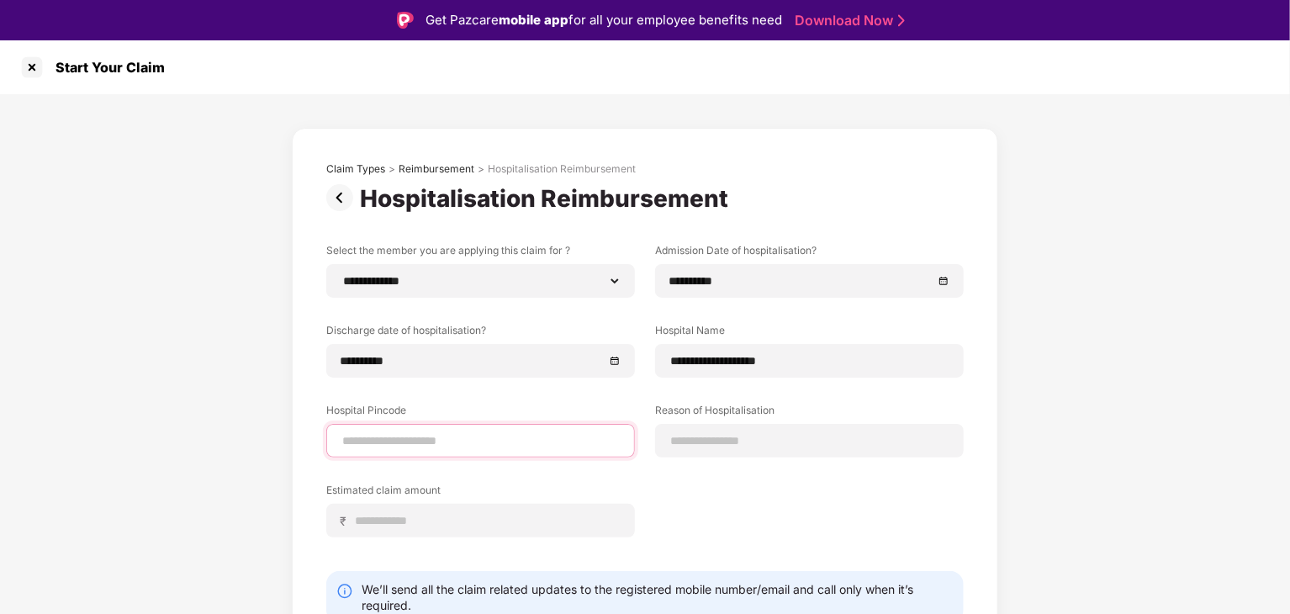
click at [561, 432] on input at bounding box center [481, 441] width 280 height 18
type input "******"
select select "*********"
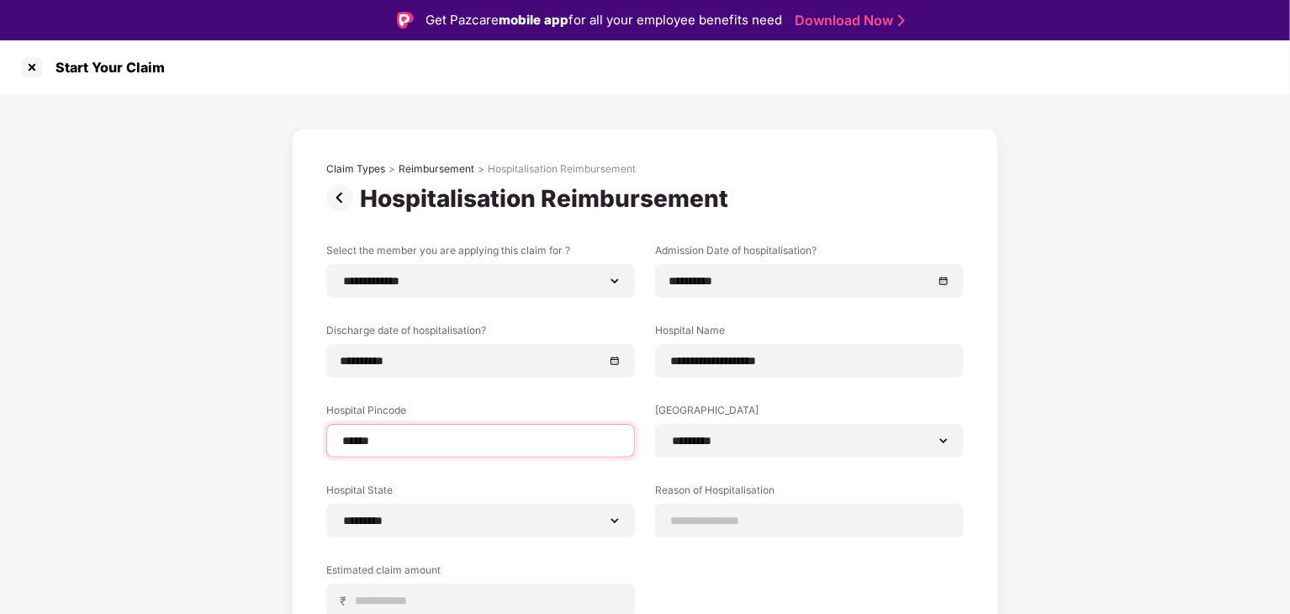
scroll to position [5, 0]
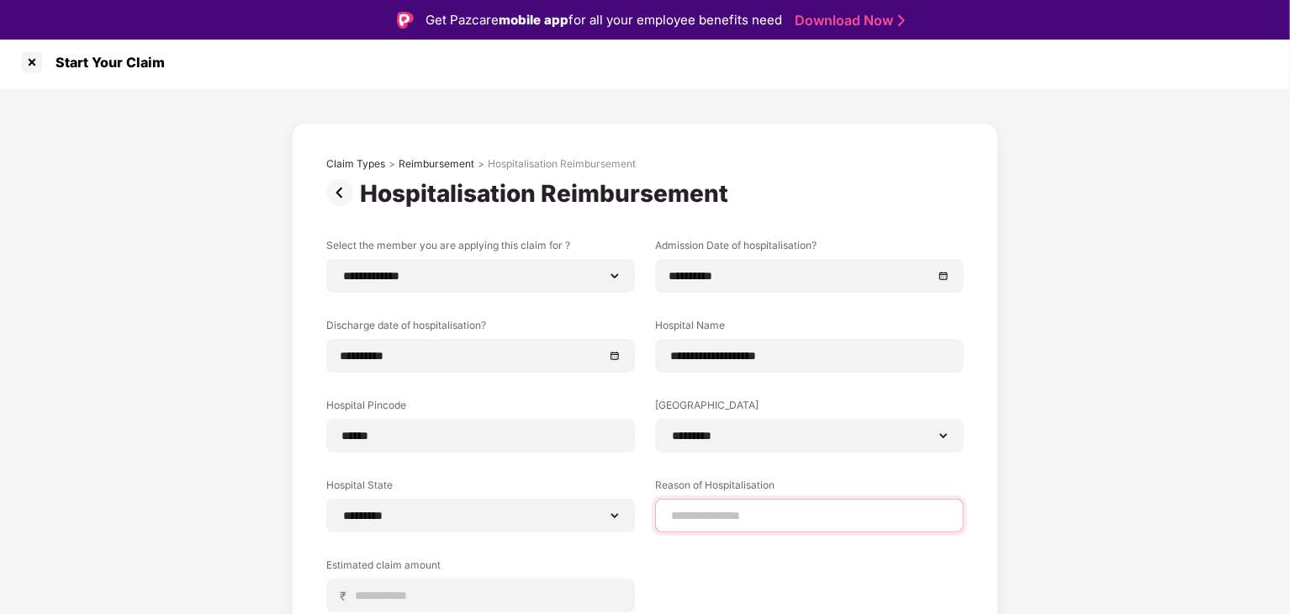
click at [698, 517] on input at bounding box center [809, 516] width 280 height 18
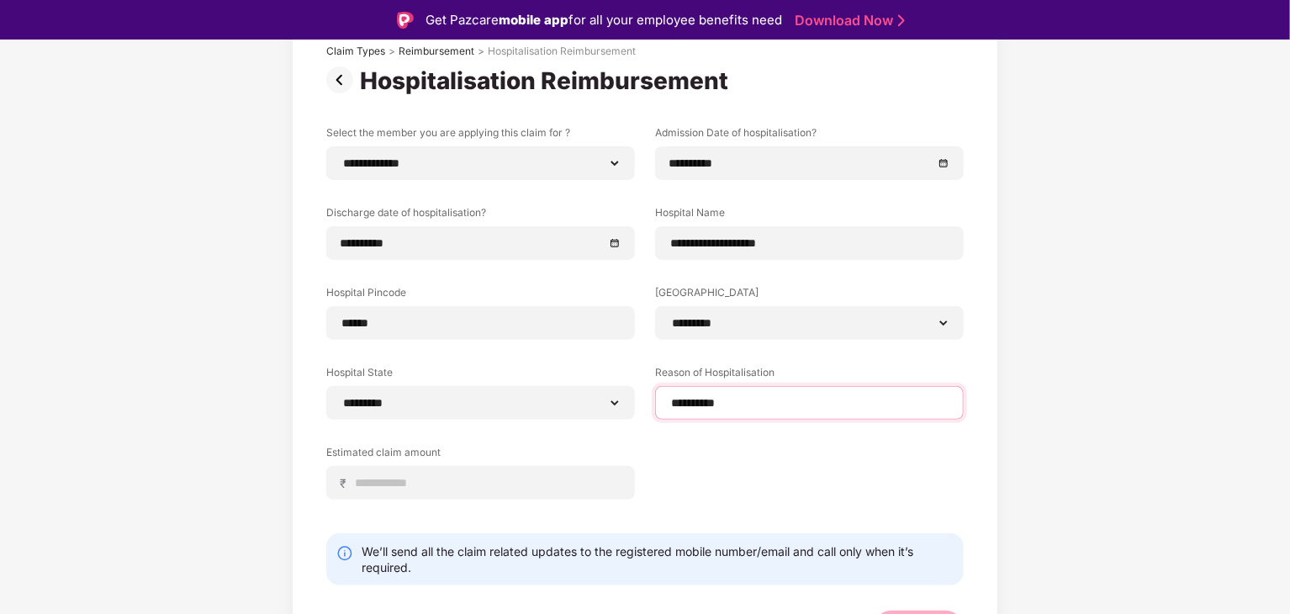
scroll to position [119, 0]
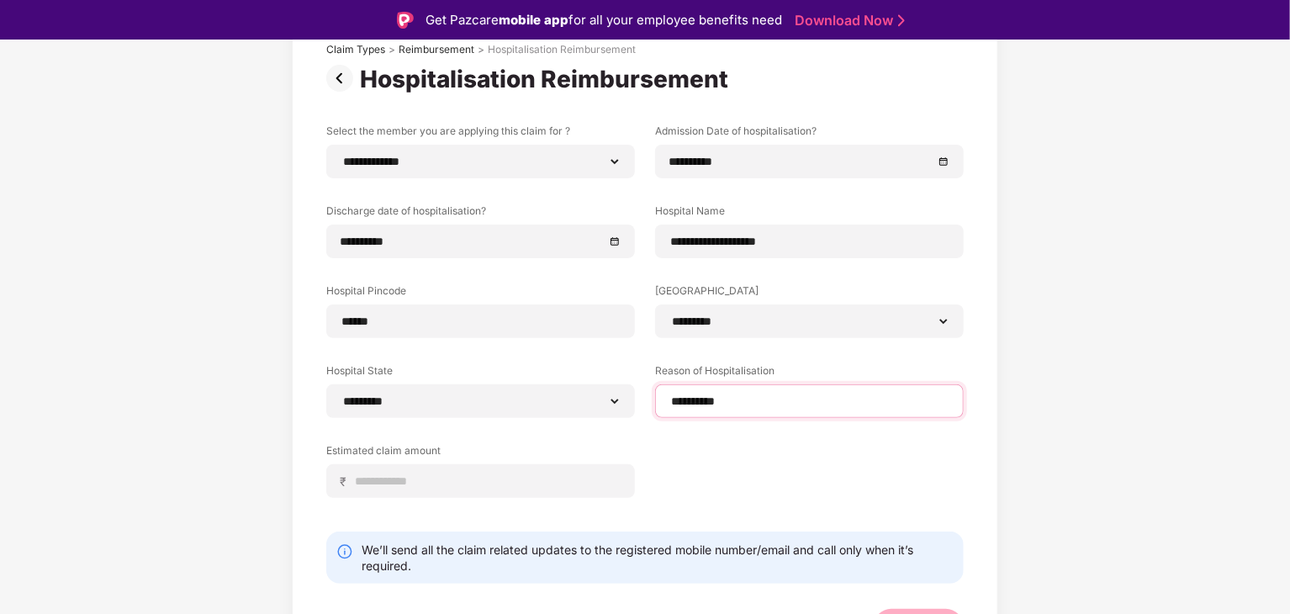
click at [703, 394] on input "**********" at bounding box center [809, 402] width 280 height 18
type input "**********"
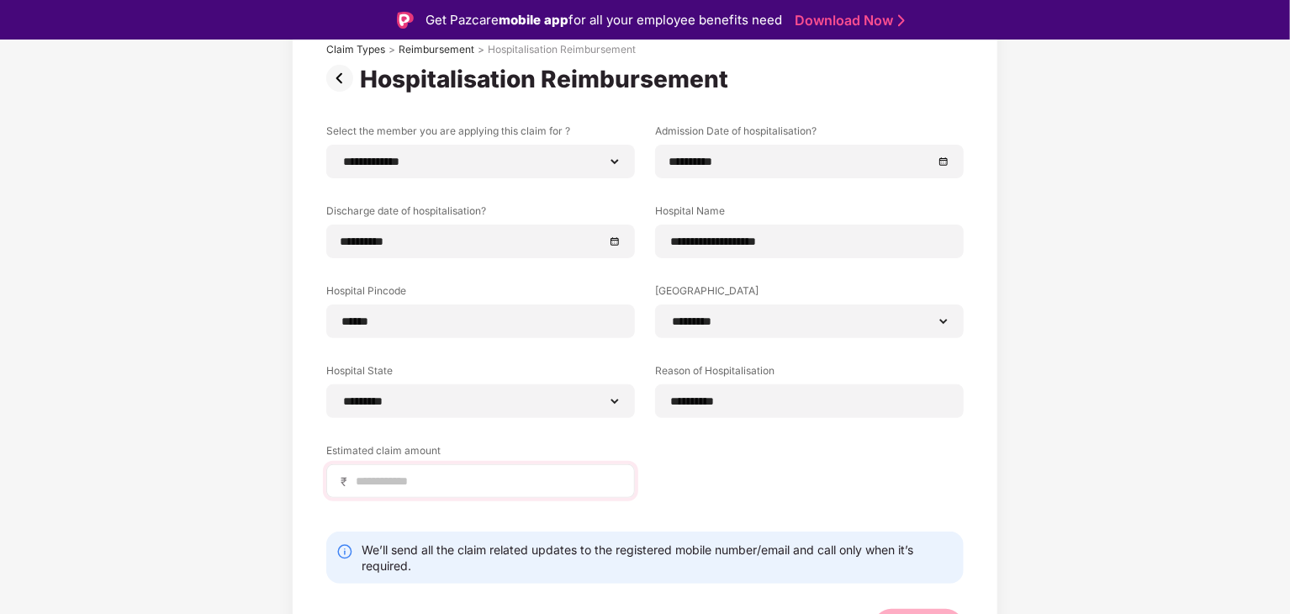
click at [583, 469] on div "₹" at bounding box center [480, 481] width 309 height 34
click at [582, 475] on input at bounding box center [487, 482] width 267 height 18
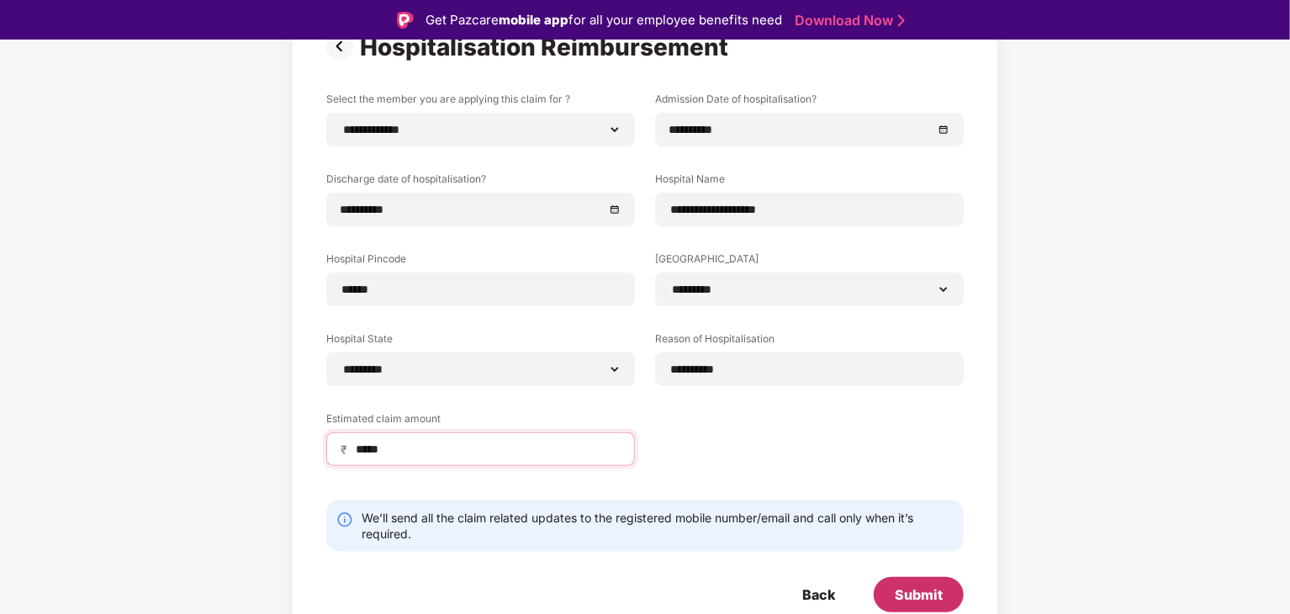
type input "*****"
click at [915, 591] on div "Submit" at bounding box center [919, 594] width 48 height 19
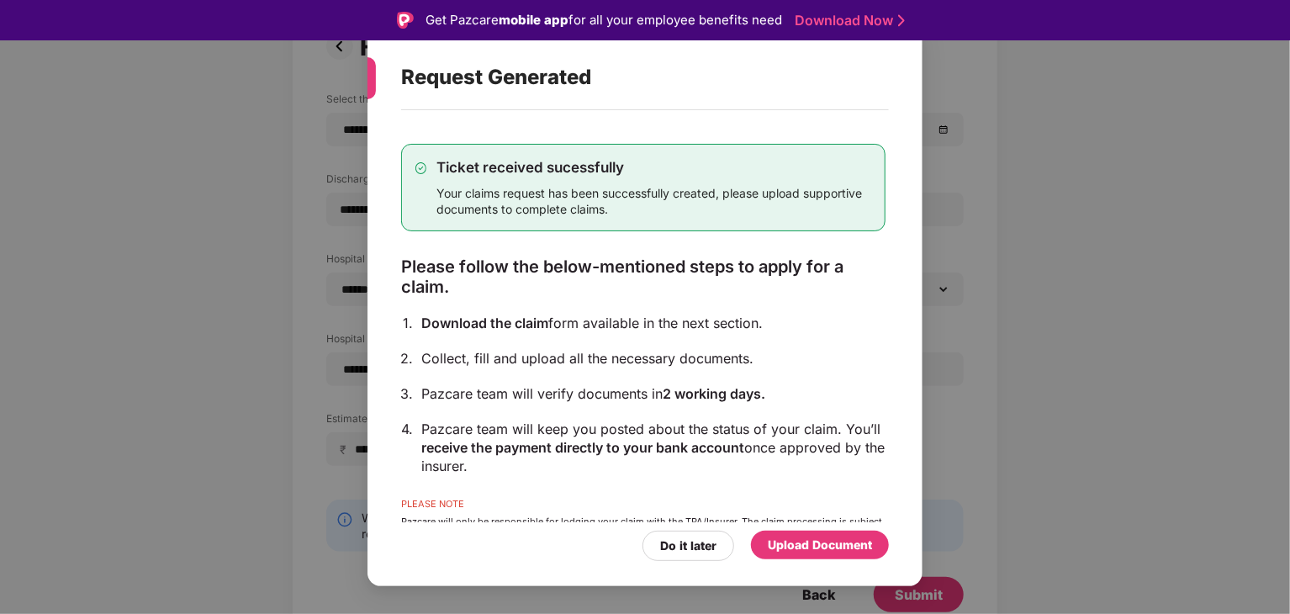
click at [811, 540] on div "Upload Document" at bounding box center [820, 545] width 104 height 19
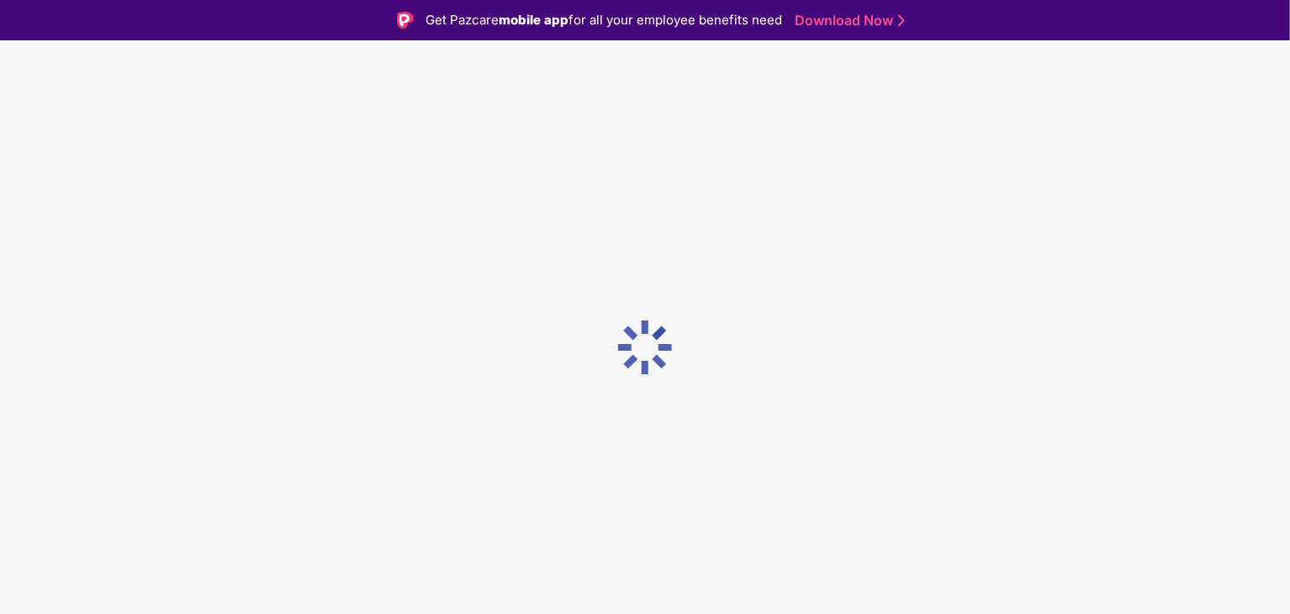
scroll to position [0, 0]
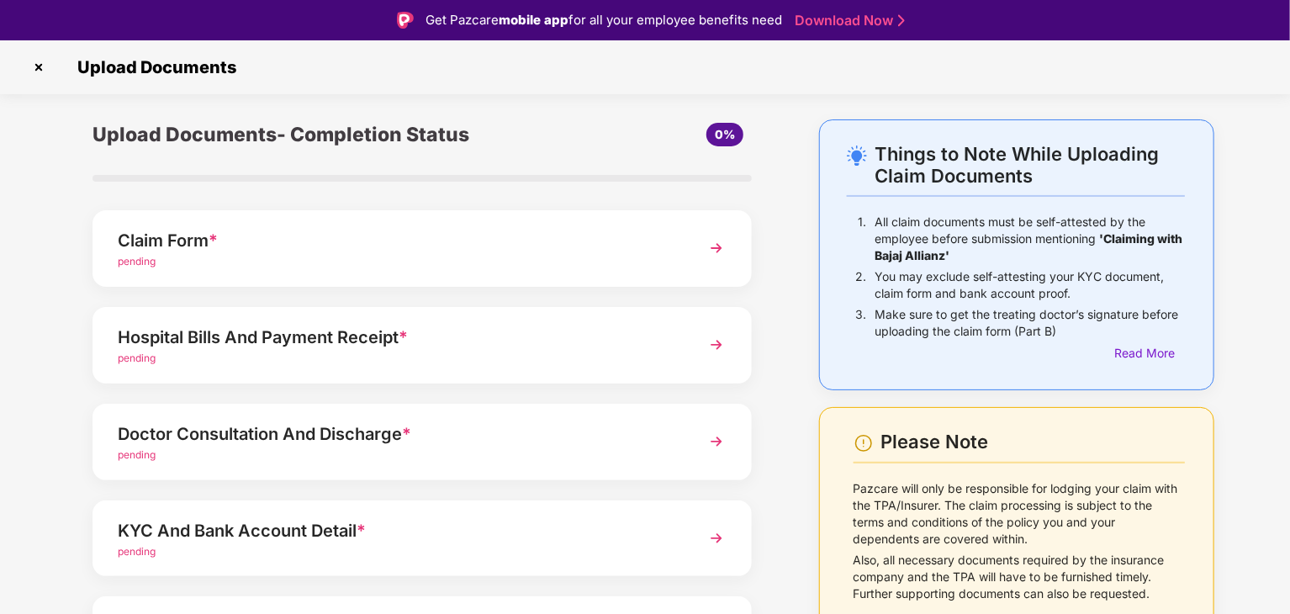
click at [649, 269] on div "pending" at bounding box center [397, 262] width 558 height 16
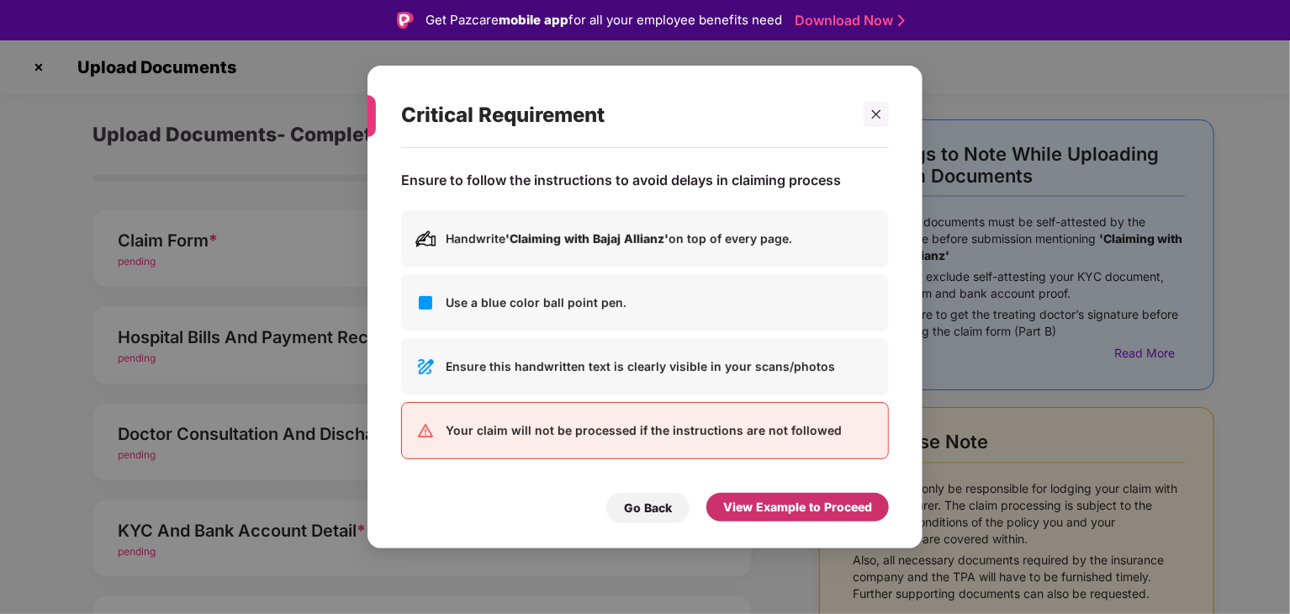
click at [765, 508] on div "View Example to Proceed" at bounding box center [797, 507] width 149 height 19
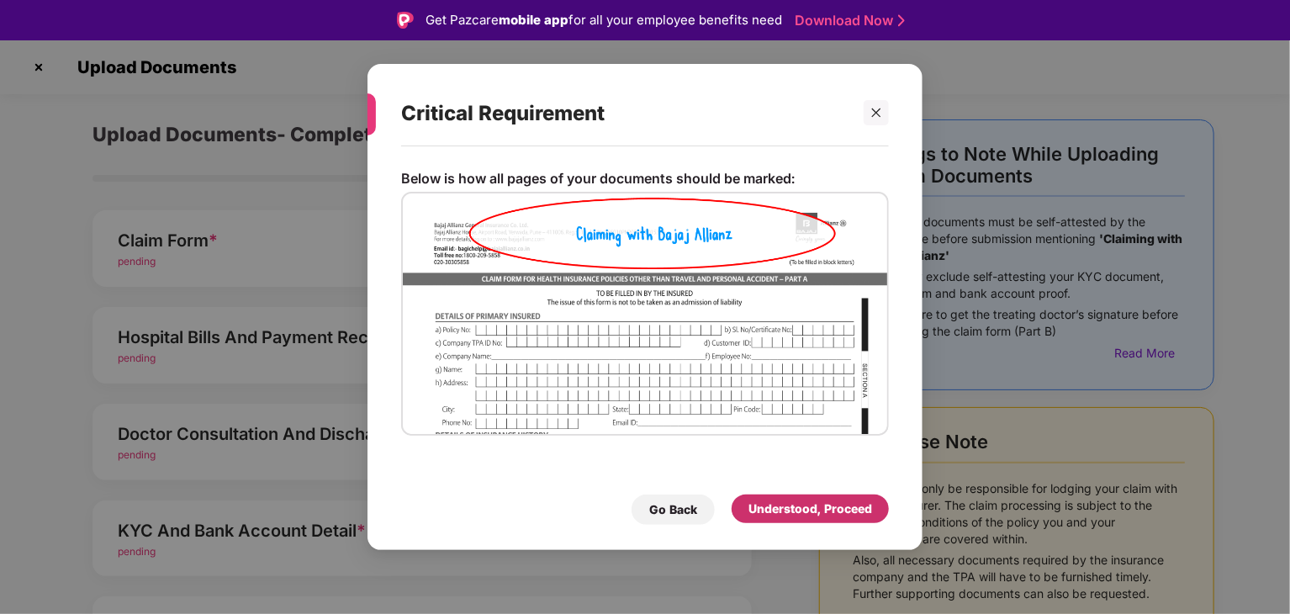
click at [765, 508] on div "Understood, Proceed" at bounding box center [810, 509] width 124 height 19
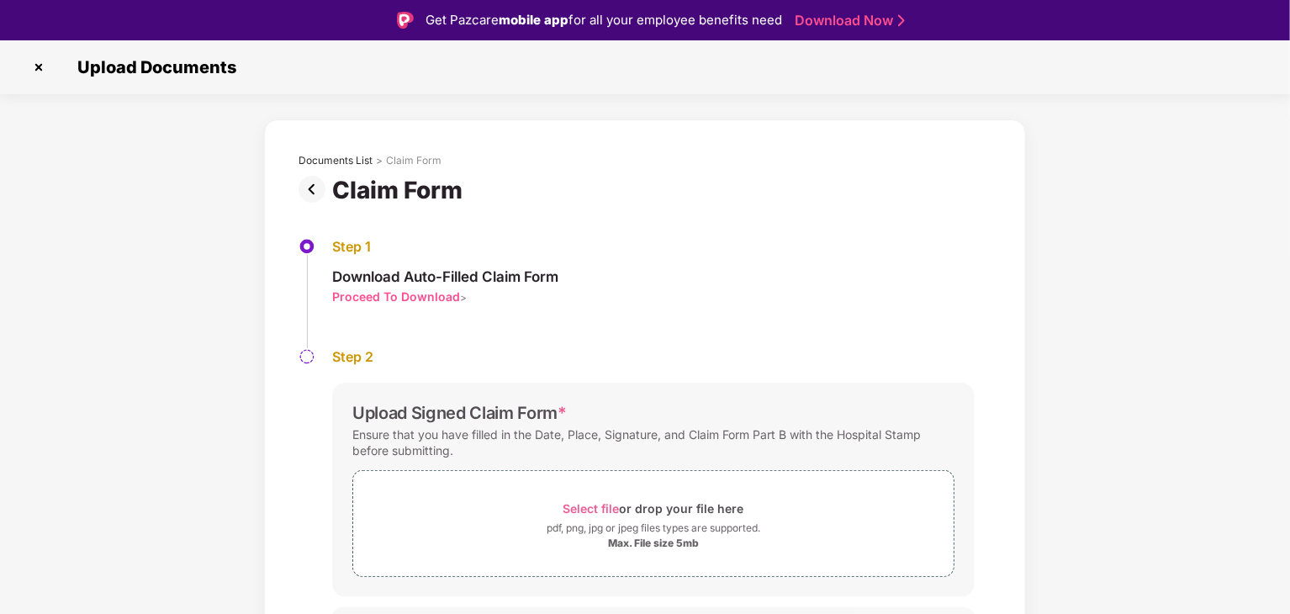
scroll to position [35, 0]
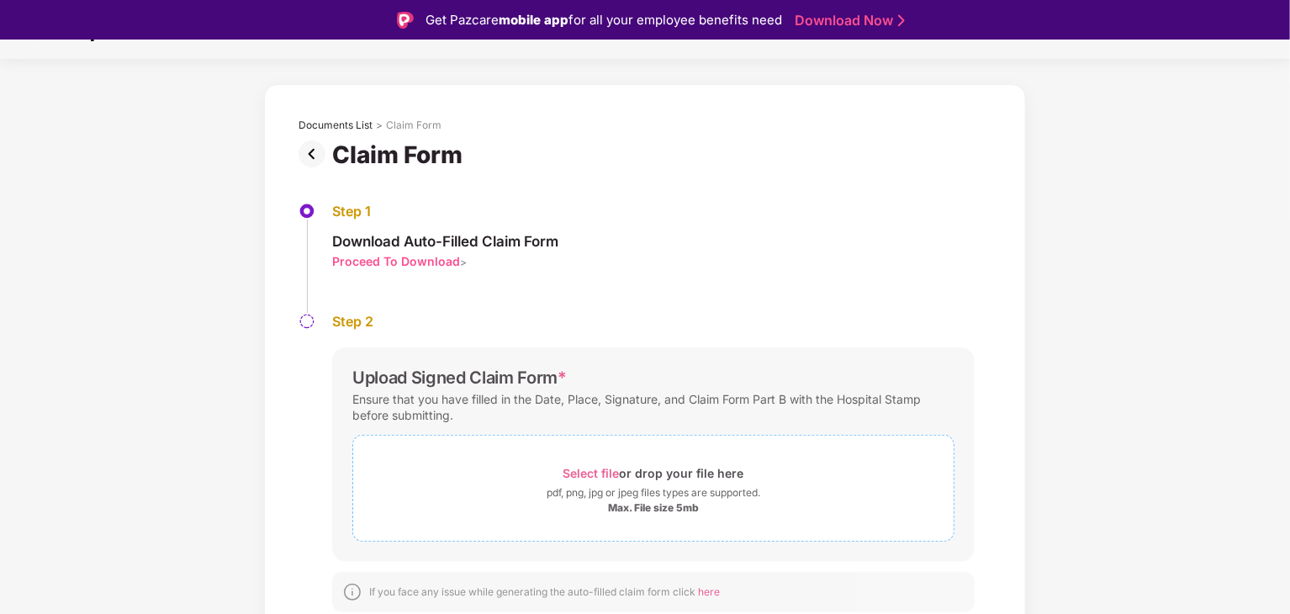
click at [659, 468] on div "Select file or drop your file here" at bounding box center [653, 473] width 181 height 23
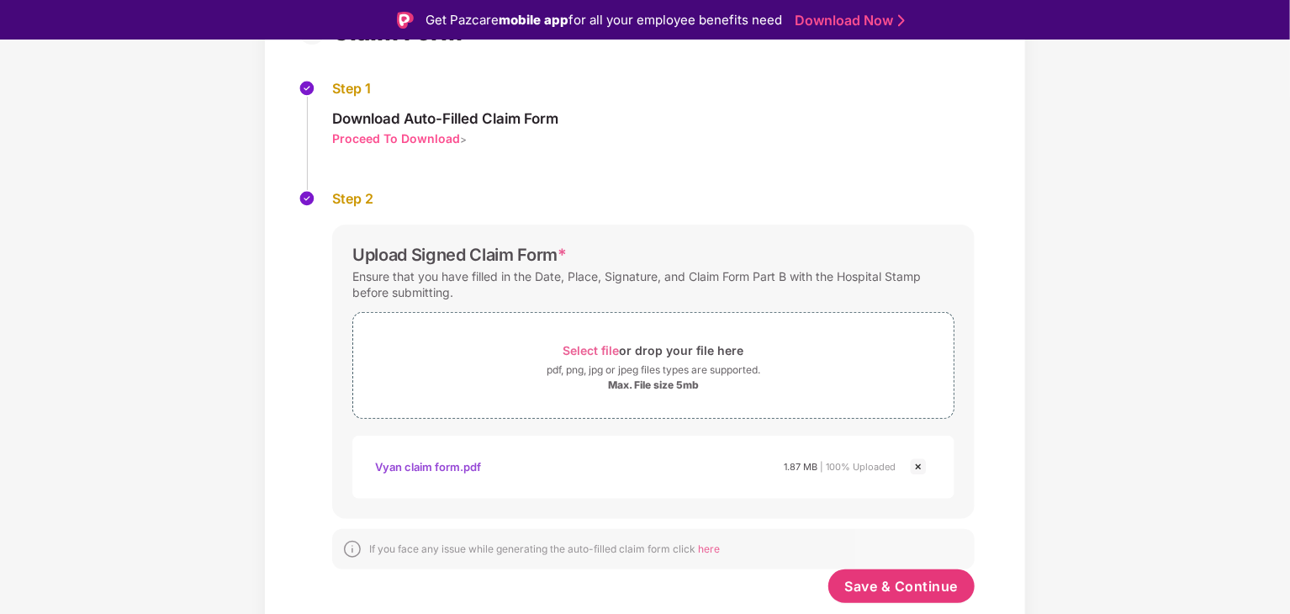
scroll to position [40, 0]
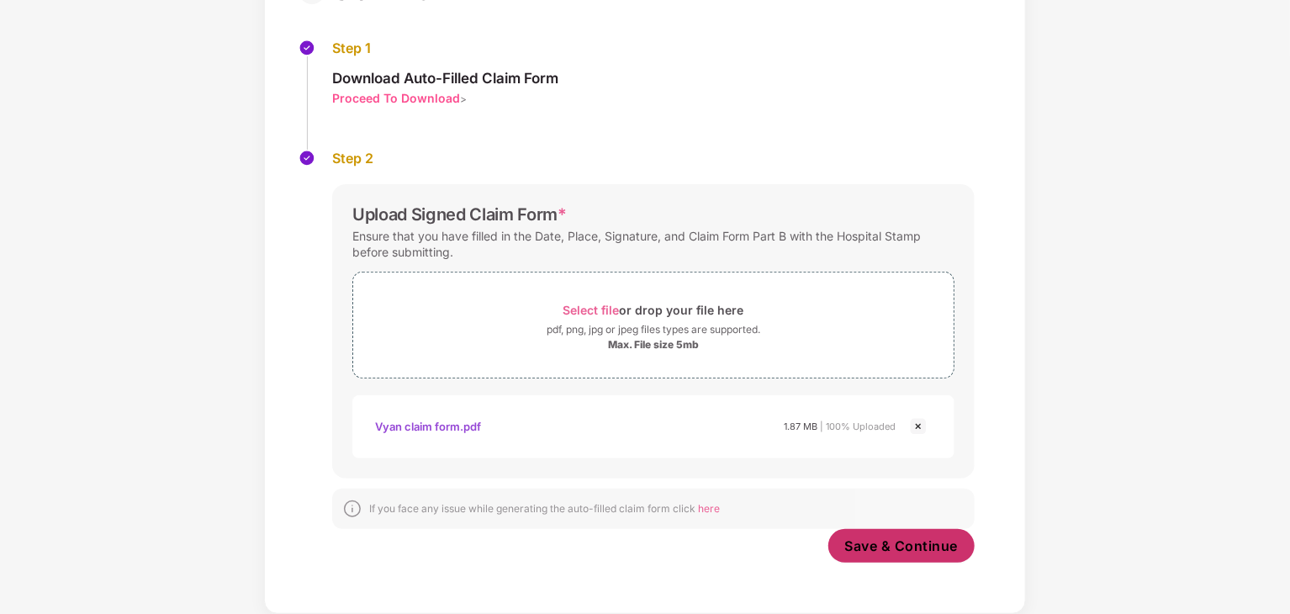
click at [875, 542] on span "Save & Continue" at bounding box center [902, 546] width 114 height 19
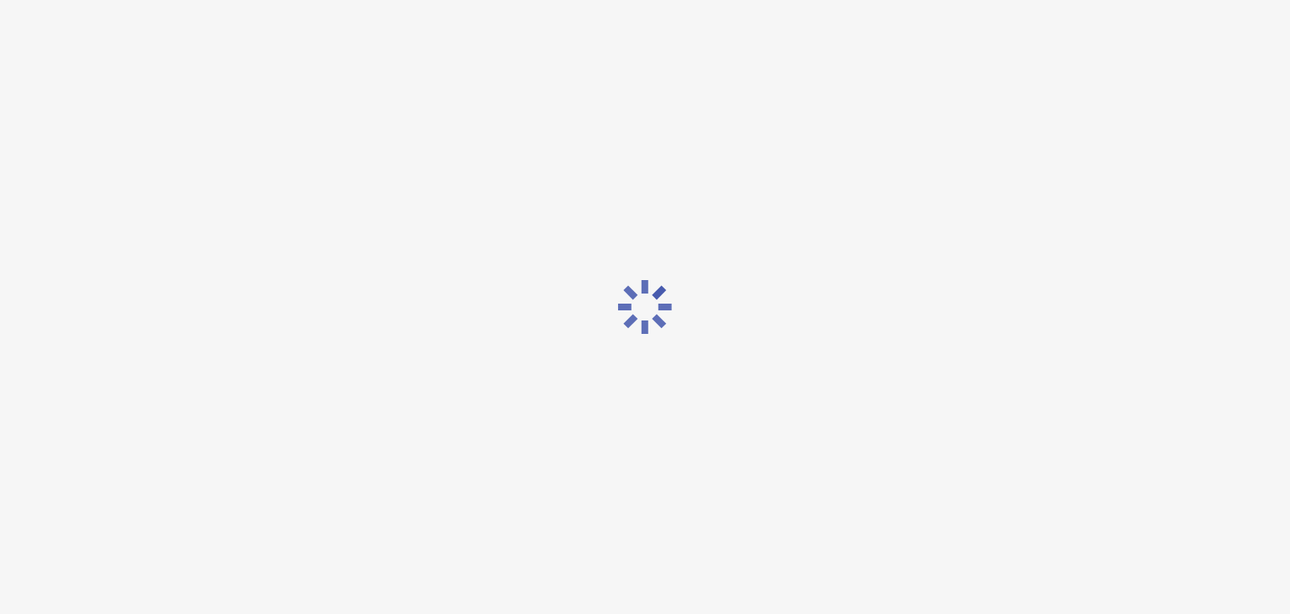
scroll to position [0, 0]
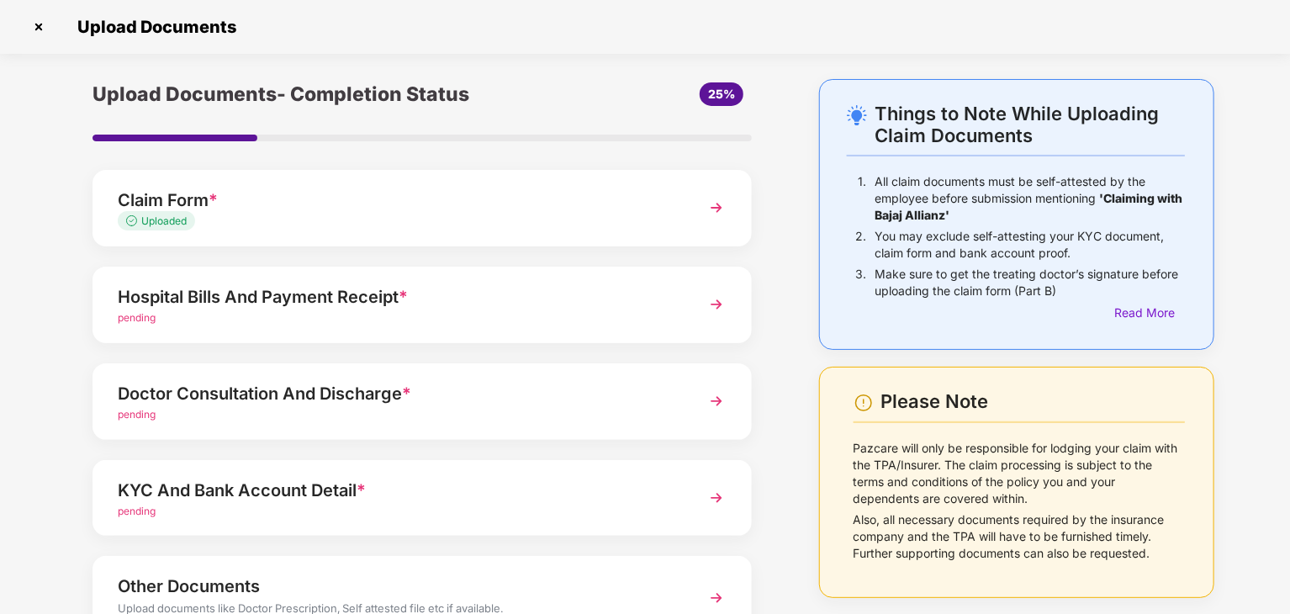
click at [462, 337] on div "Hospital Bills And Payment Receipt * pending" at bounding box center [422, 305] width 659 height 77
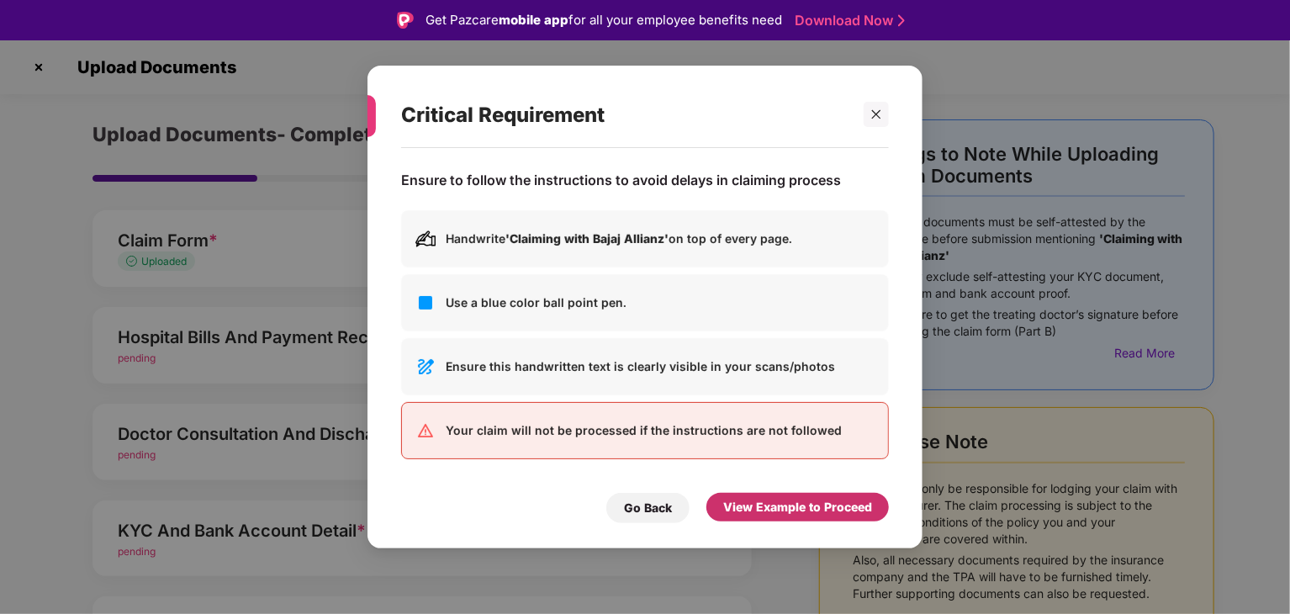
click at [770, 499] on div "View Example to Proceed" at bounding box center [797, 507] width 149 height 19
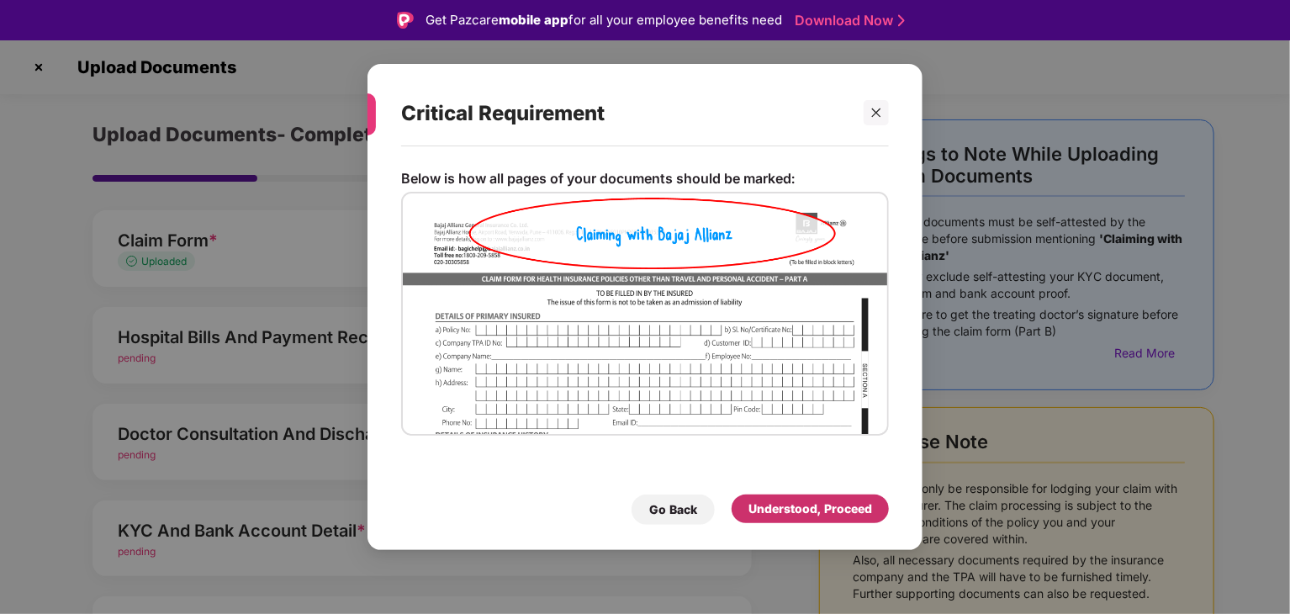
click at [770, 499] on div "Understood, Proceed" at bounding box center [810, 508] width 157 height 29
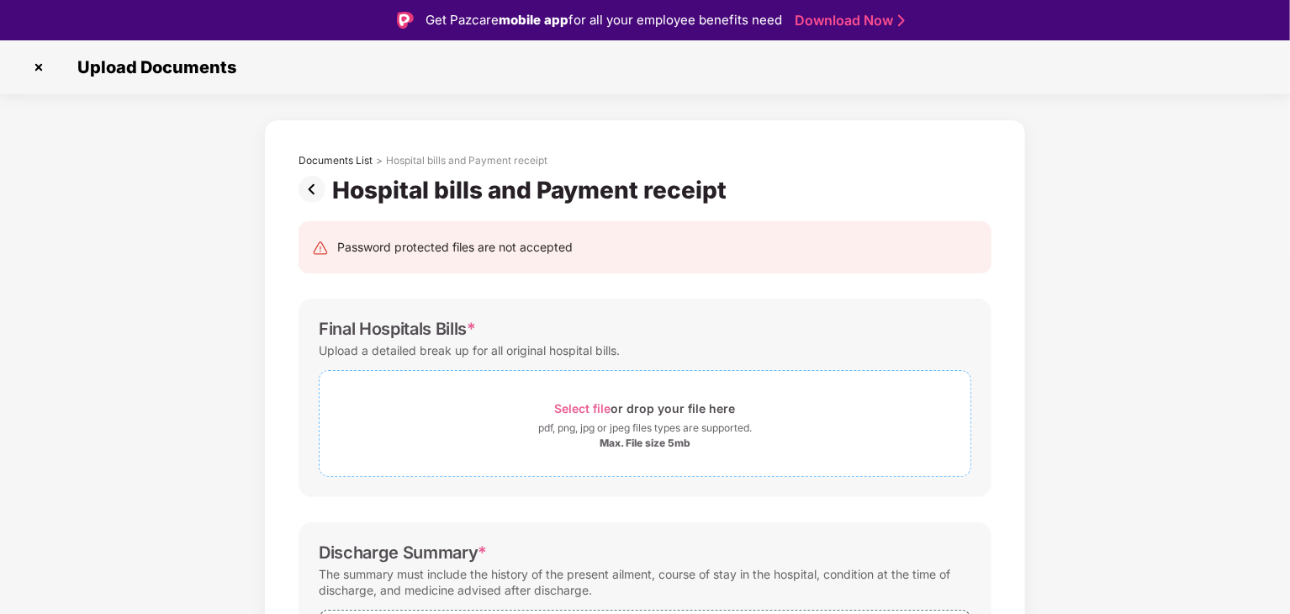
click at [706, 424] on div "pdf, png, jpg or jpeg files types are supported." at bounding box center [645, 428] width 214 height 17
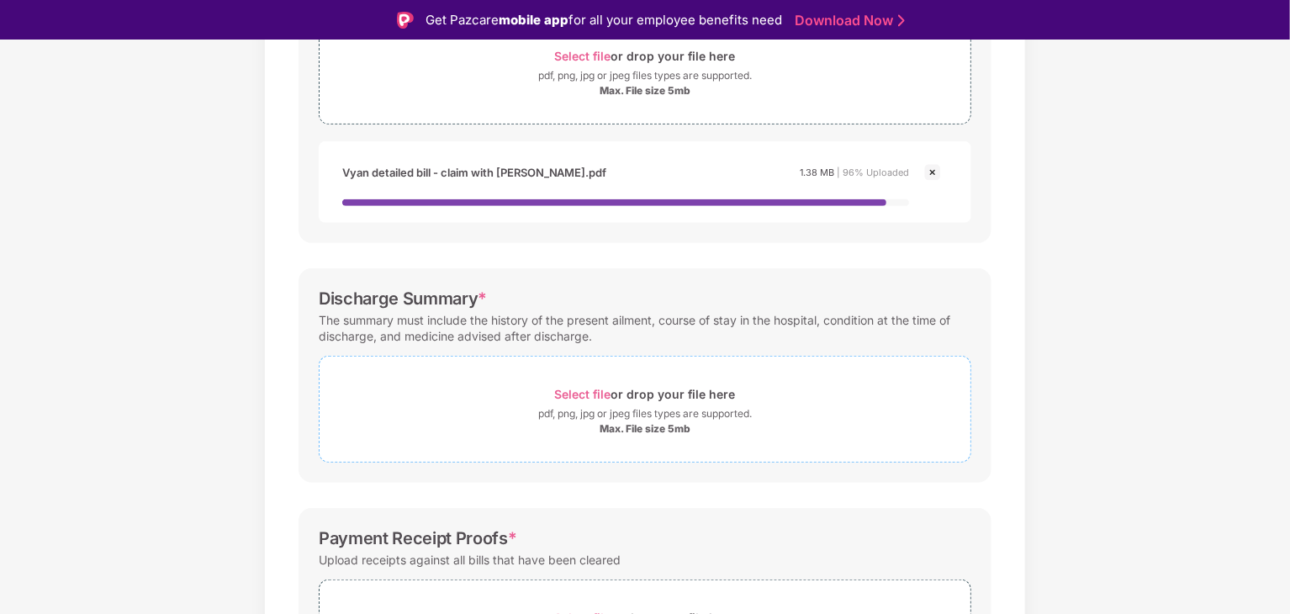
scroll to position [359, 0]
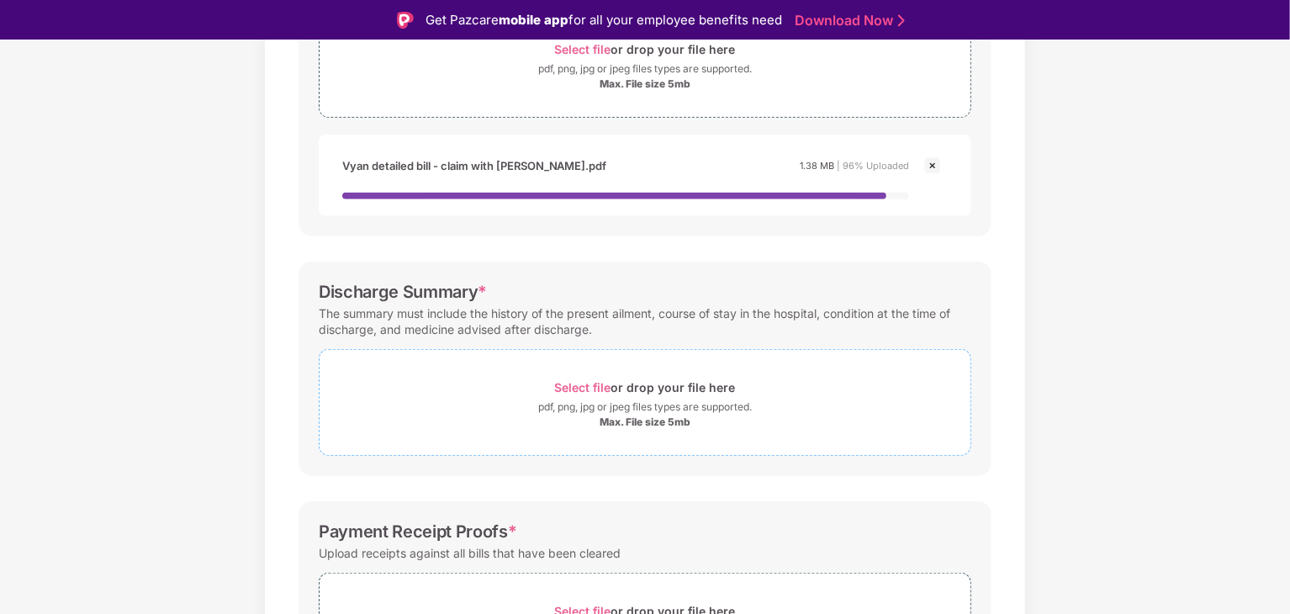
click at [498, 411] on div "Select file or drop your file here pdf, png, jpg or jpeg files types are suppor…" at bounding box center [645, 402] width 651 height 53
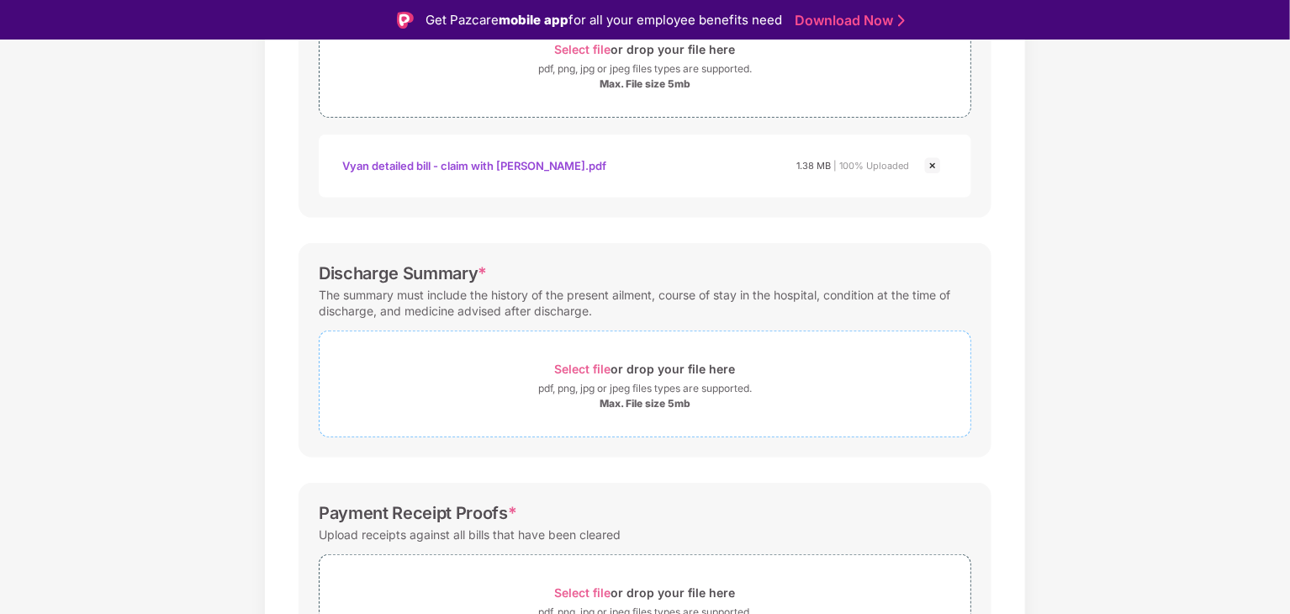
scroll to position [487, 0]
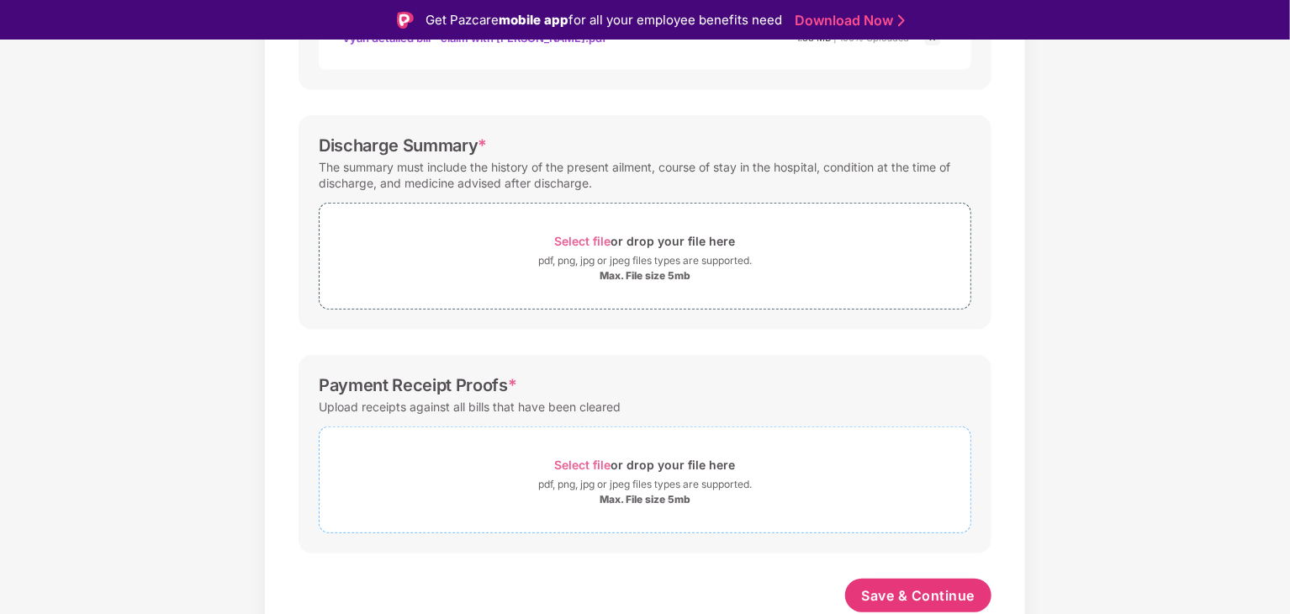
click at [784, 493] on div "Max. File size 5mb" at bounding box center [645, 499] width 651 height 13
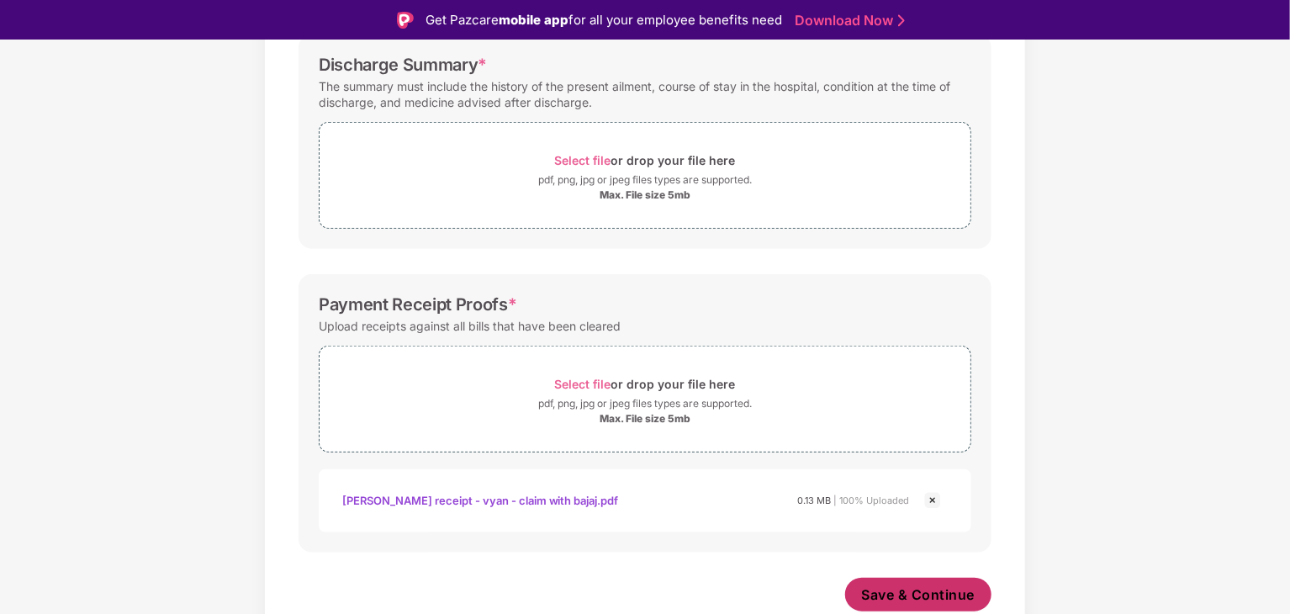
scroll to position [566, 0]
click at [902, 594] on span "Save & Continue" at bounding box center [919, 596] width 114 height 19
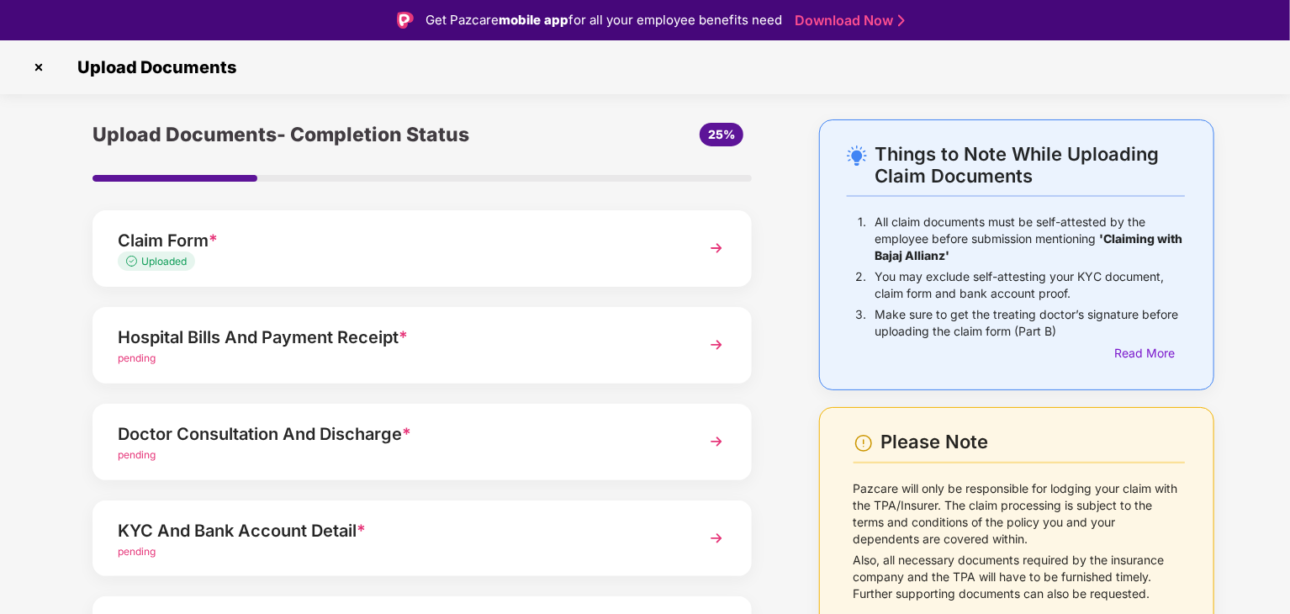
scroll to position [30, 0]
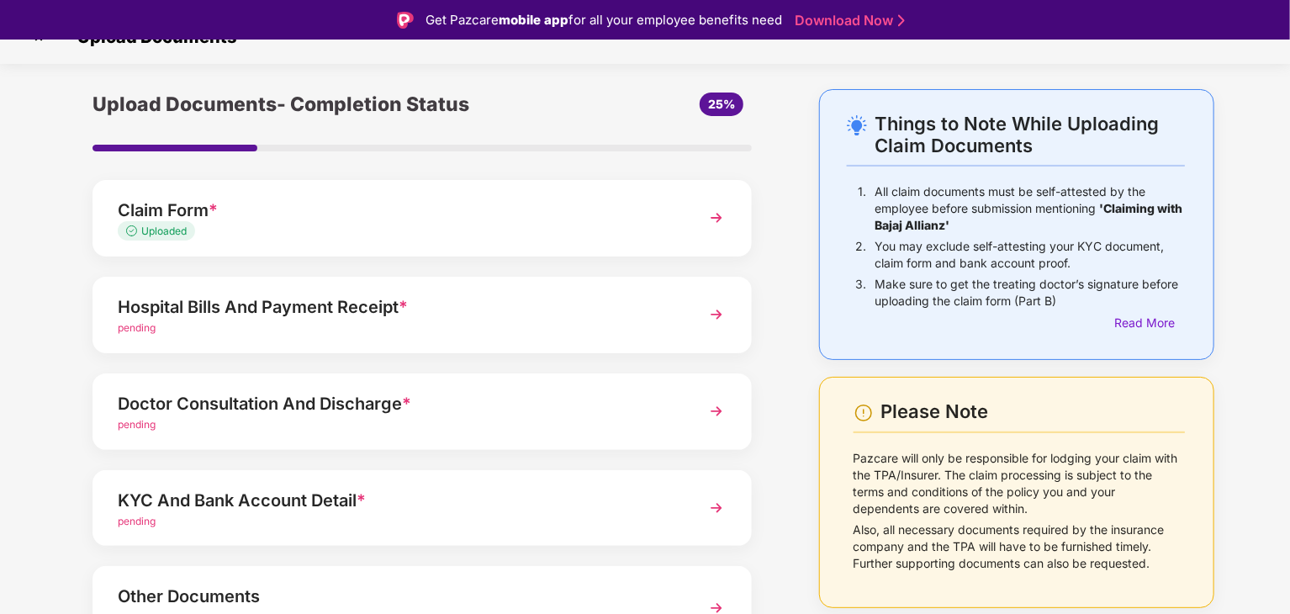
click at [541, 402] on div "Doctor Consultation And Discharge *" at bounding box center [397, 403] width 558 height 27
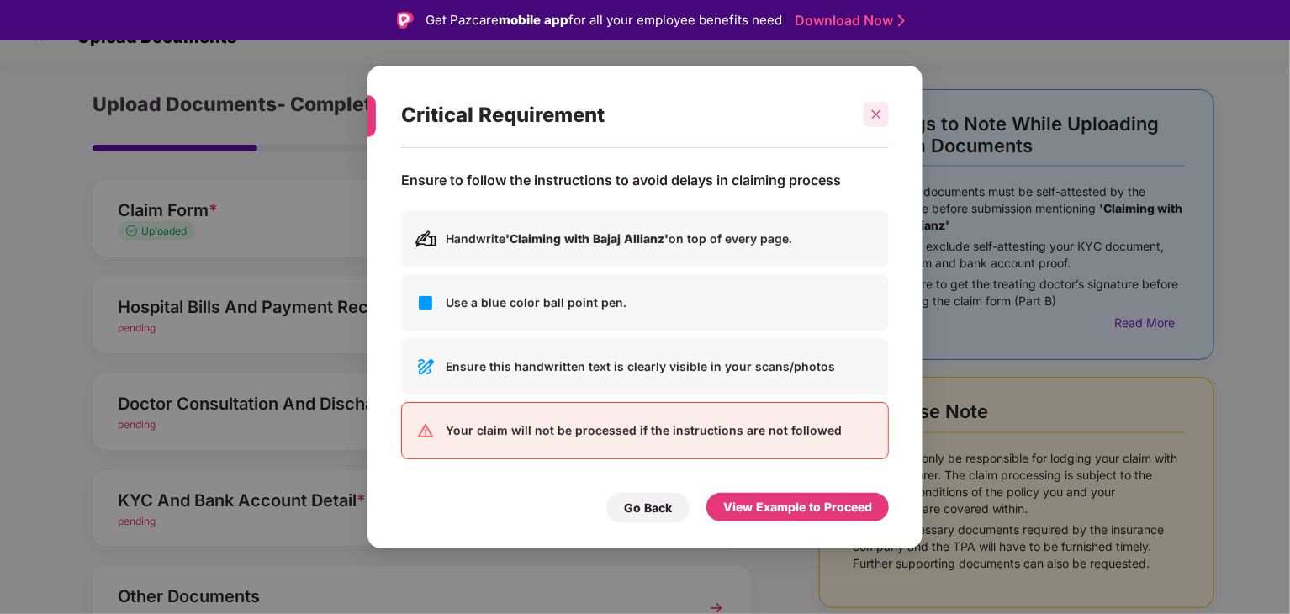
click at [878, 112] on icon "close" at bounding box center [876, 114] width 12 height 12
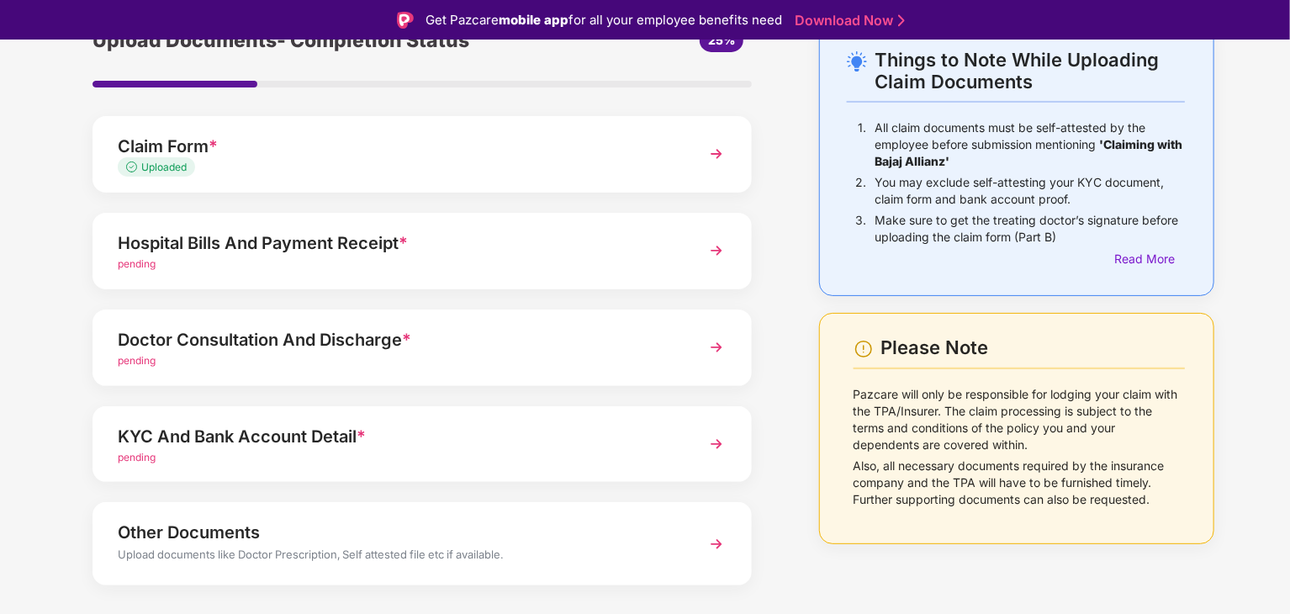
scroll to position [94, 0]
click at [370, 447] on div "KYC And Bank Account Detail *" at bounding box center [397, 436] width 558 height 27
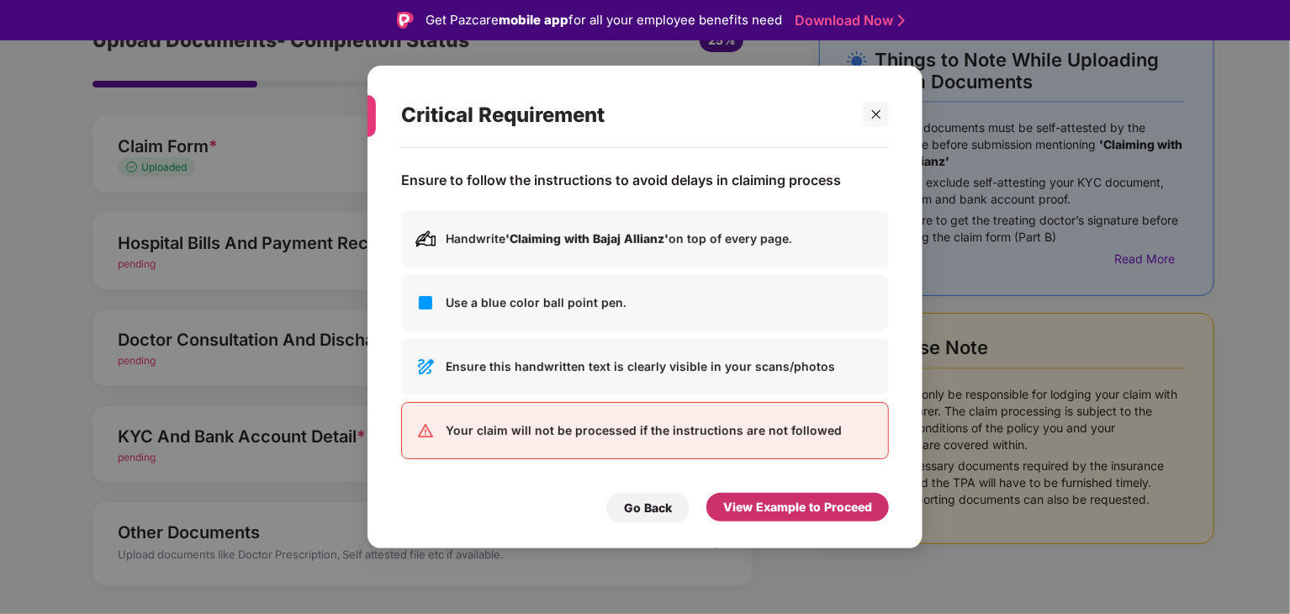
click at [730, 502] on div "View Example to Proceed" at bounding box center [797, 507] width 149 height 19
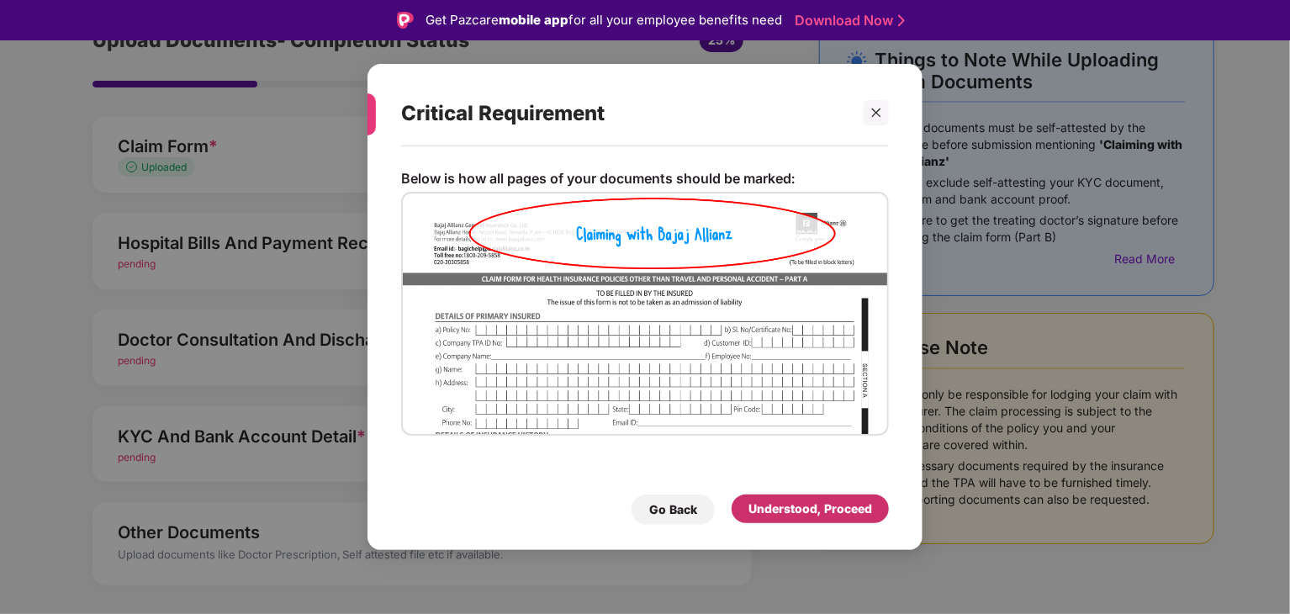
click at [763, 518] on div "Understood, Proceed" at bounding box center [810, 509] width 124 height 19
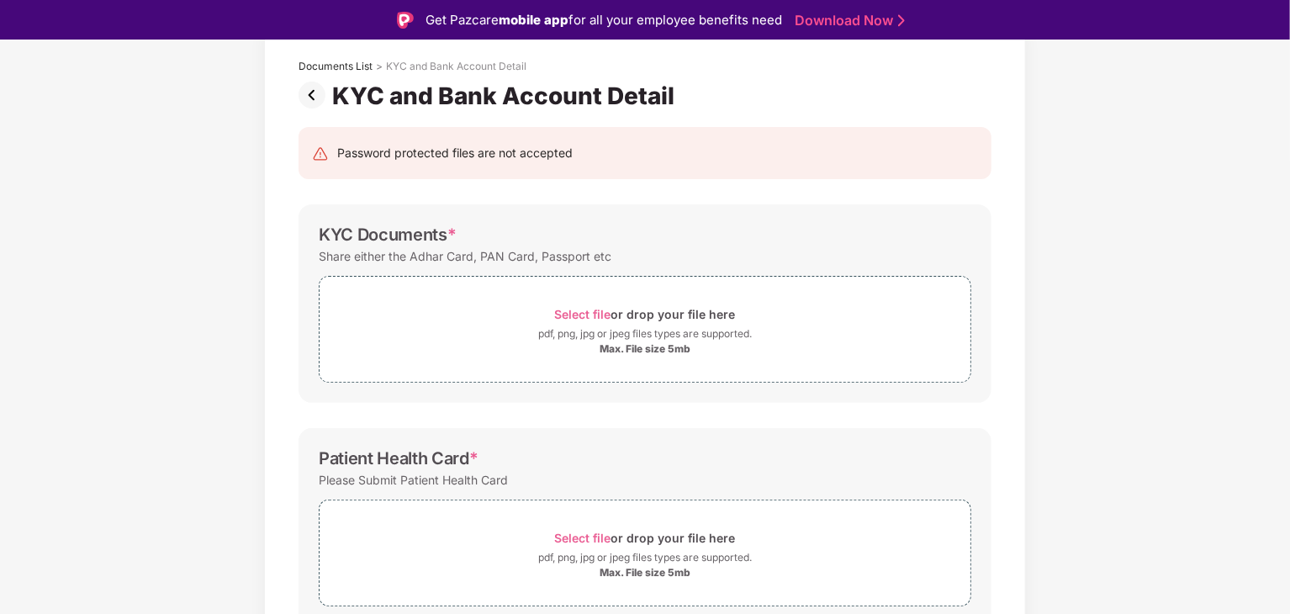
scroll to position [16, 0]
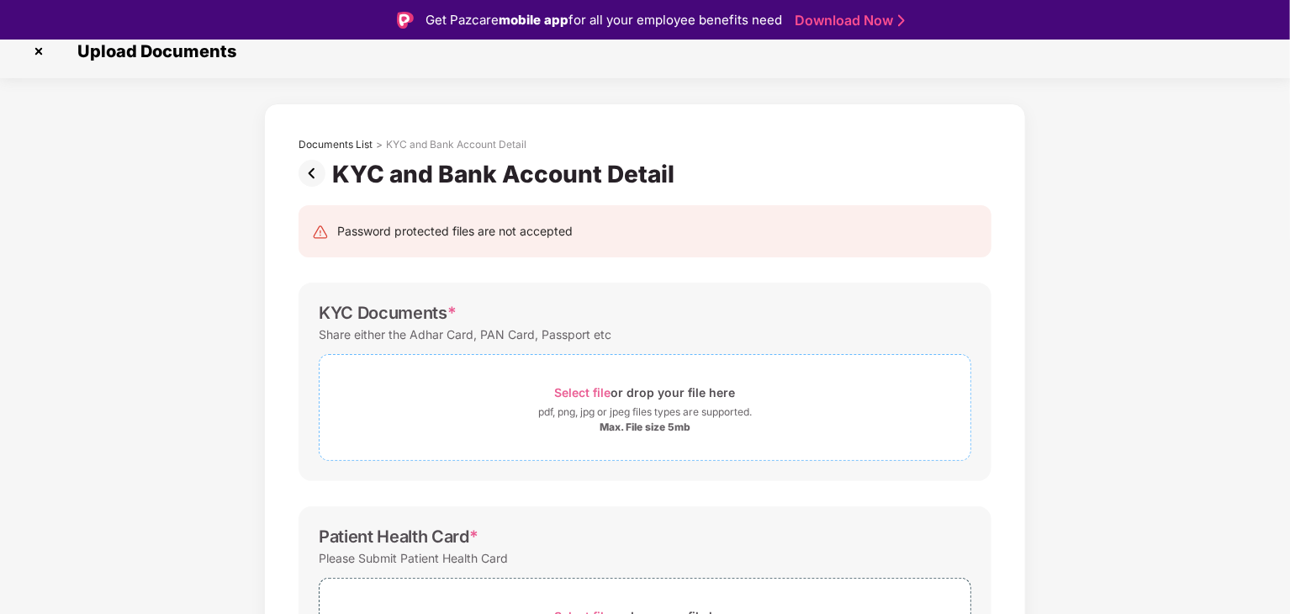
click at [666, 404] on div "pdf, png, jpg or jpeg files types are supported." at bounding box center [645, 412] width 214 height 17
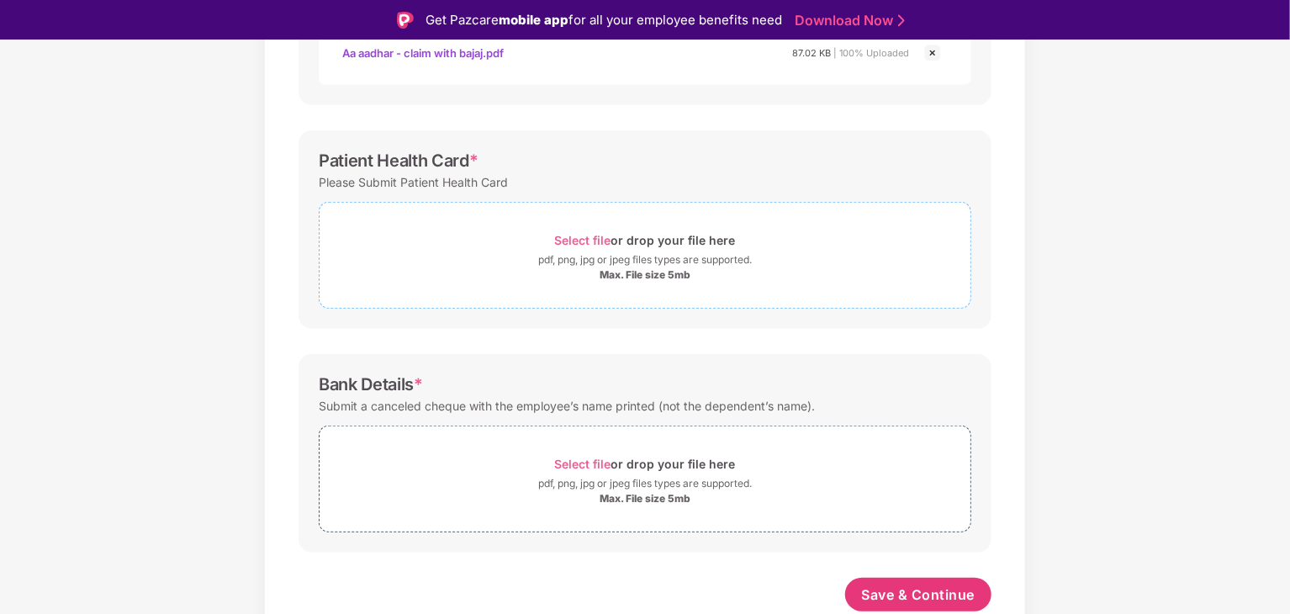
click at [505, 288] on span "Select file or drop your file here pdf, png, jpg or jpeg files types are suppor…" at bounding box center [645, 255] width 651 height 80
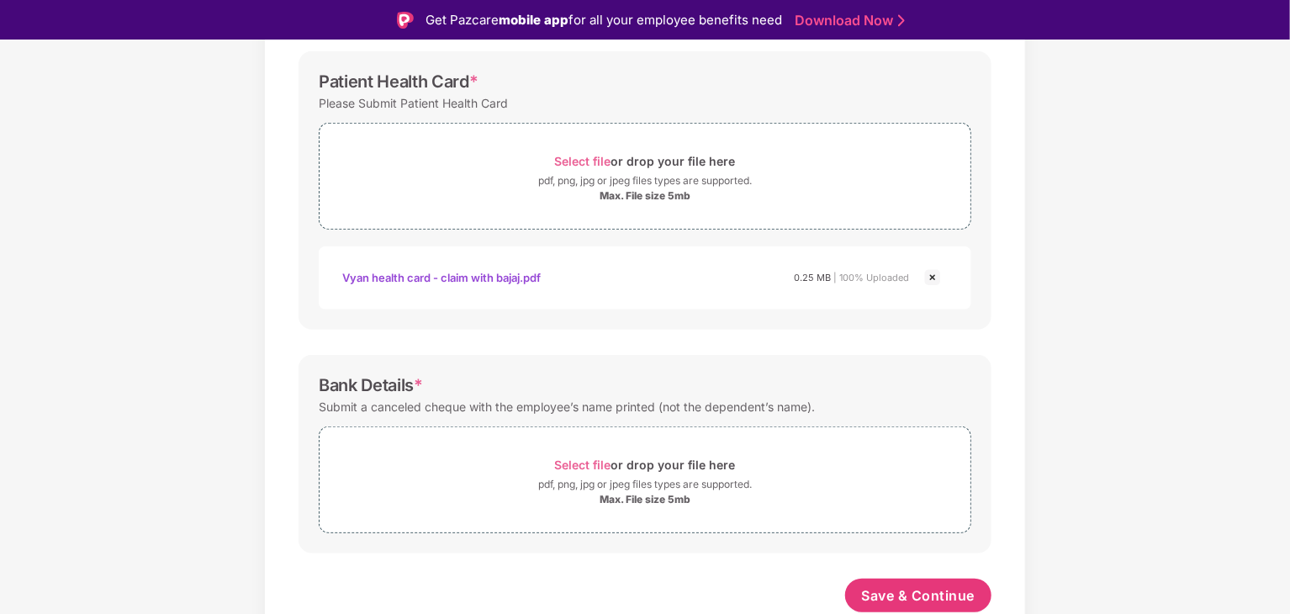
scroll to position [551, 0]
click at [521, 489] on div "pdf, png, jpg or jpeg files types are supported." at bounding box center [645, 484] width 651 height 17
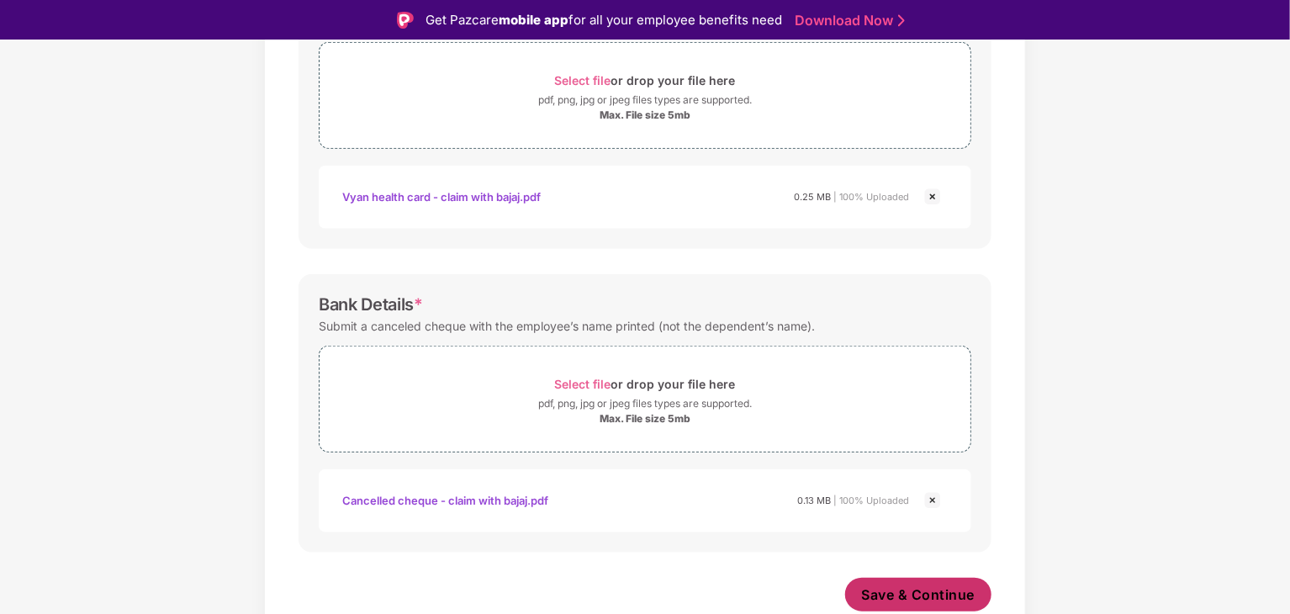
click at [922, 585] on span "Save & Continue" at bounding box center [919, 594] width 114 height 19
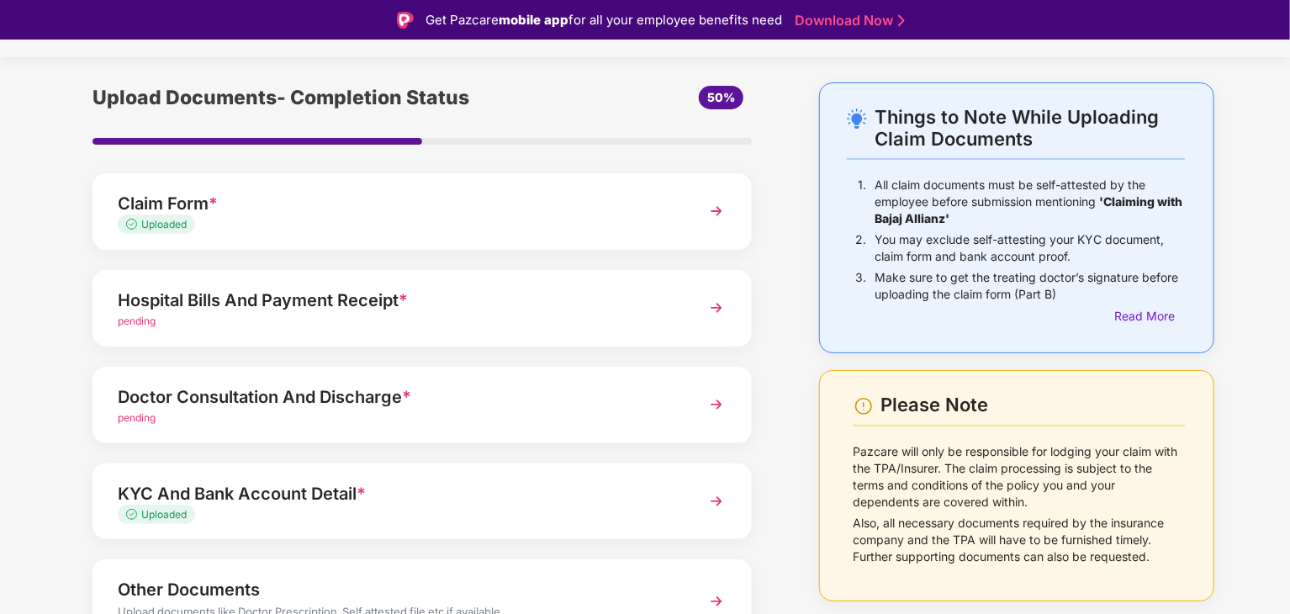
scroll to position [130, 0]
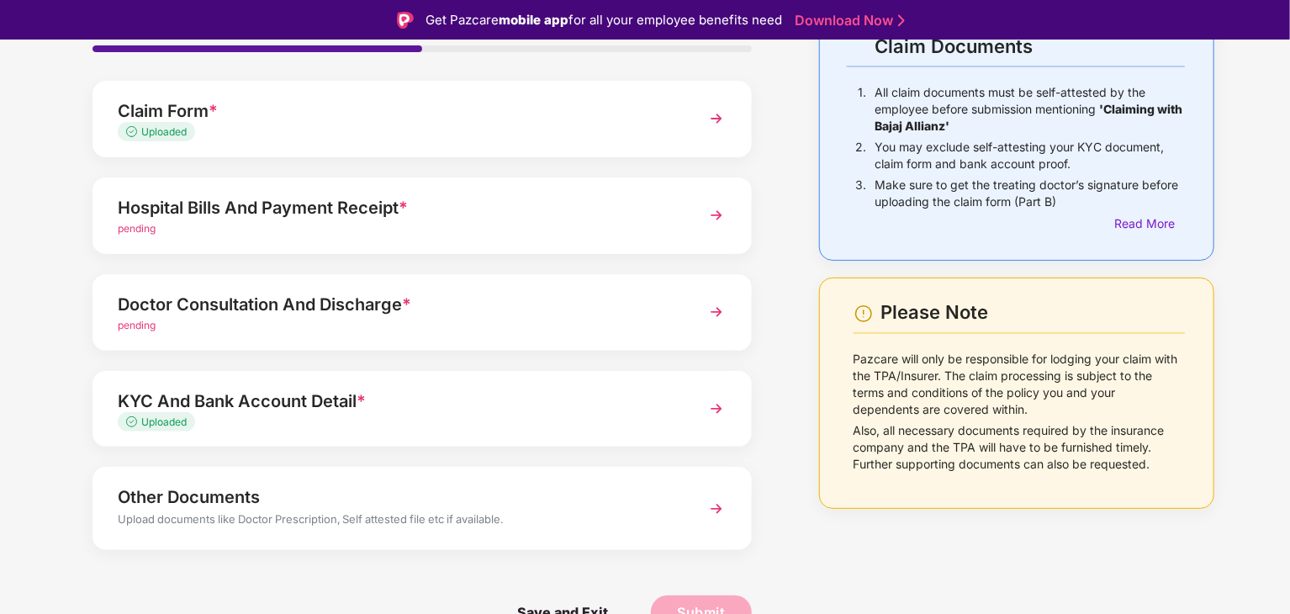
click at [663, 329] on div "pending" at bounding box center [397, 326] width 558 height 16
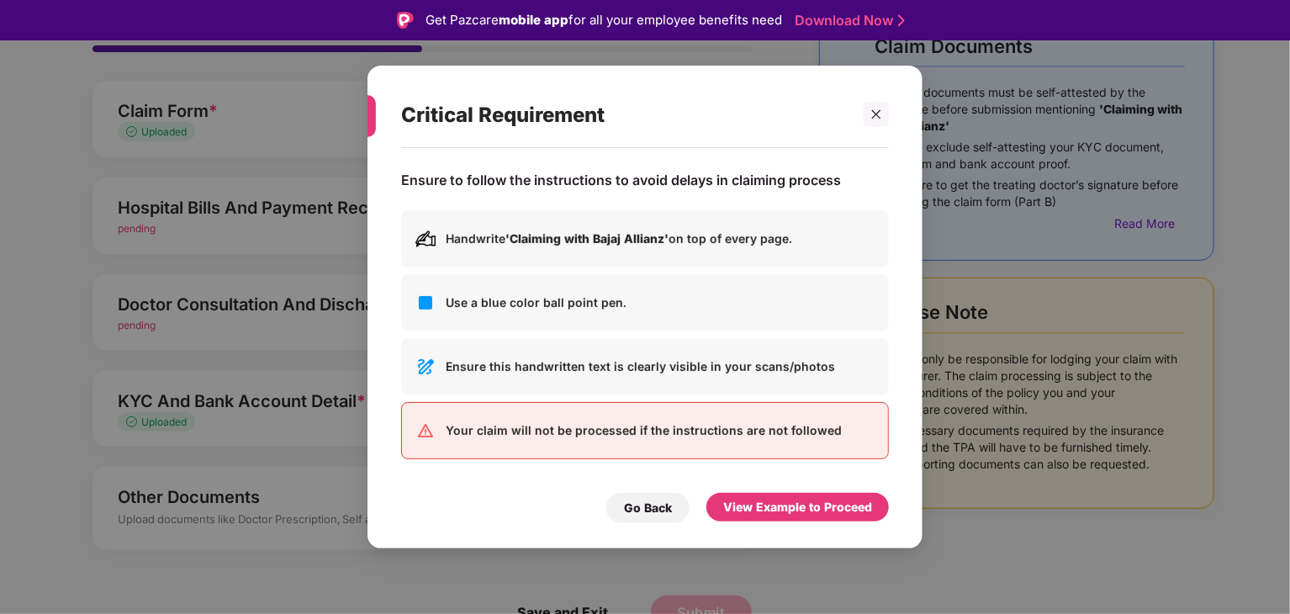
click at [889, 109] on div "Critical Requirement Ensure to follow the instructions to avoid delays in claim…" at bounding box center [645, 308] width 555 height 484
click at [887, 110] on div at bounding box center [876, 114] width 25 height 25
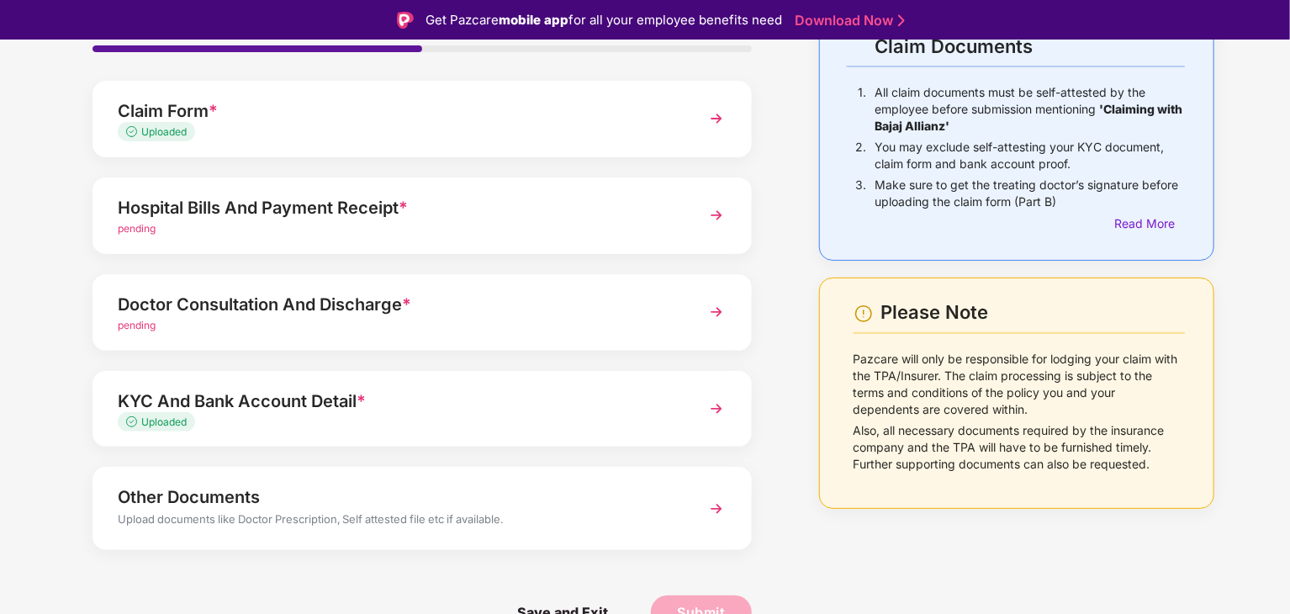
click at [535, 206] on div "Hospital Bills And Payment Receipt *" at bounding box center [397, 207] width 558 height 27
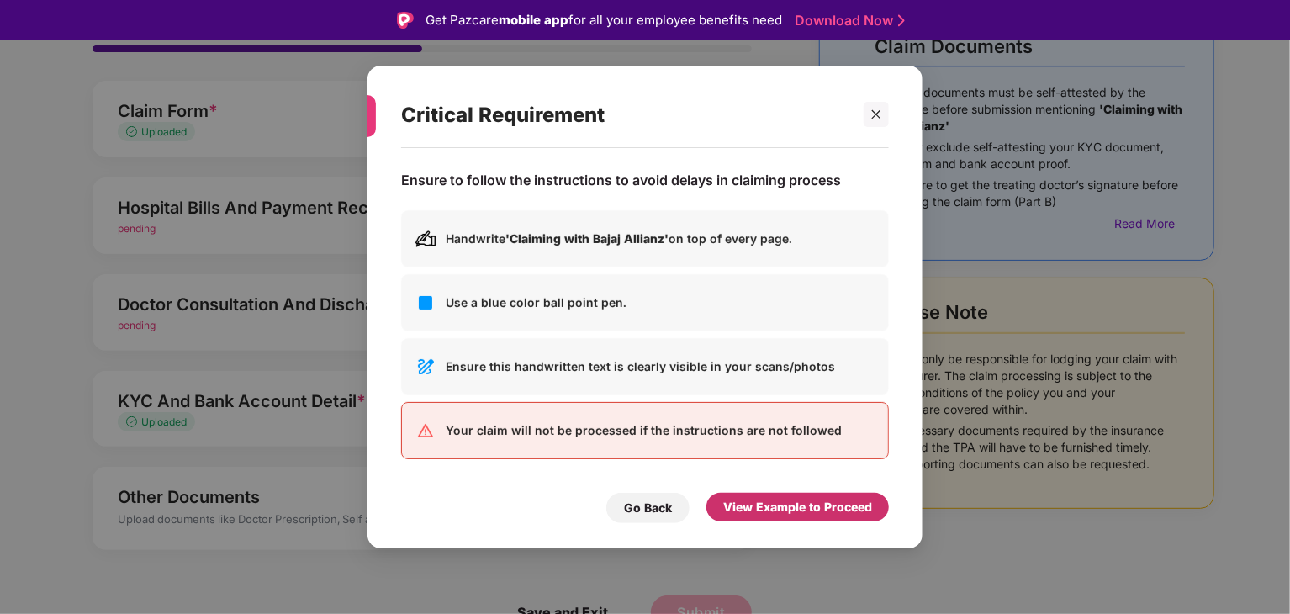
click at [745, 499] on div "View Example to Proceed" at bounding box center [797, 507] width 149 height 19
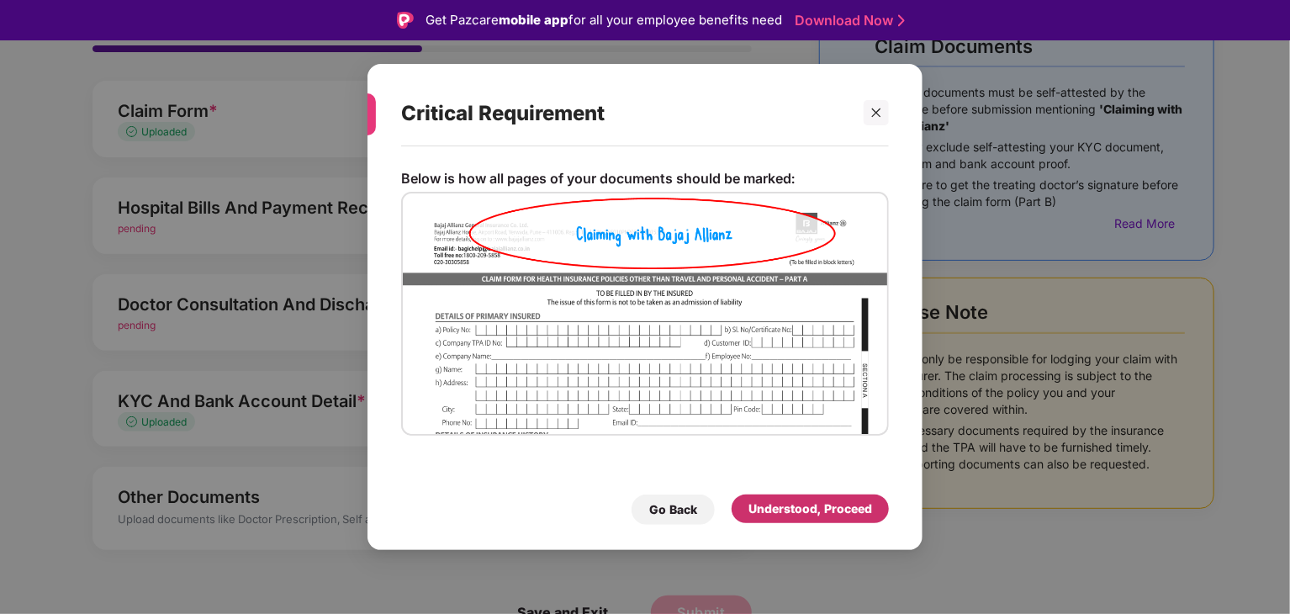
click at [745, 499] on div "Understood, Proceed" at bounding box center [810, 508] width 157 height 29
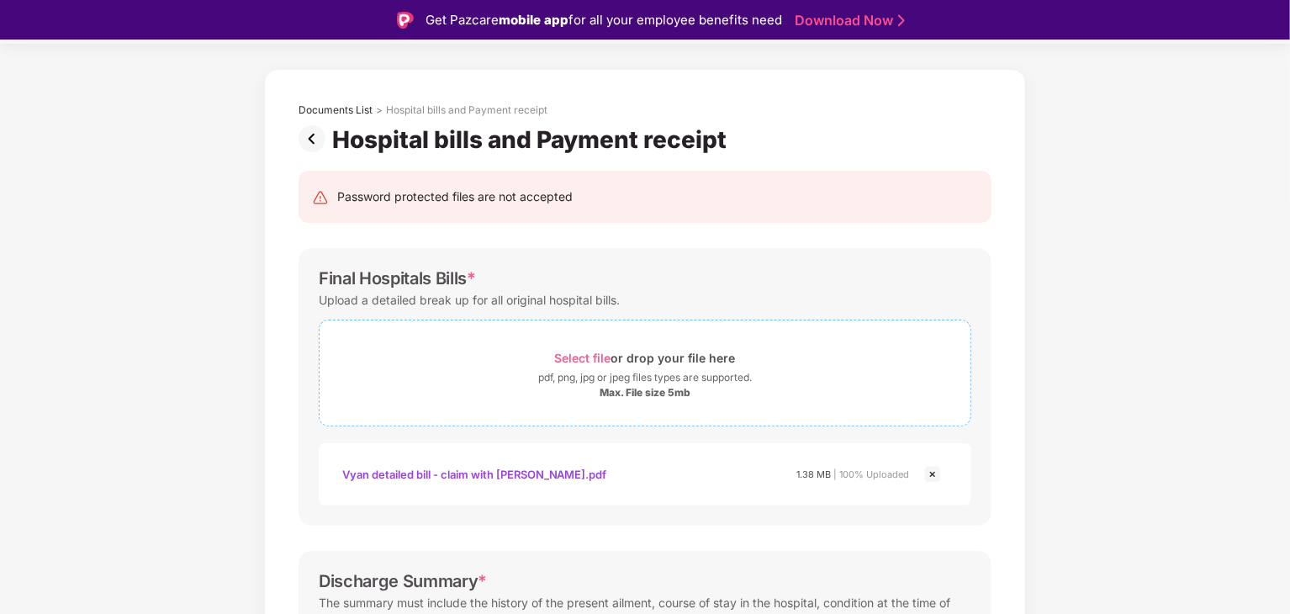
scroll to position [269, 0]
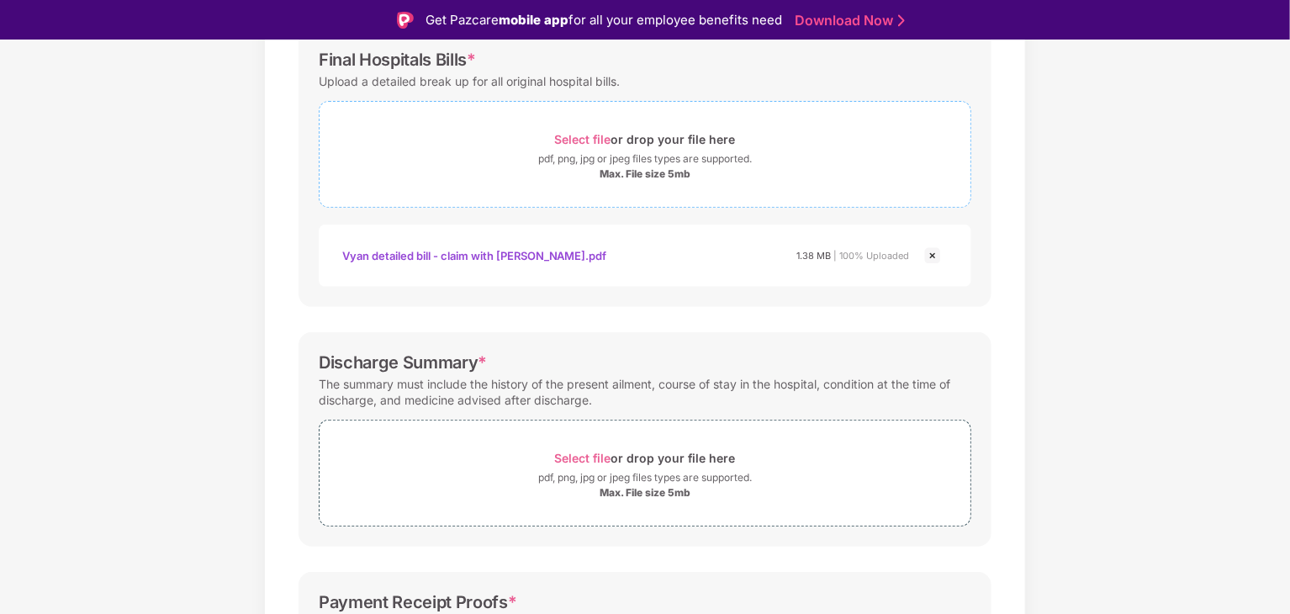
click at [675, 156] on div "pdf, png, jpg or jpeg files types are supported." at bounding box center [645, 159] width 214 height 17
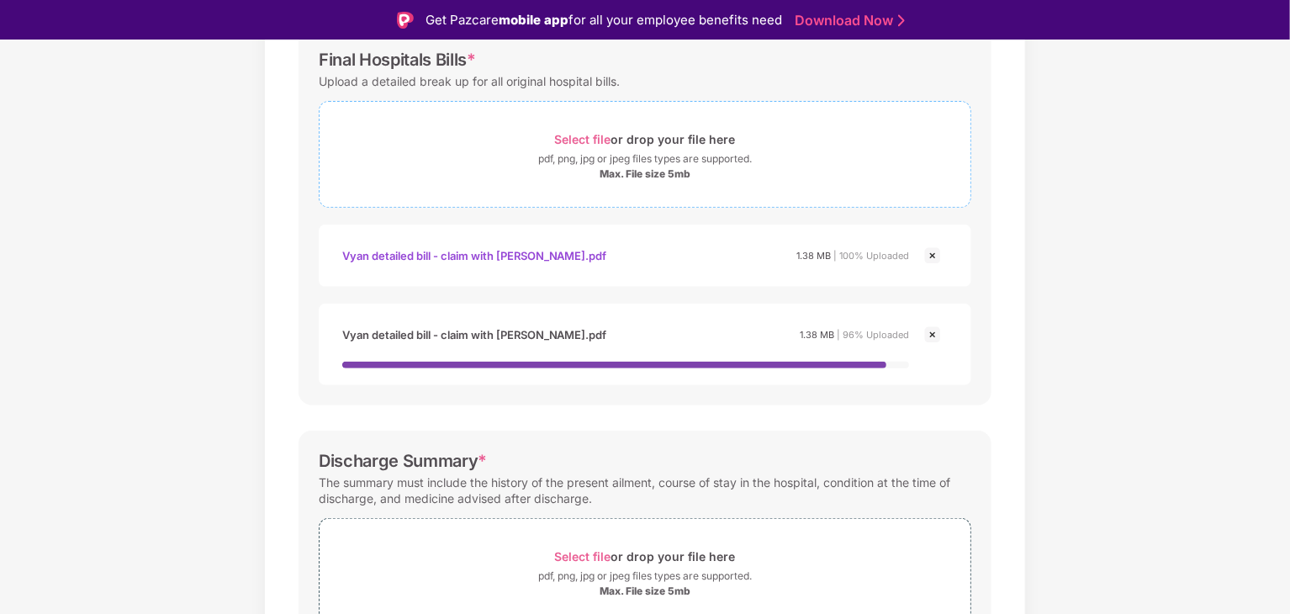
scroll to position [348, 0]
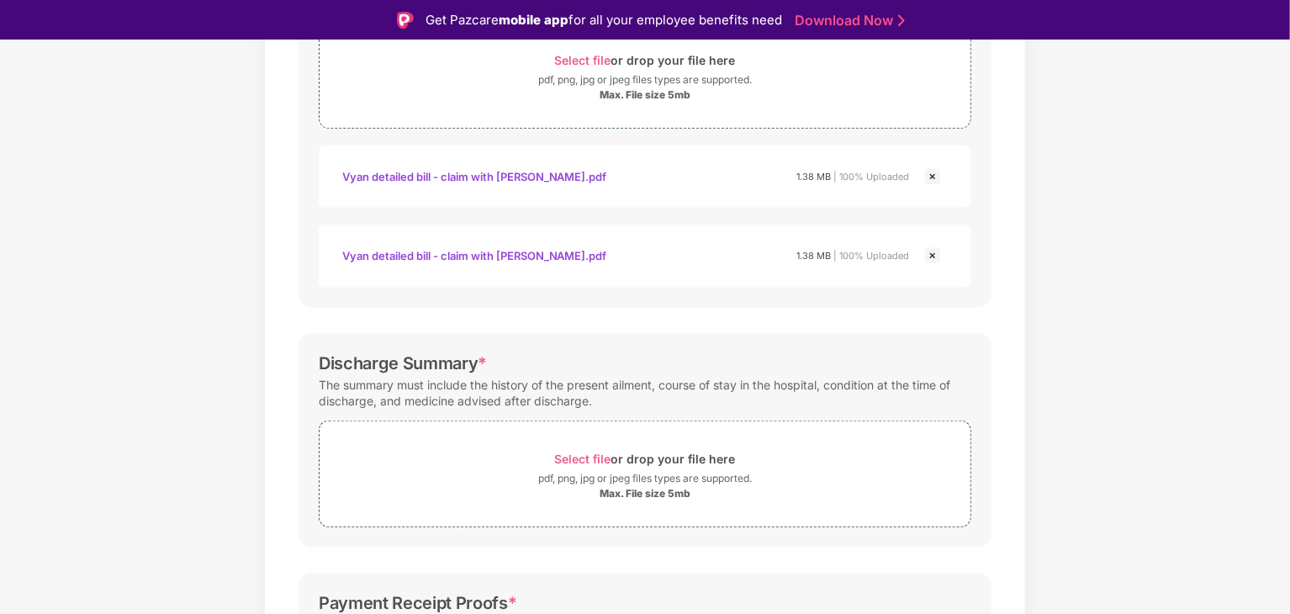
click at [927, 251] on img at bounding box center [933, 256] width 20 height 20
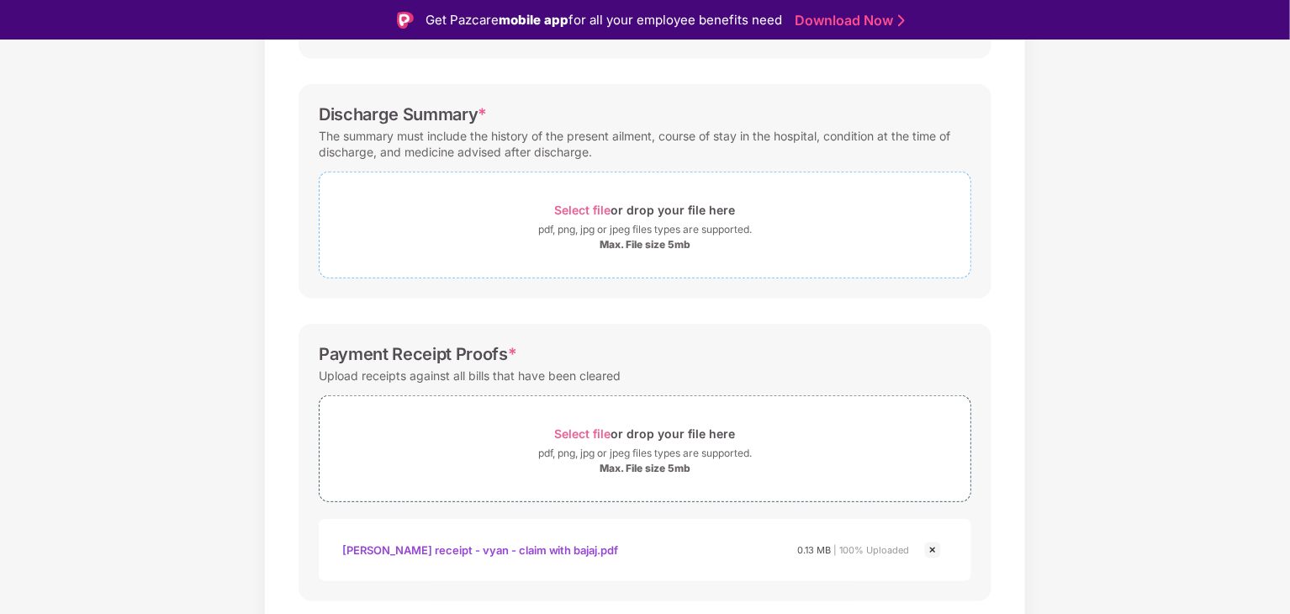
scroll to position [525, 0]
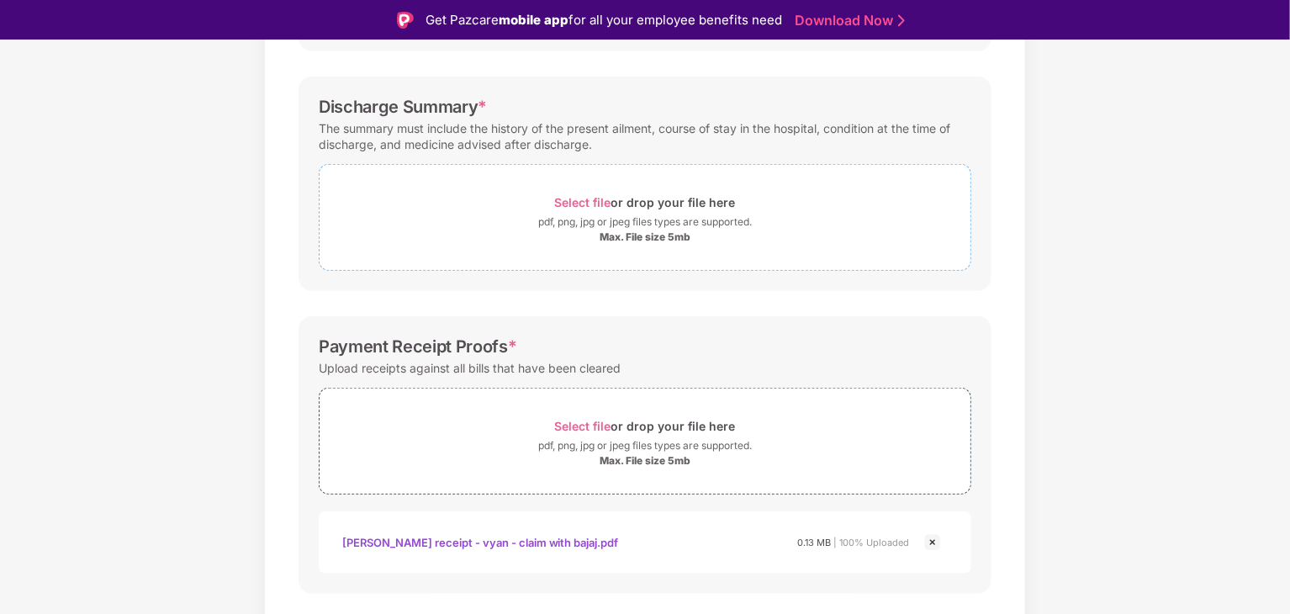
click at [774, 244] on span "Select file or drop your file here pdf, png, jpg or jpeg files types are suppor…" at bounding box center [645, 217] width 651 height 80
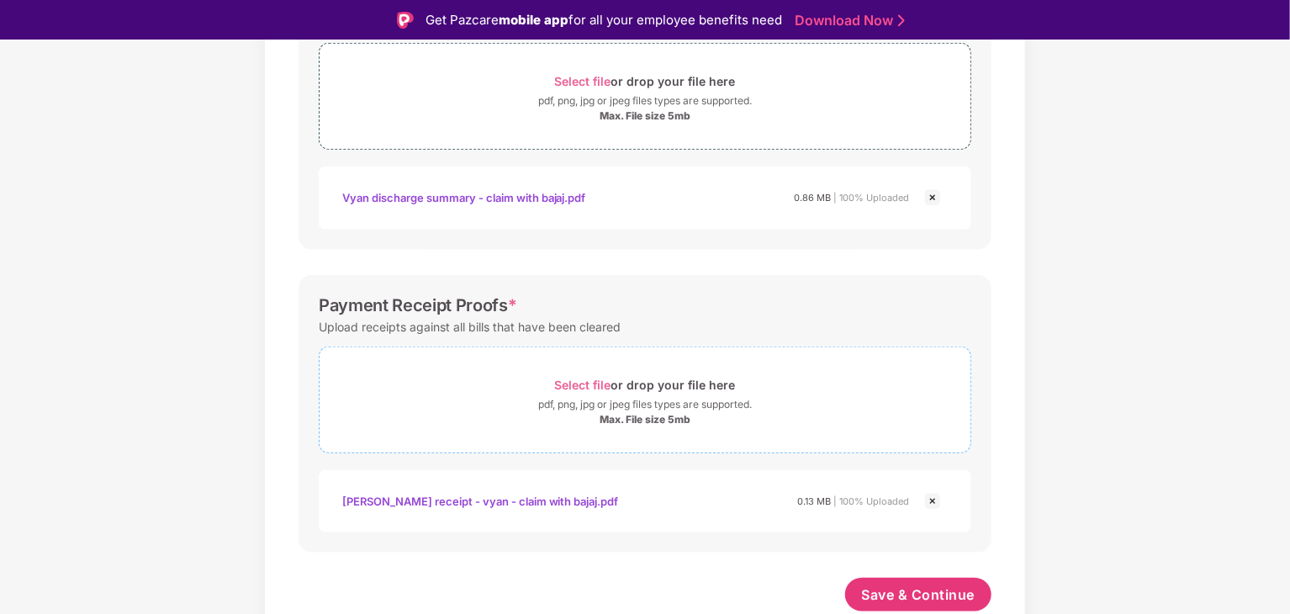
click at [715, 405] on div "pdf, png, jpg or jpeg files types are supported." at bounding box center [645, 404] width 214 height 17
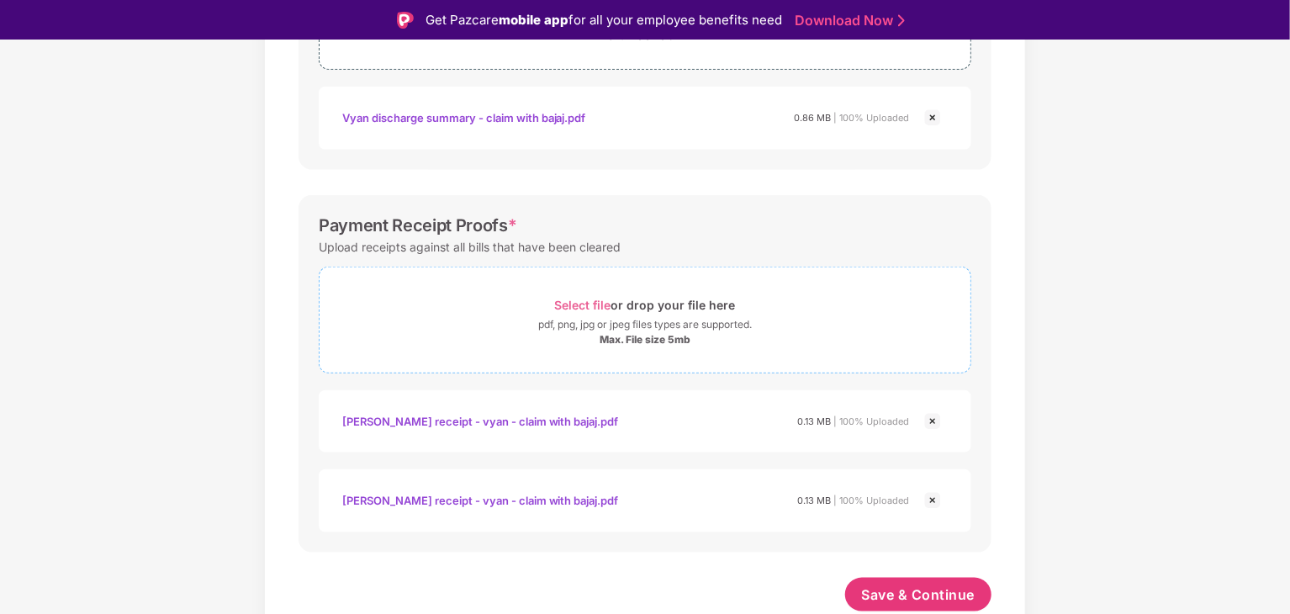
scroll to position [40, 0]
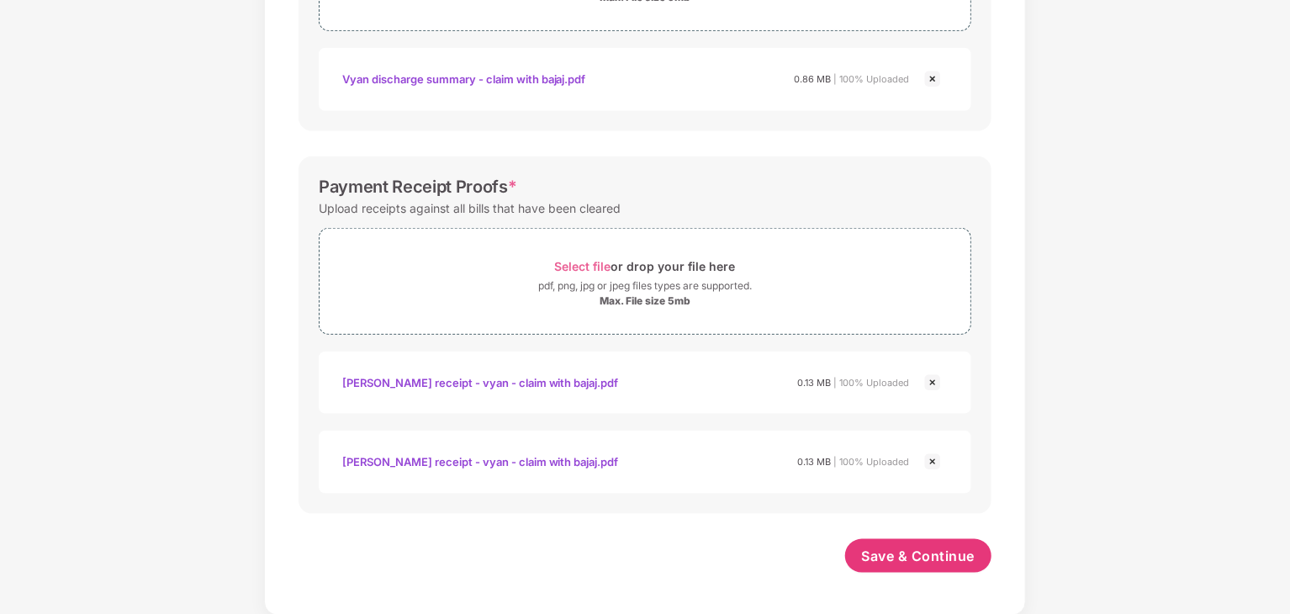
click at [935, 458] on img at bounding box center [933, 462] width 20 height 20
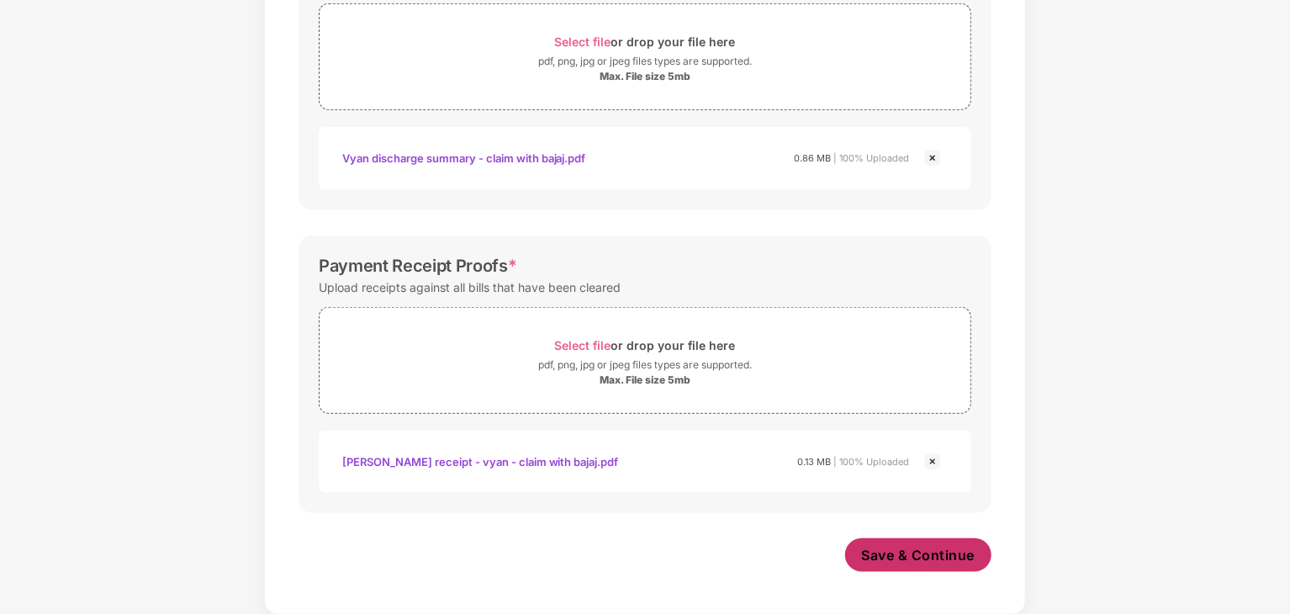
click at [944, 539] on button "Save & Continue" at bounding box center [918, 555] width 147 height 34
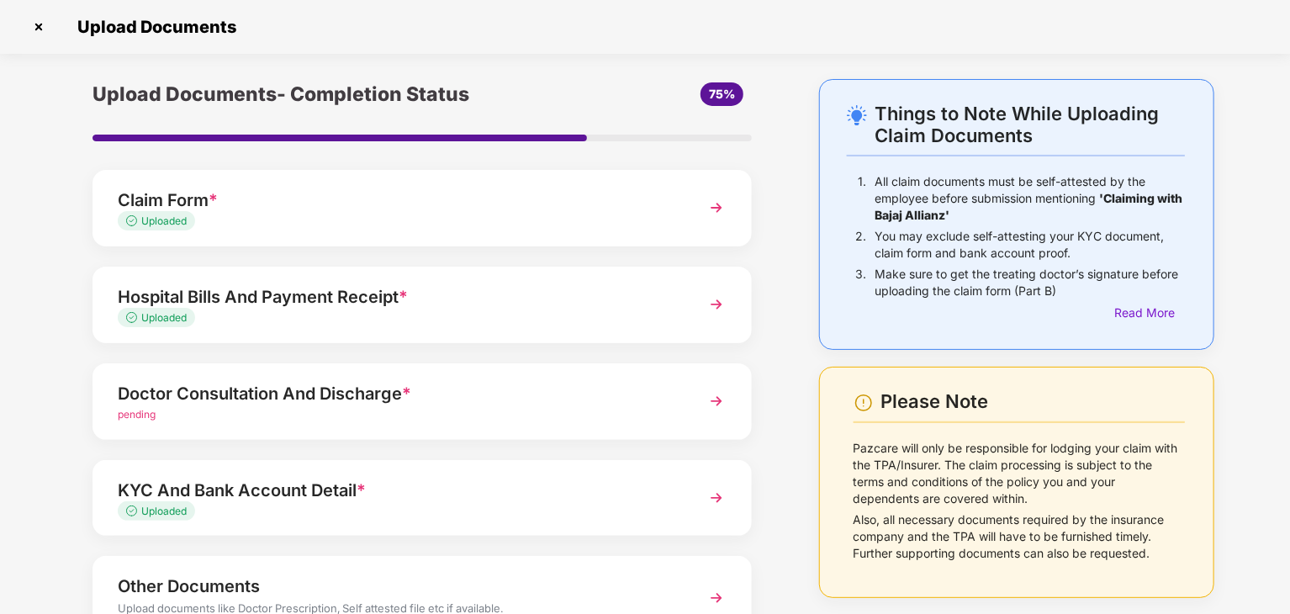
scroll to position [130, 0]
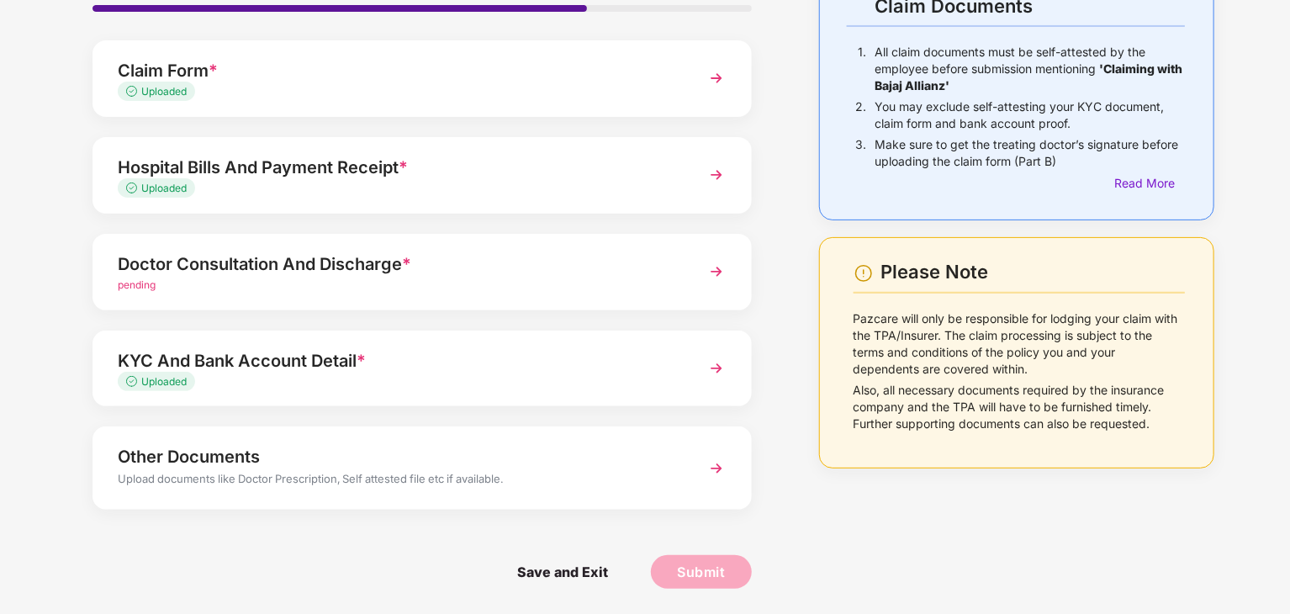
click at [536, 269] on div "Doctor Consultation And Discharge *" at bounding box center [397, 264] width 558 height 27
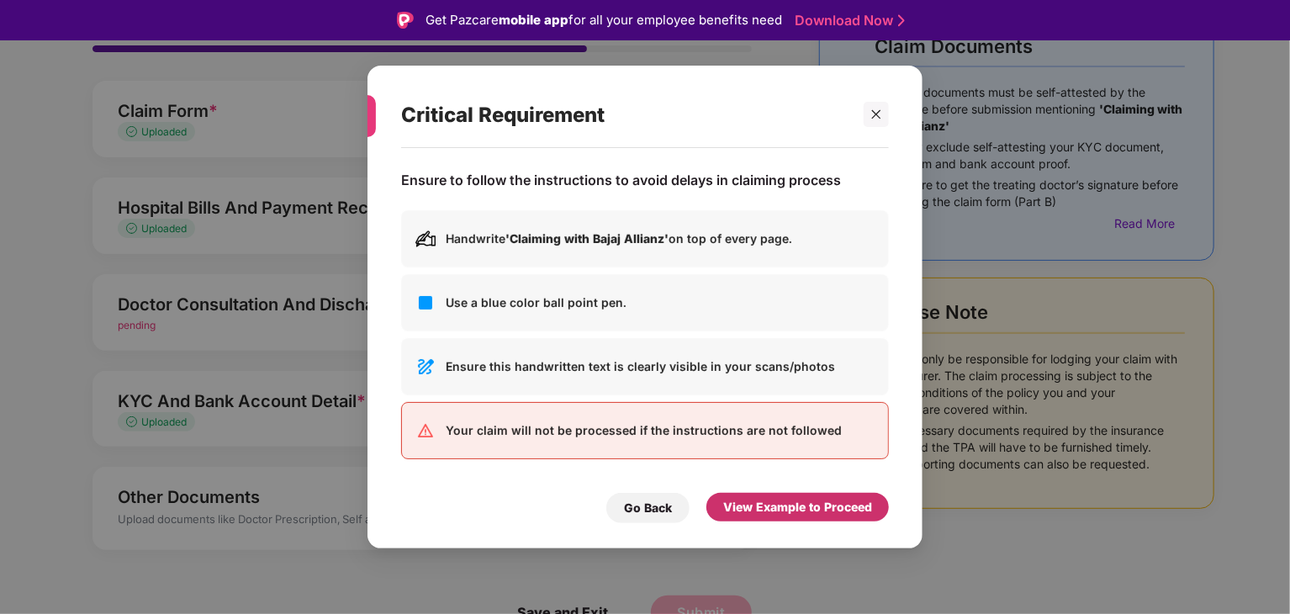
click at [766, 499] on div "View Example to Proceed" at bounding box center [797, 507] width 149 height 19
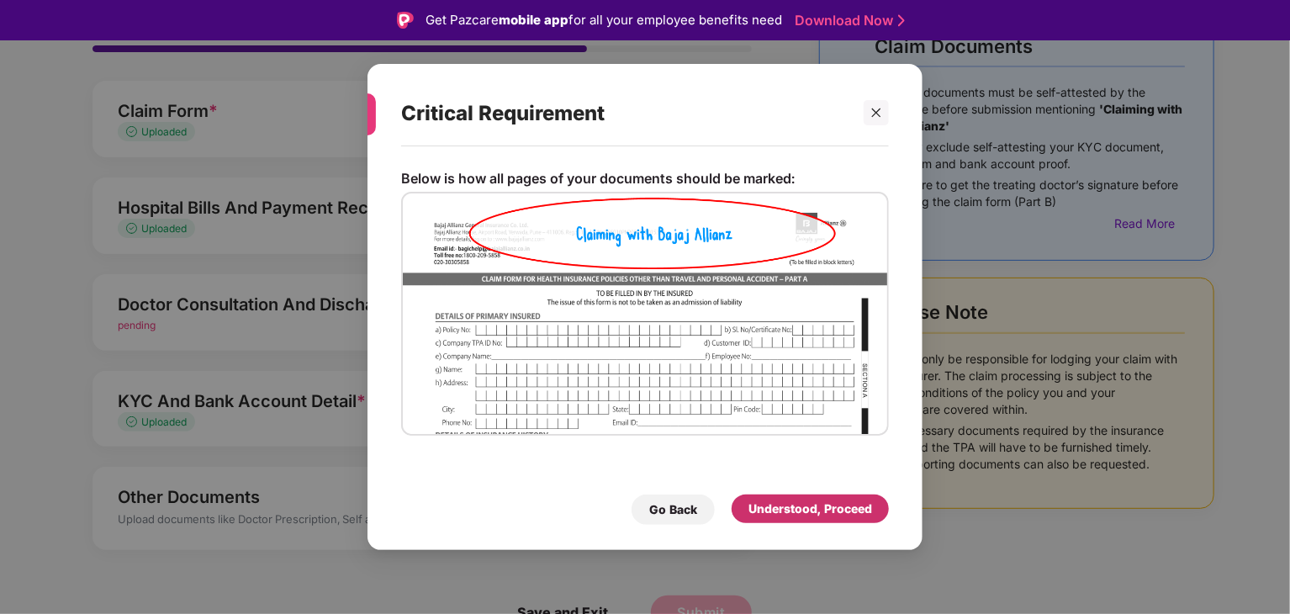
click at [766, 499] on div "Understood, Proceed" at bounding box center [810, 508] width 157 height 29
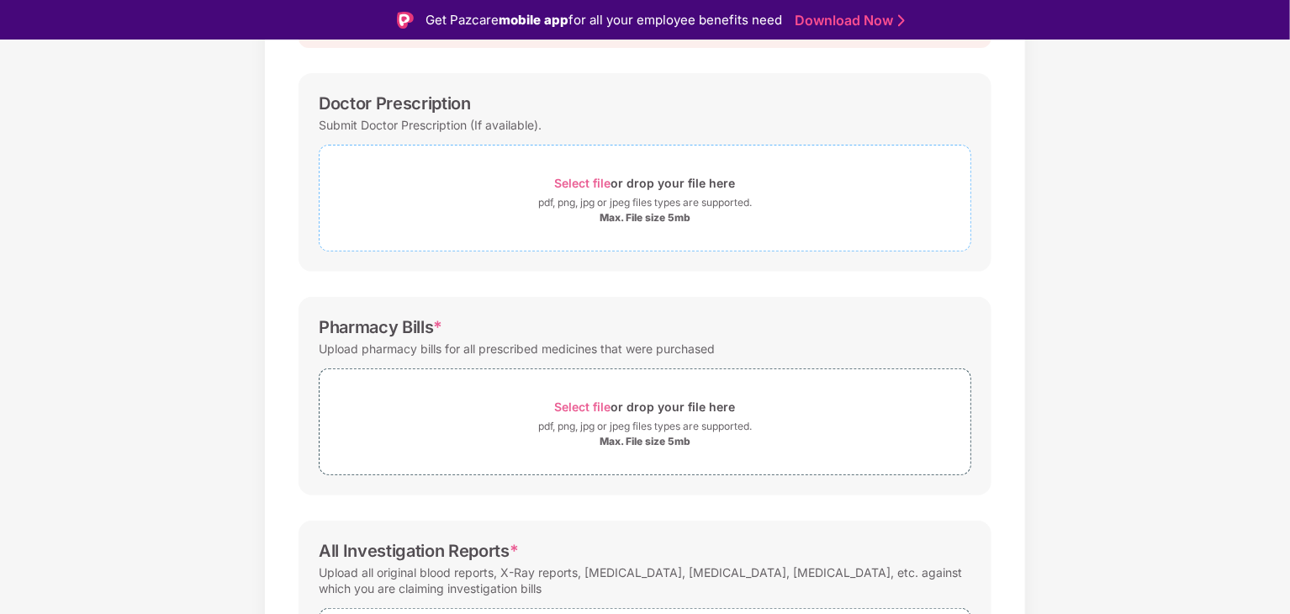
scroll to position [228, 0]
click at [743, 400] on div "Select file or drop your file here" at bounding box center [645, 404] width 651 height 23
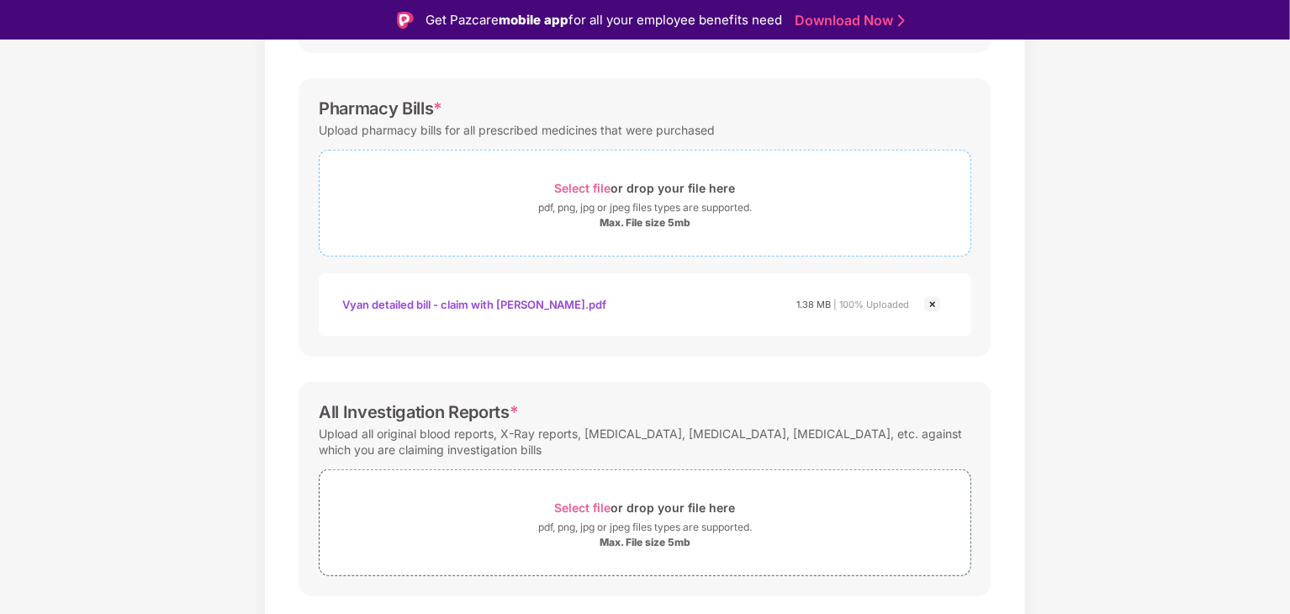
scroll to position [447, 0]
click at [519, 485] on span "Select file or drop your file here pdf, png, jpg or jpeg files types are suppor…" at bounding box center [645, 520] width 651 height 80
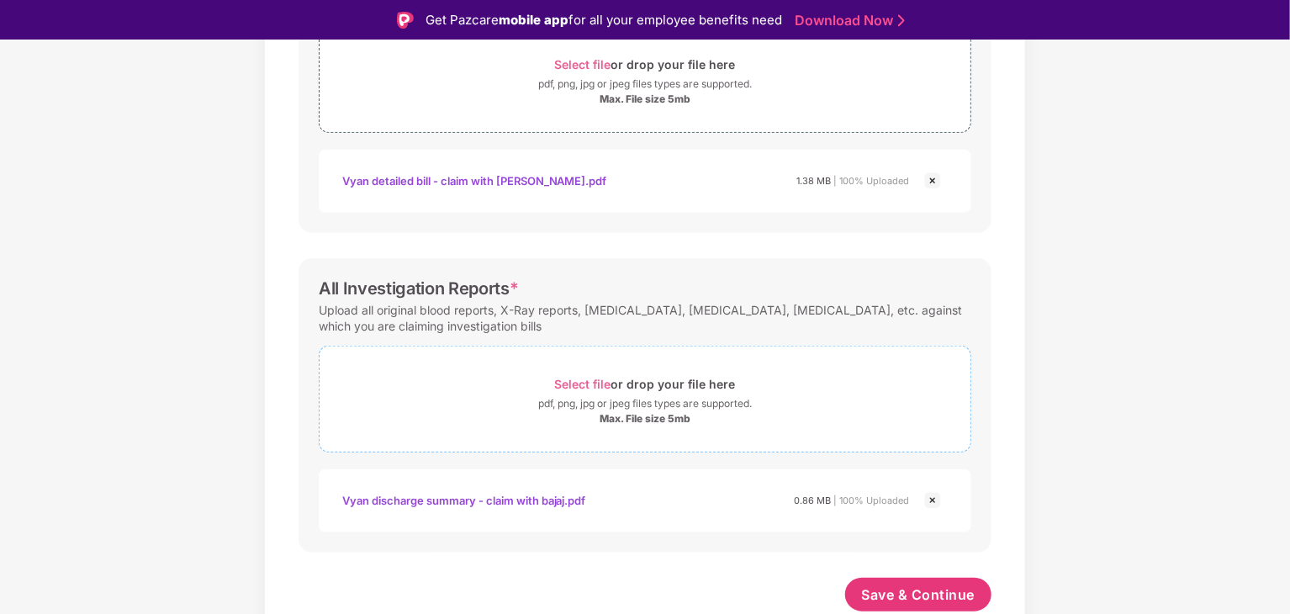
scroll to position [566, 0]
click at [908, 595] on span "Save & Continue" at bounding box center [919, 596] width 114 height 19
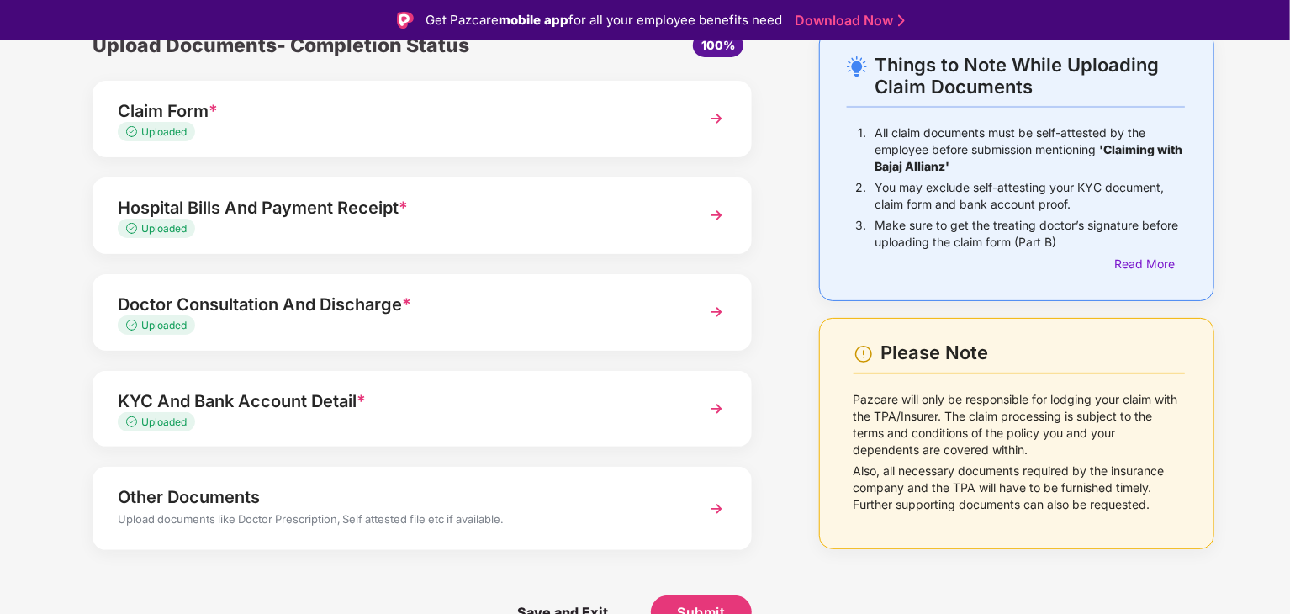
scroll to position [40, 0]
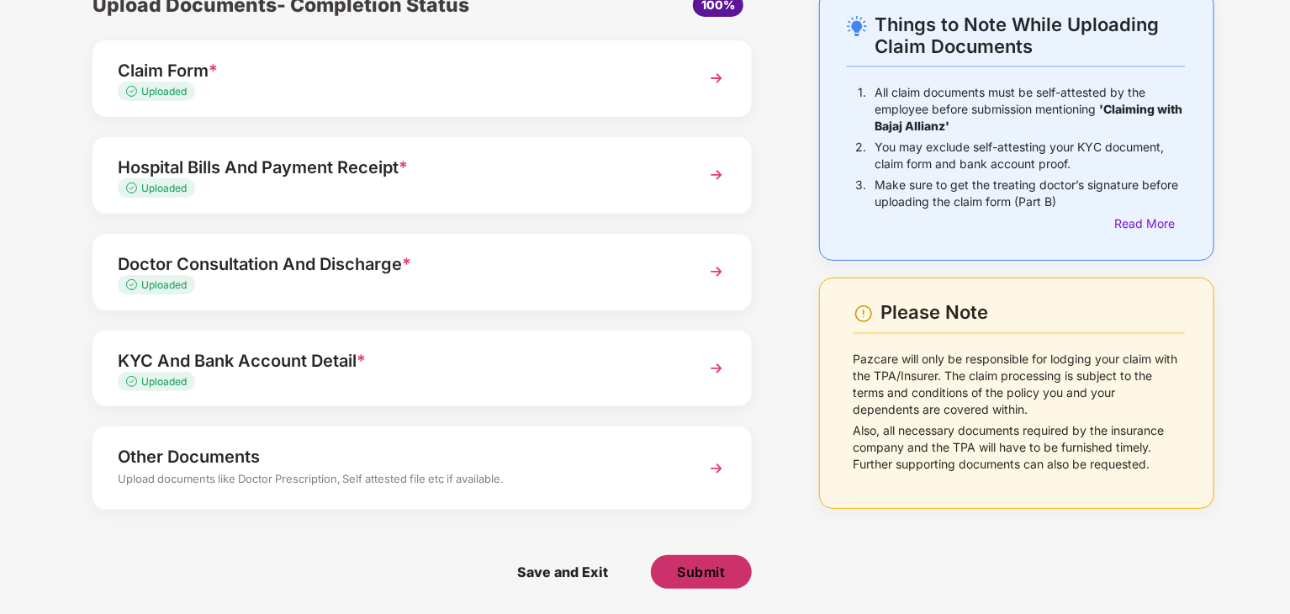
click at [743, 563] on button "Submit" at bounding box center [701, 572] width 101 height 34
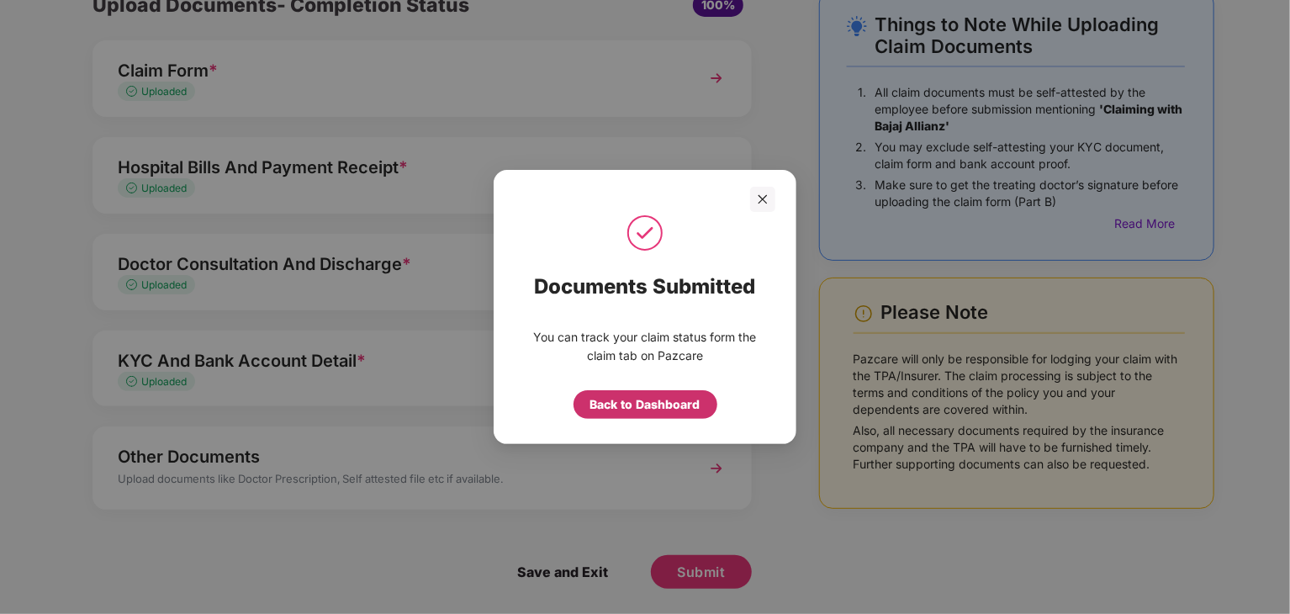
click at [664, 398] on div "Back to Dashboard" at bounding box center [645, 404] width 110 height 19
